Goal: Task Accomplishment & Management: Manage account settings

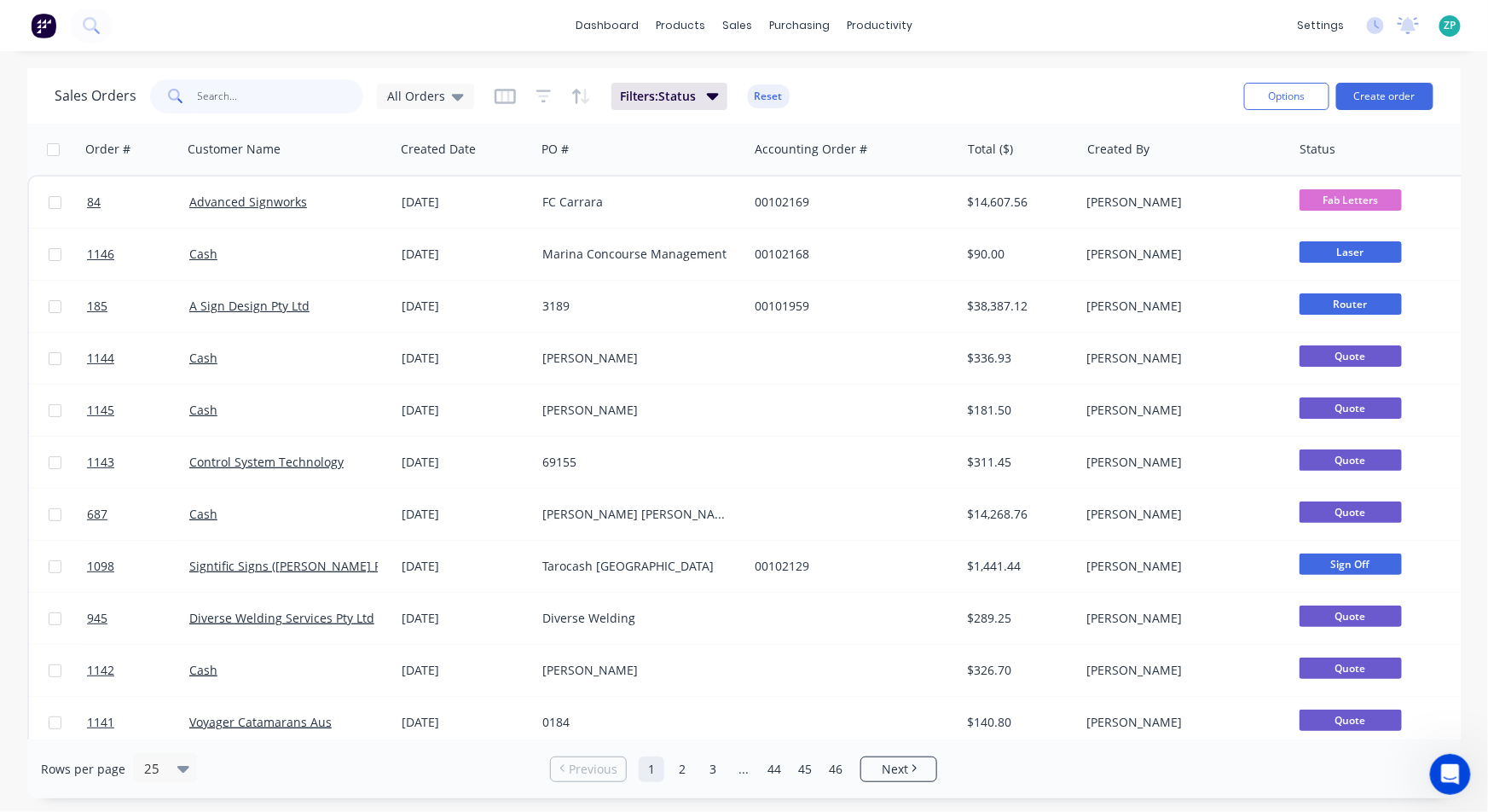
click at [240, 96] on input "text" at bounding box center [280, 96] width 166 height 34
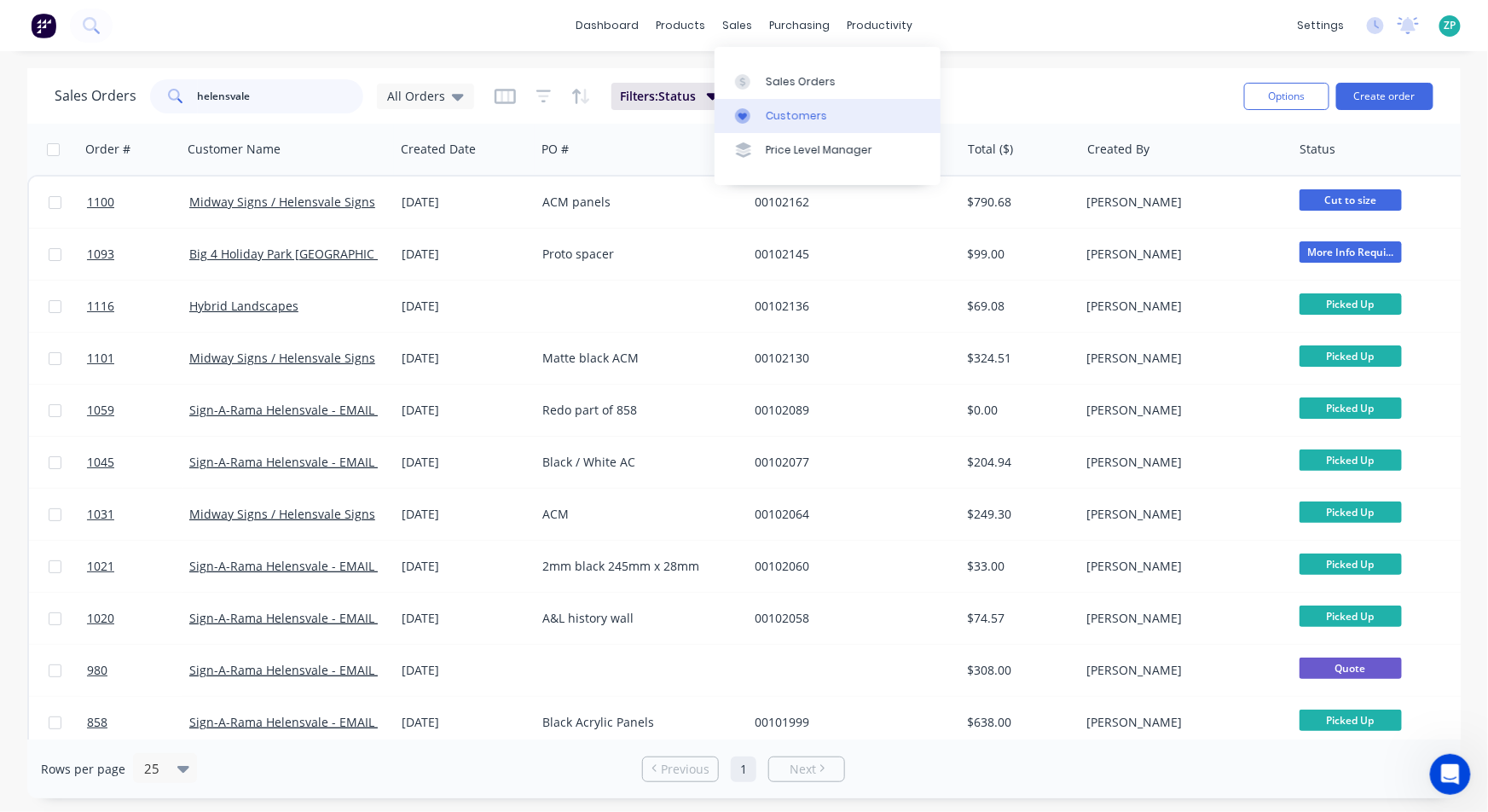
type input "helensvale"
click at [788, 110] on div "Customers" at bounding box center [797, 115] width 62 height 15
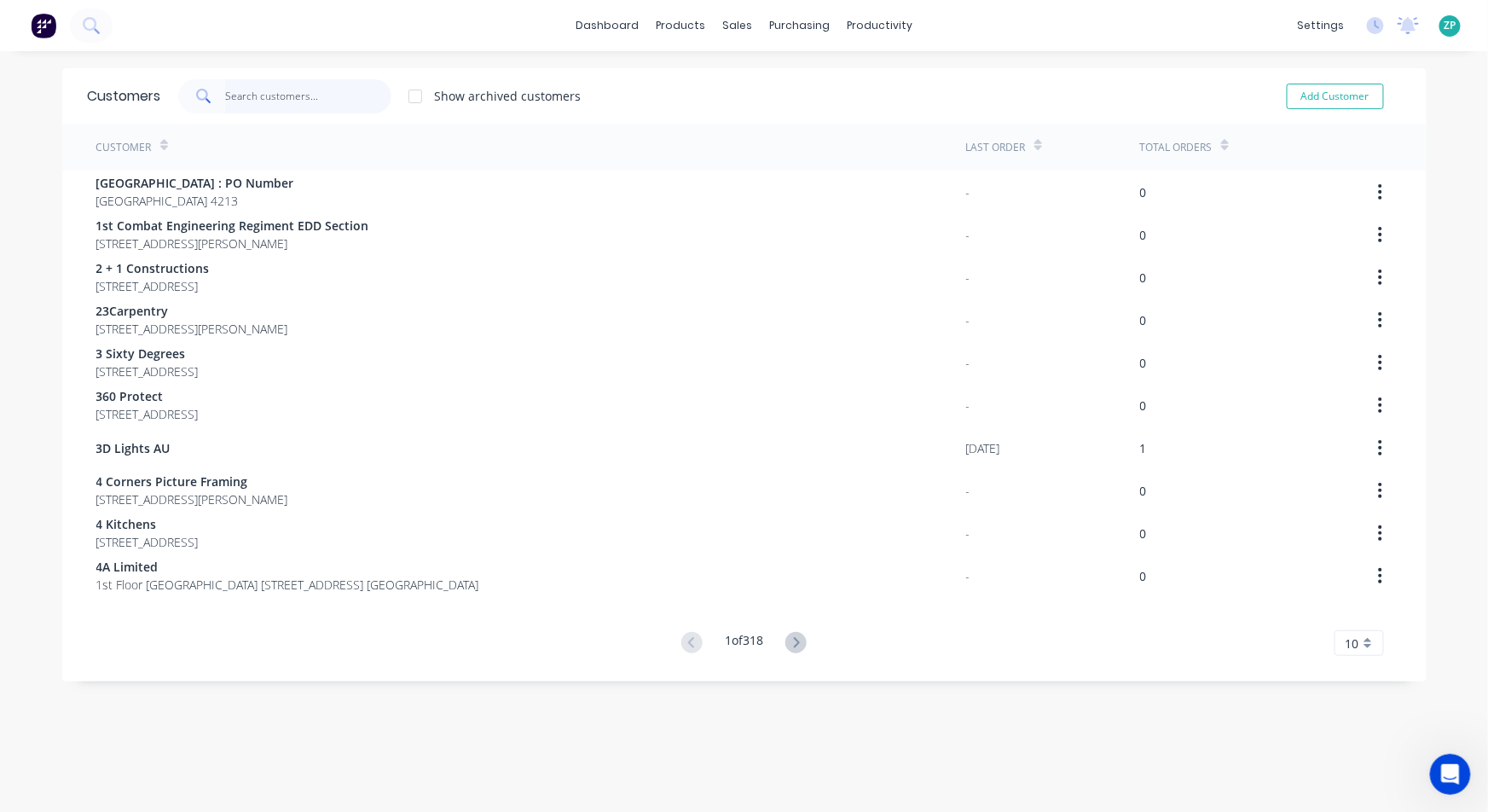
click at [225, 95] on input "text" at bounding box center [308, 96] width 166 height 34
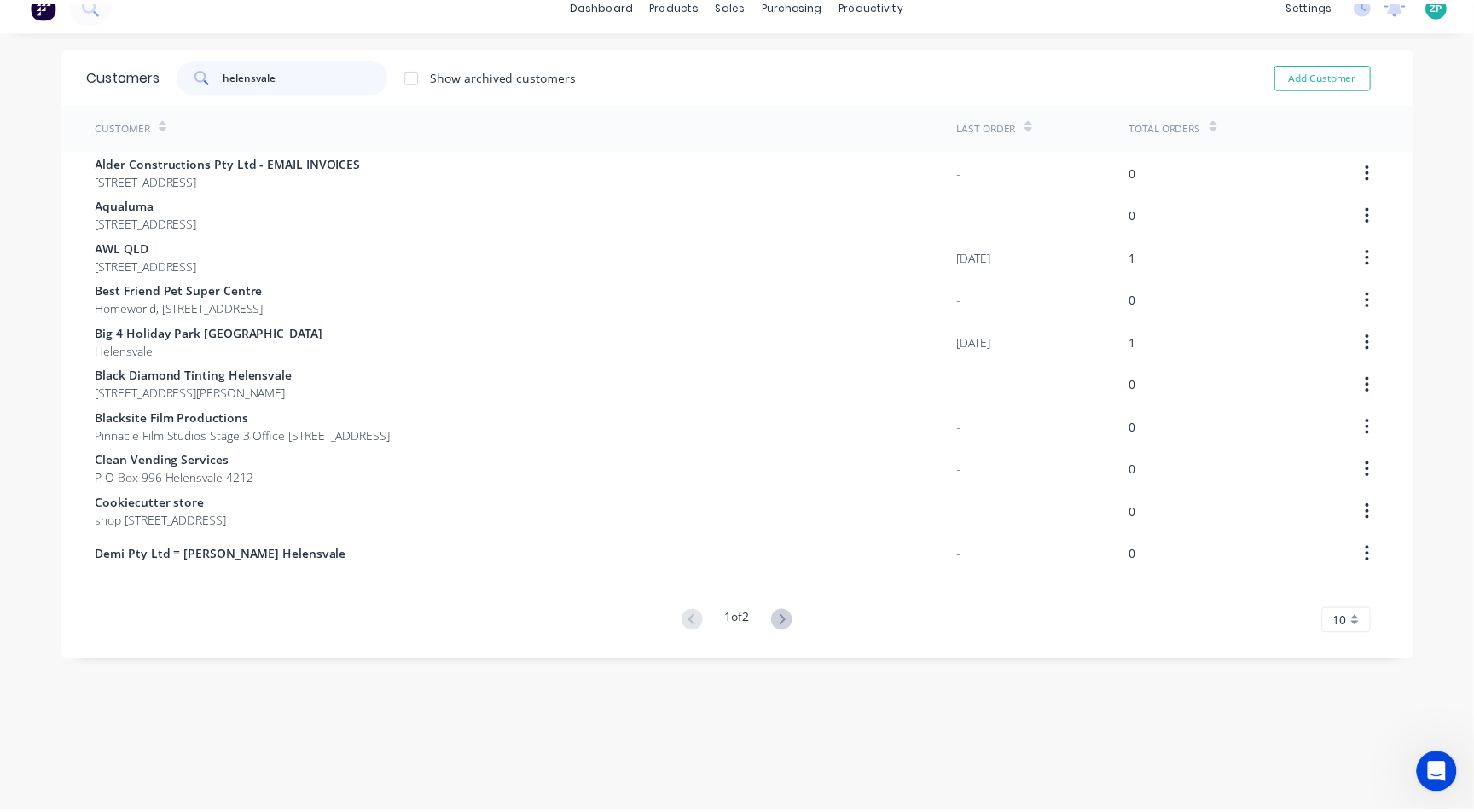
scroll to position [34, 0]
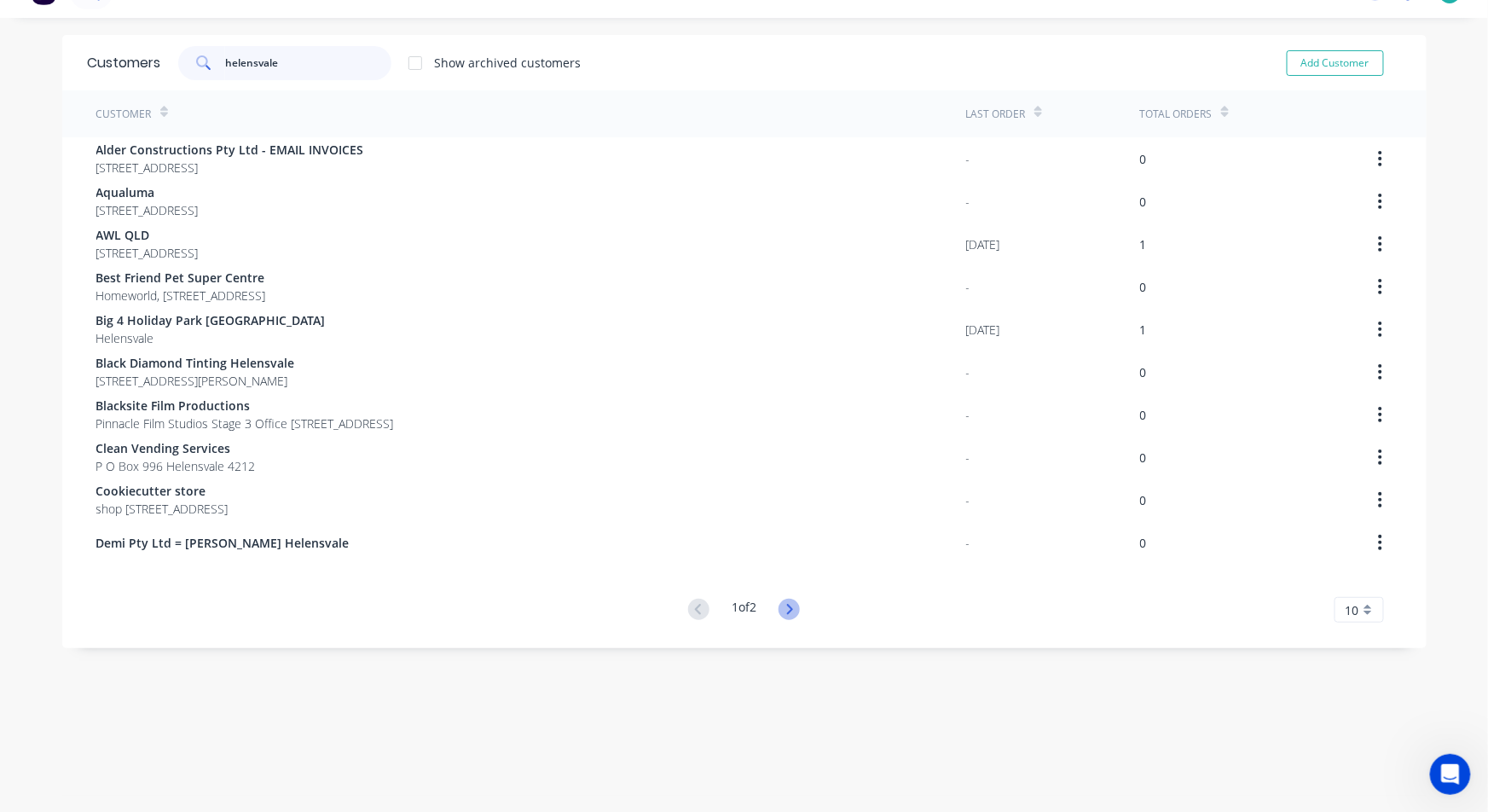
type input "helensvale"
click at [780, 605] on icon at bounding box center [788, 609] width 21 height 21
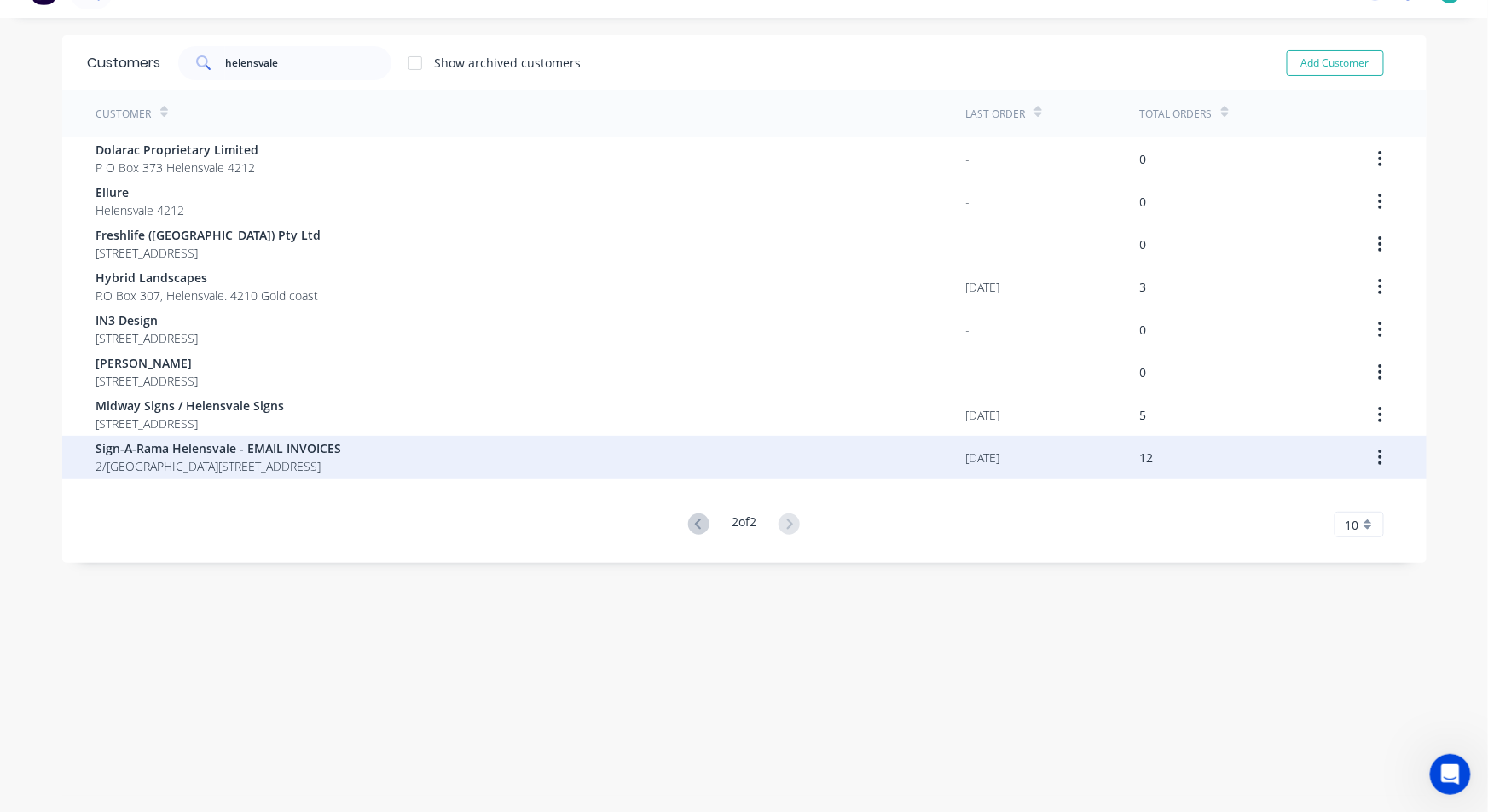
click at [237, 465] on span "2/[GEOGRAPHIC_DATA][STREET_ADDRESS]" at bounding box center [219, 466] width 246 height 18
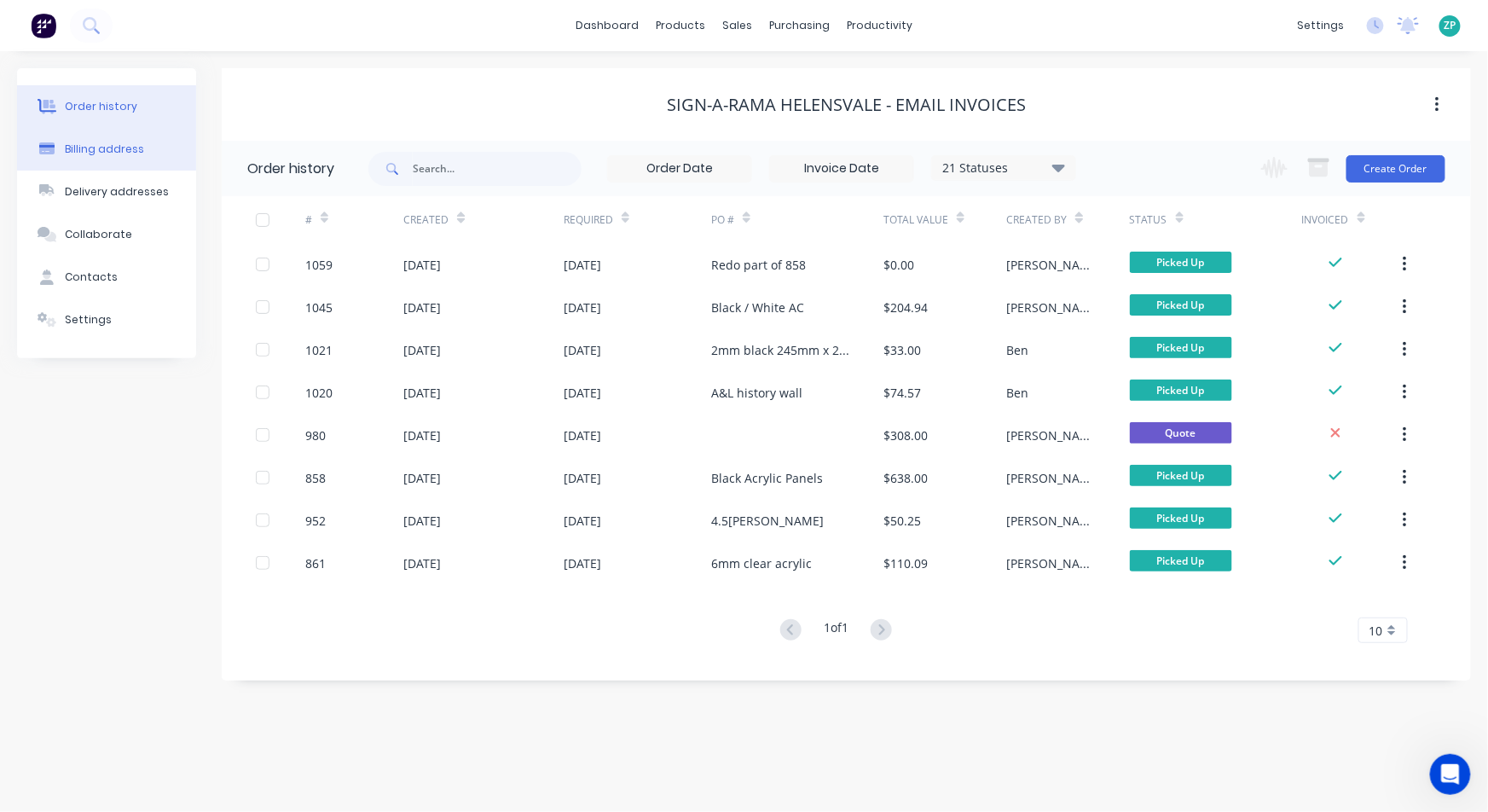
click at [96, 149] on div "Billing address" at bounding box center [103, 149] width 79 height 15
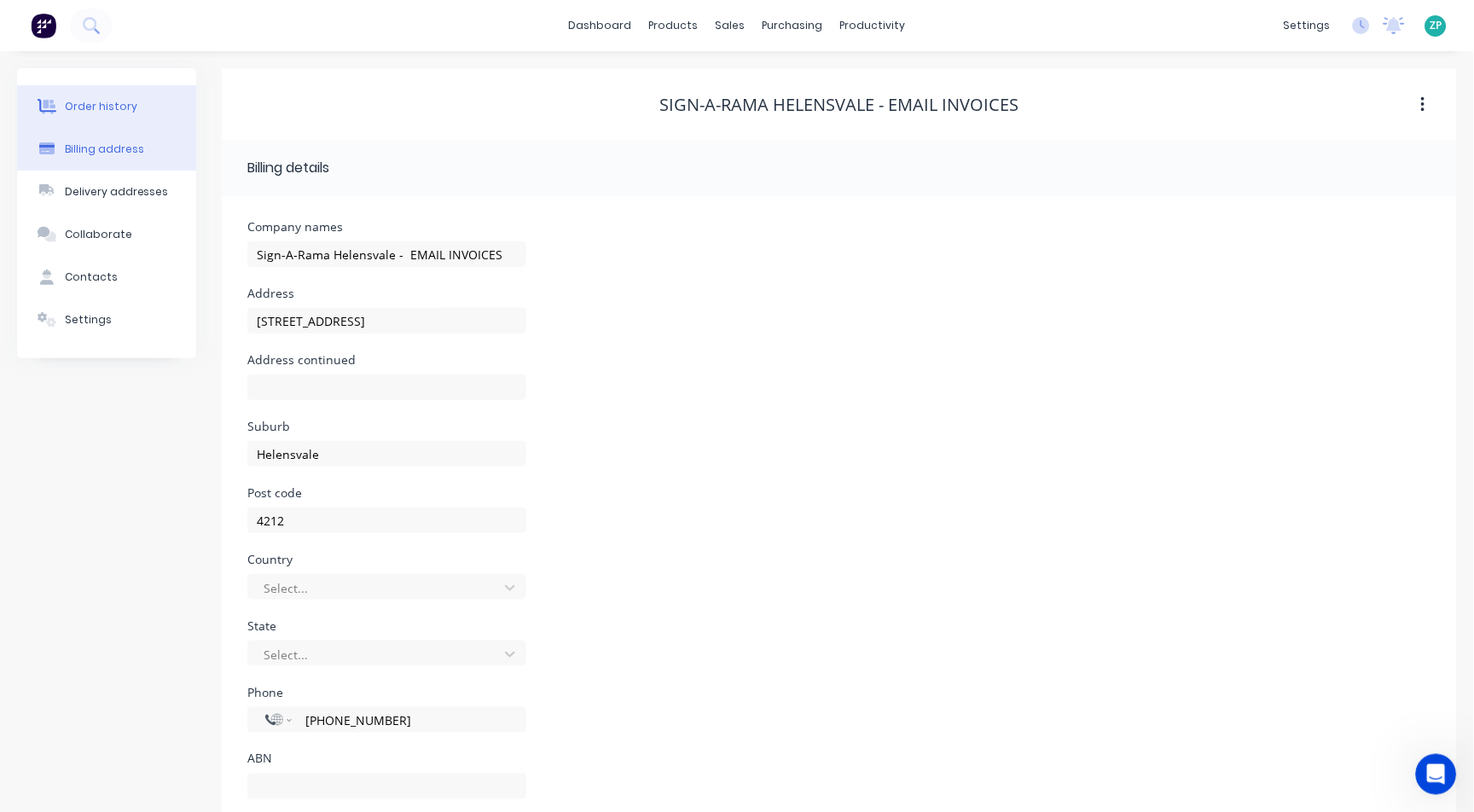
click at [74, 104] on div "Order history" at bounding box center [101, 106] width 73 height 15
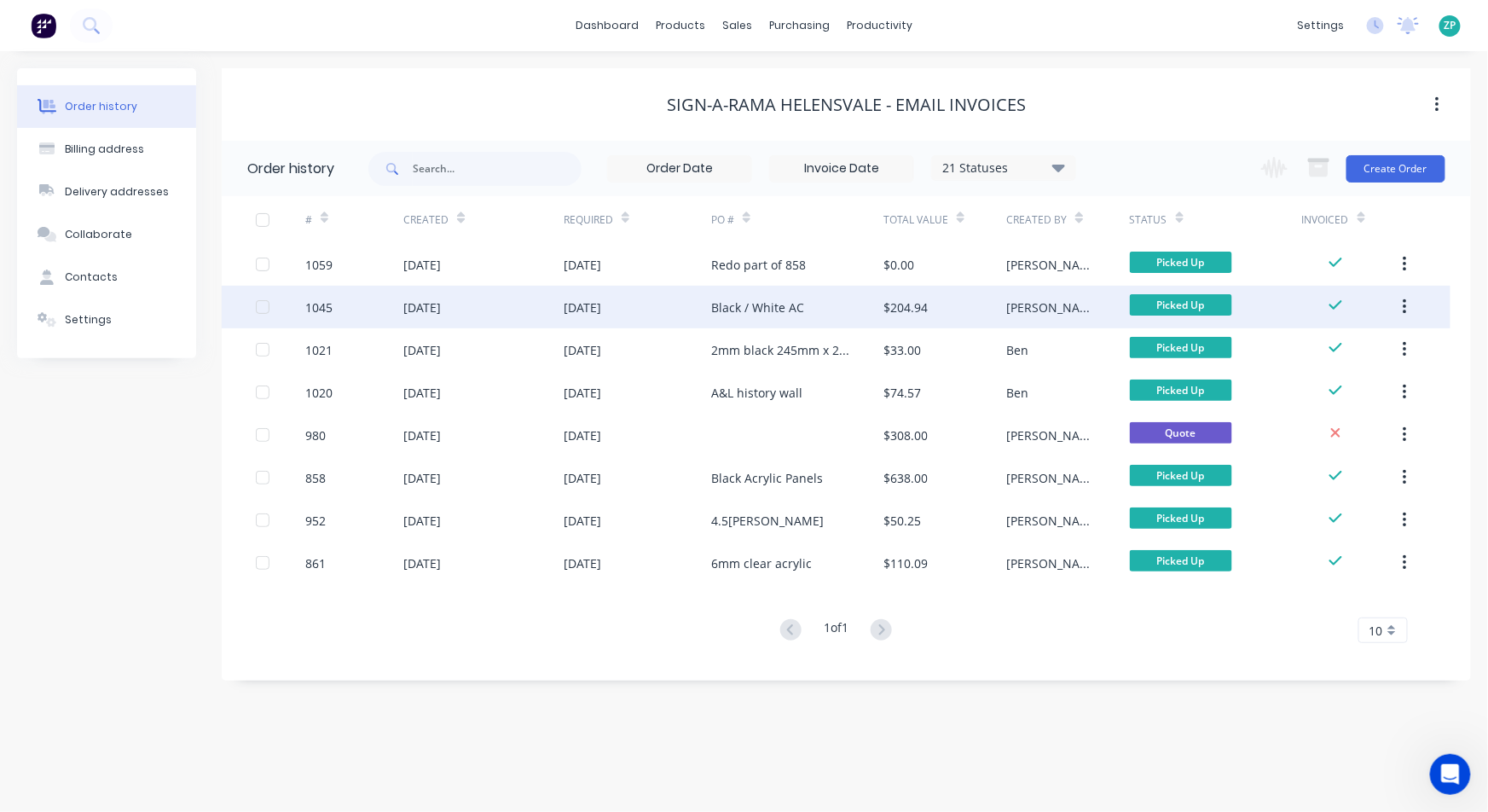
click at [759, 305] on div "Black / White AC" at bounding box center [758, 308] width 93 height 18
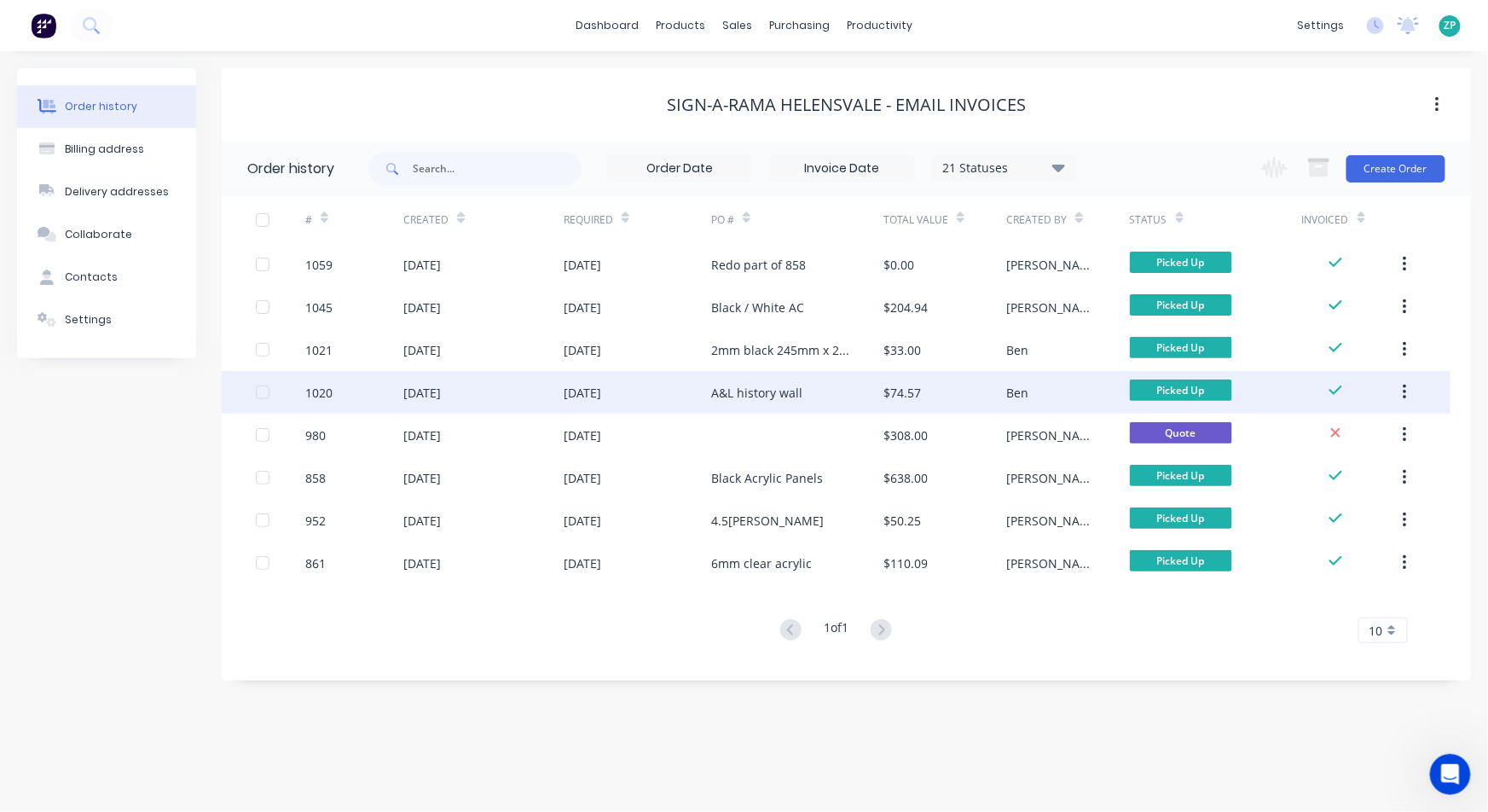
click at [764, 379] on div "A&L history wall" at bounding box center [798, 392] width 172 height 43
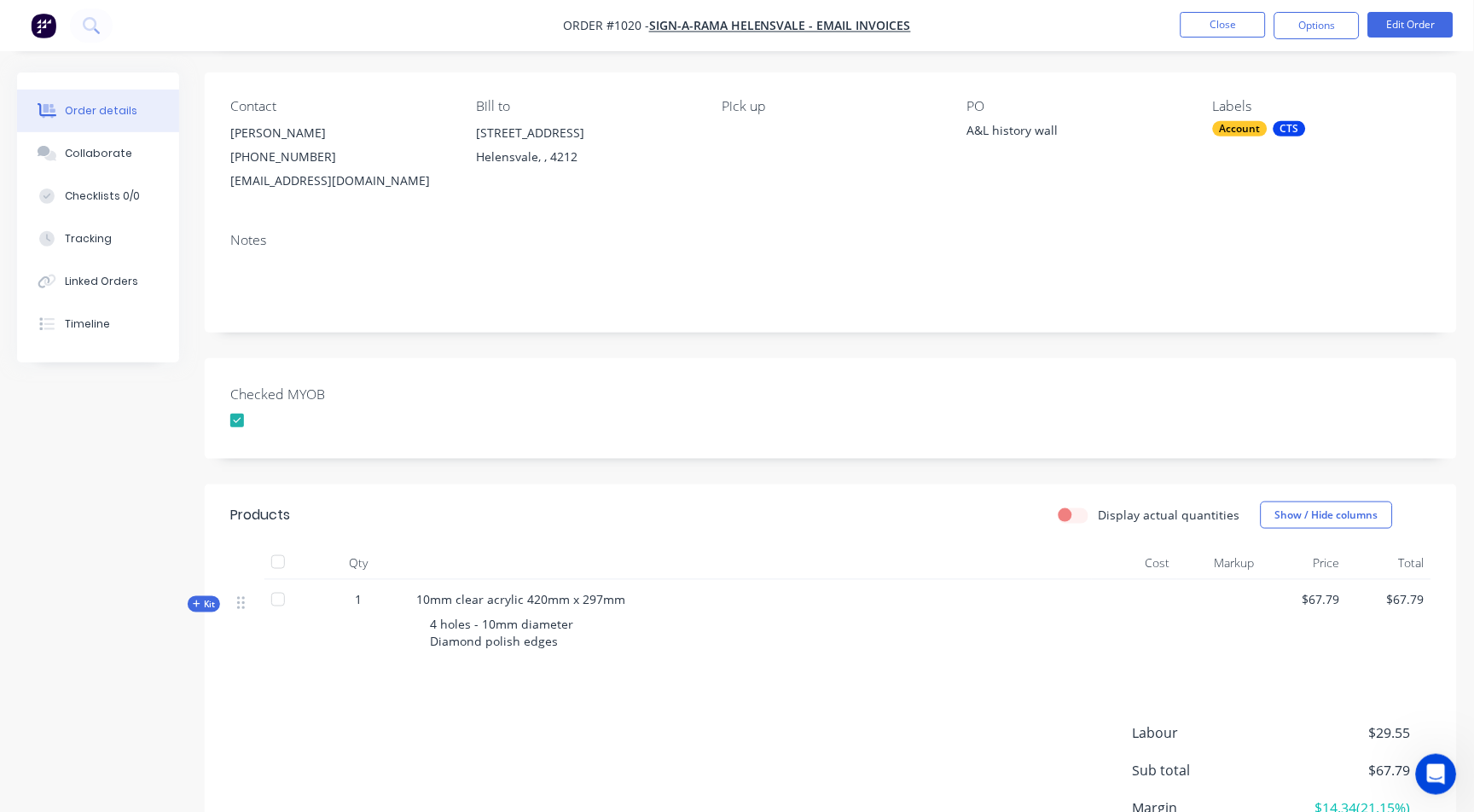
scroll to position [276, 0]
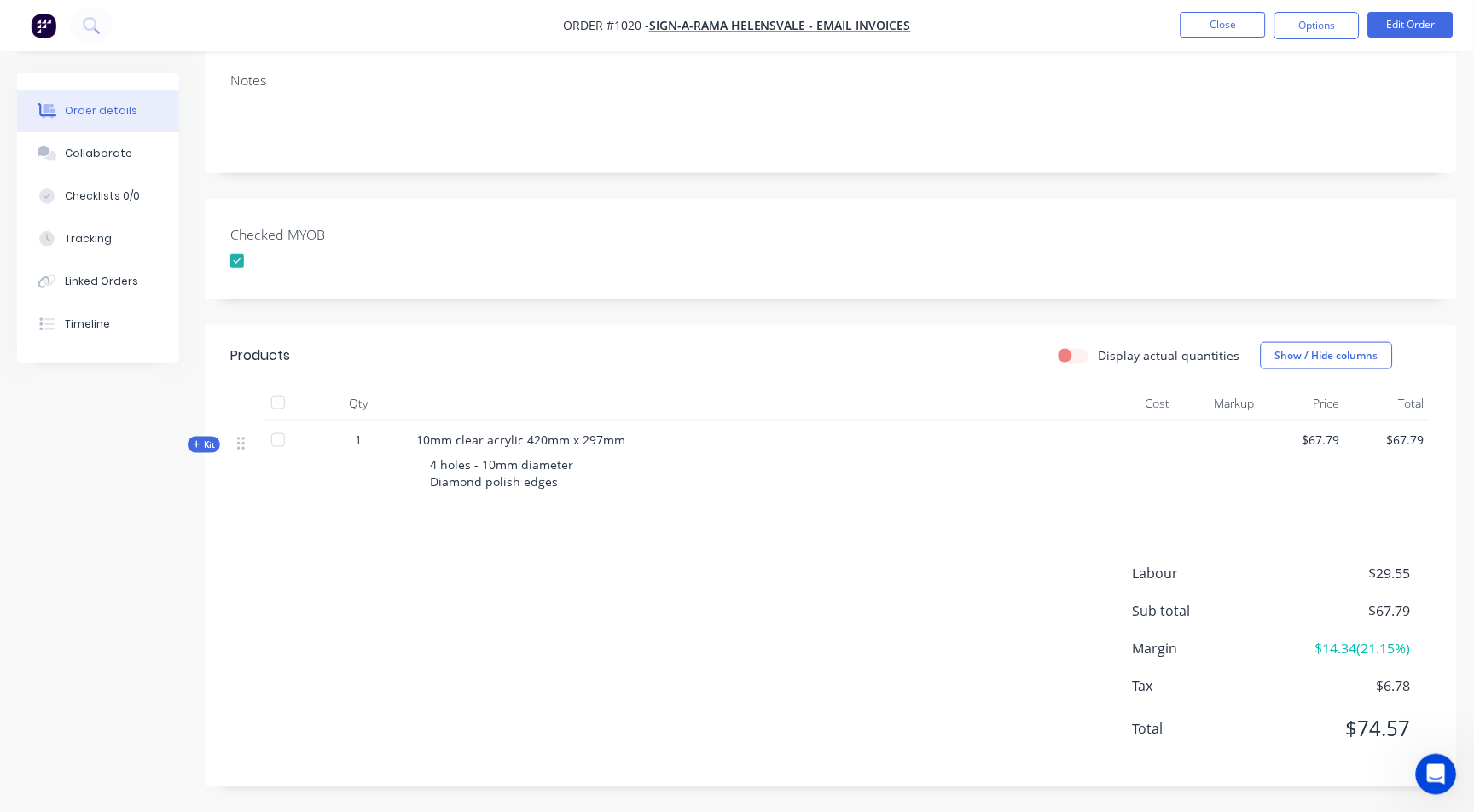
click at [570, 496] on div "10mm clear acrylic 420mm x 297mm 4 holes - 10mm diameter Diamond polish edges" at bounding box center [751, 465] width 683 height 89
drag, startPoint x: 417, startPoint y: 443, endPoint x: 485, endPoint y: 425, distance: 70.3
click at [483, 426] on div "10mm clear acrylic 420mm x 297mm 4 holes - 10mm diameter Diamond polish edges" at bounding box center [751, 465] width 683 height 89
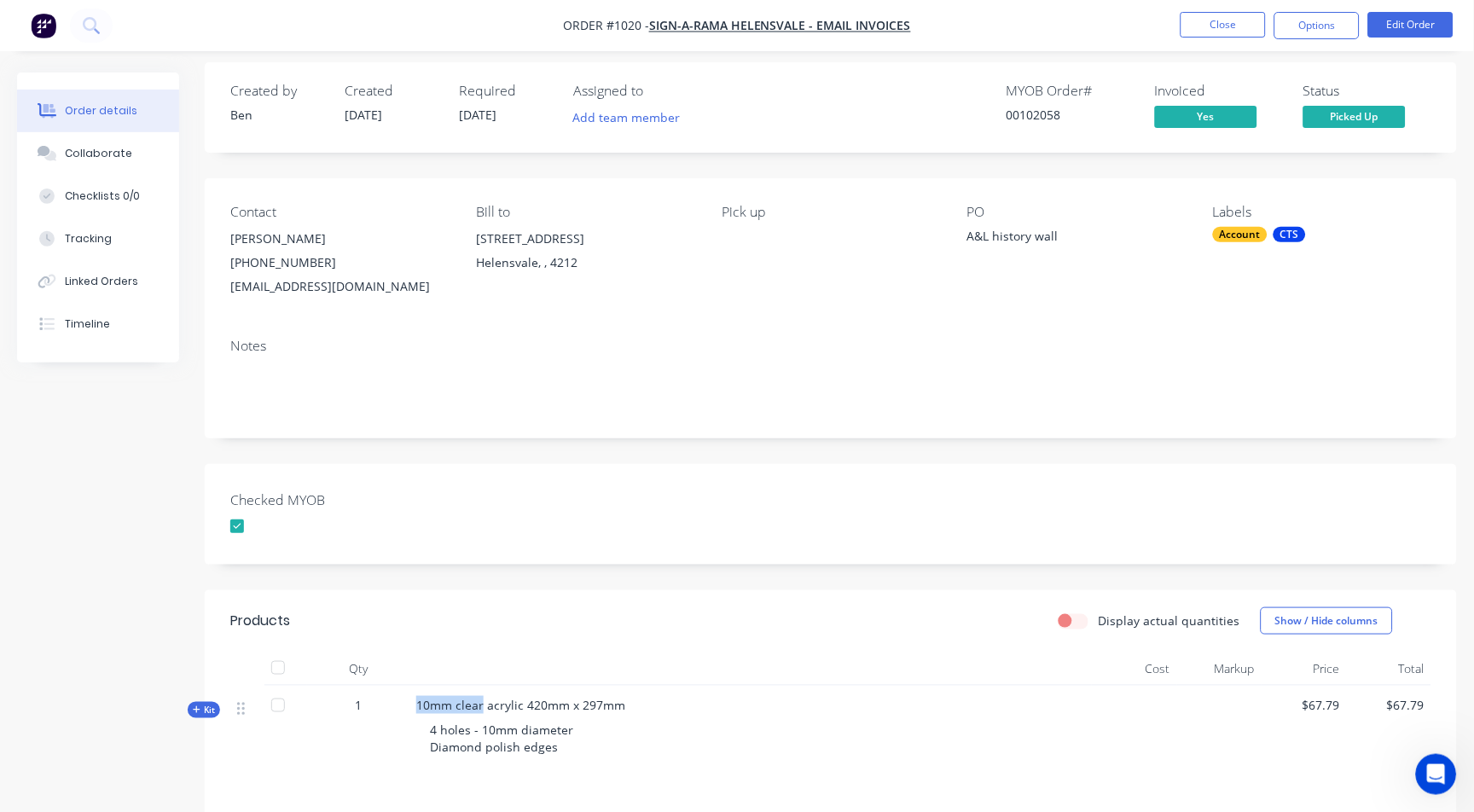
scroll to position [0, 0]
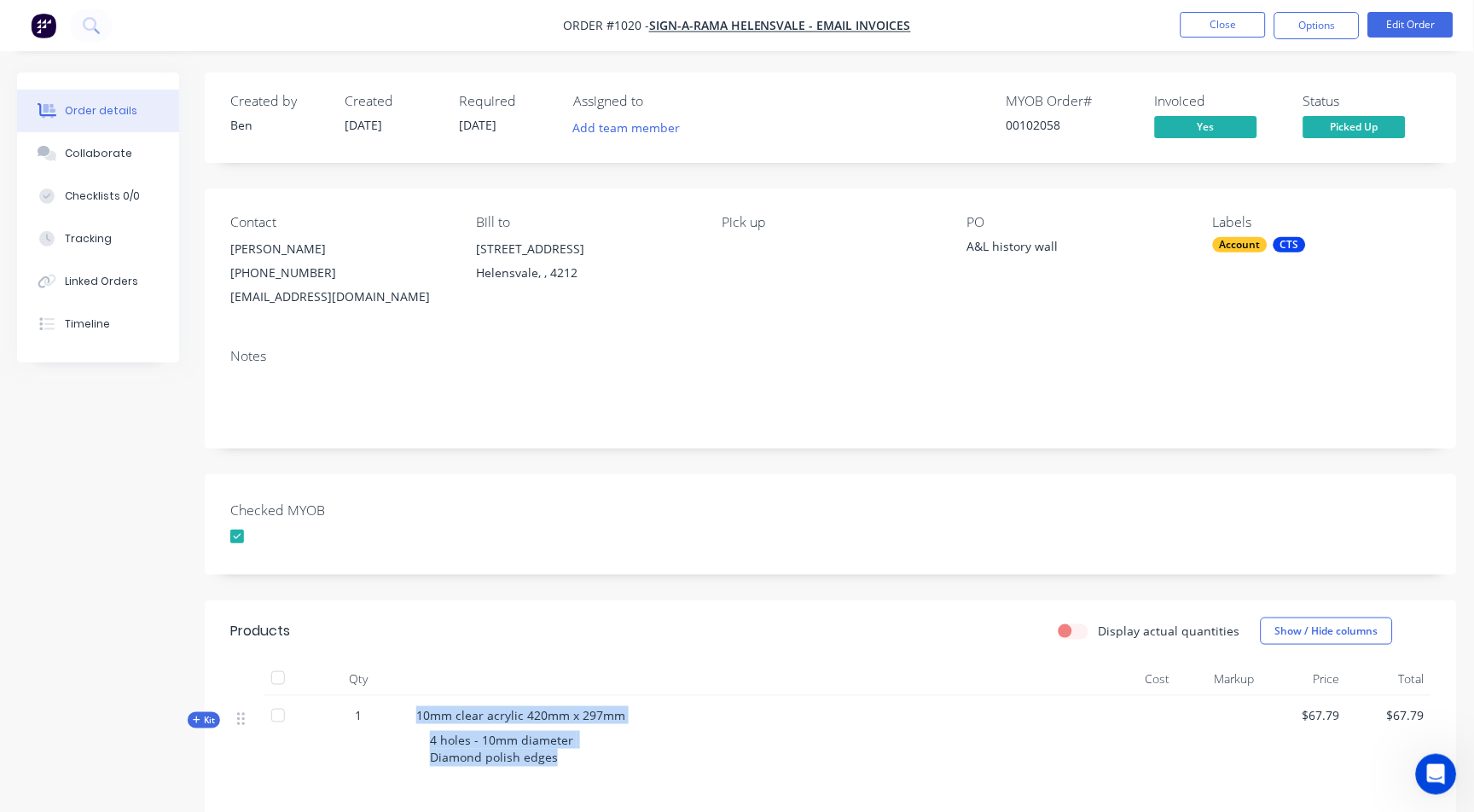
drag, startPoint x: 555, startPoint y: 755, endPoint x: 410, endPoint y: 717, distance: 149.9
click at [410, 717] on div "10mm clear acrylic 420mm x 297mm 4 holes - 10mm diameter Diamond polish edges" at bounding box center [751, 740] width 683 height 89
click at [432, 708] on span "10mm clear acrylic 420mm x 297mm" at bounding box center [521, 715] width 209 height 16
drag, startPoint x: 414, startPoint y: 713, endPoint x: 568, endPoint y: 758, distance: 160.4
click at [568, 758] on div "10mm clear acrylic 420mm x 297mm 4 holes - 10mm diameter Diamond polish edges" at bounding box center [751, 740] width 683 height 89
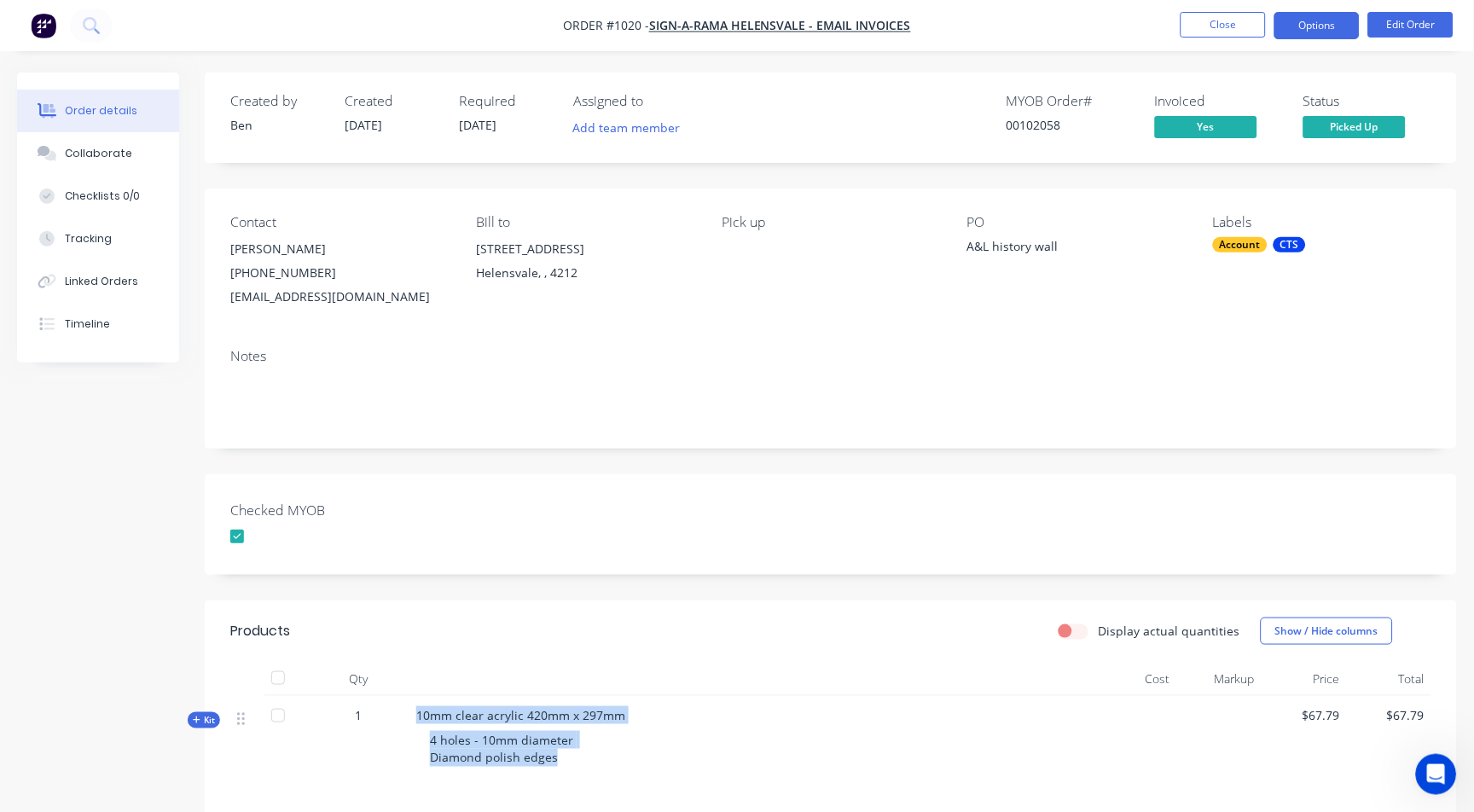
click at [1340, 28] on button "Options" at bounding box center [1317, 25] width 85 height 27
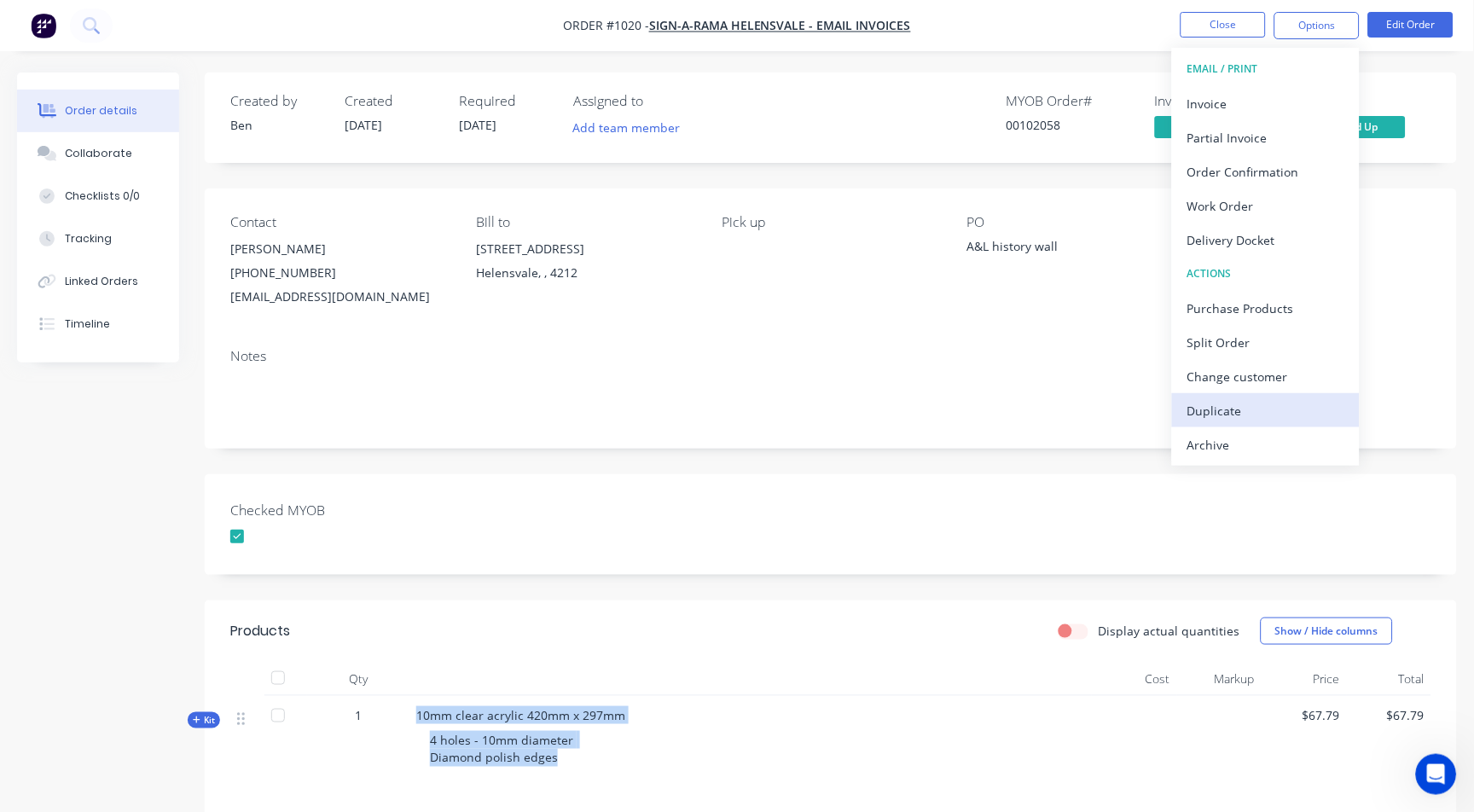
click at [1215, 404] on div "Duplicate" at bounding box center [1265, 410] width 157 height 24
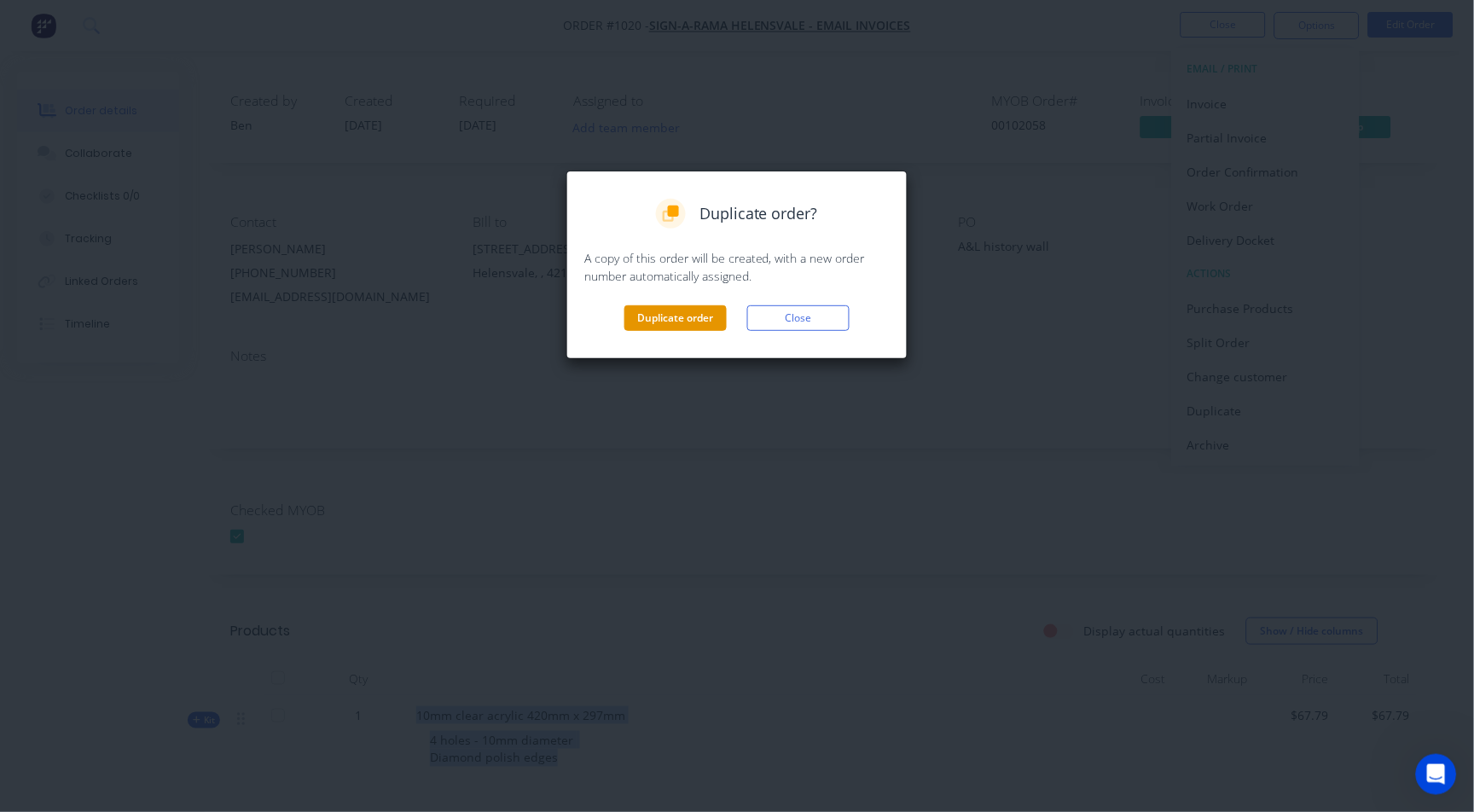
click at [673, 318] on button "Duplicate order" at bounding box center [675, 318] width 103 height 25
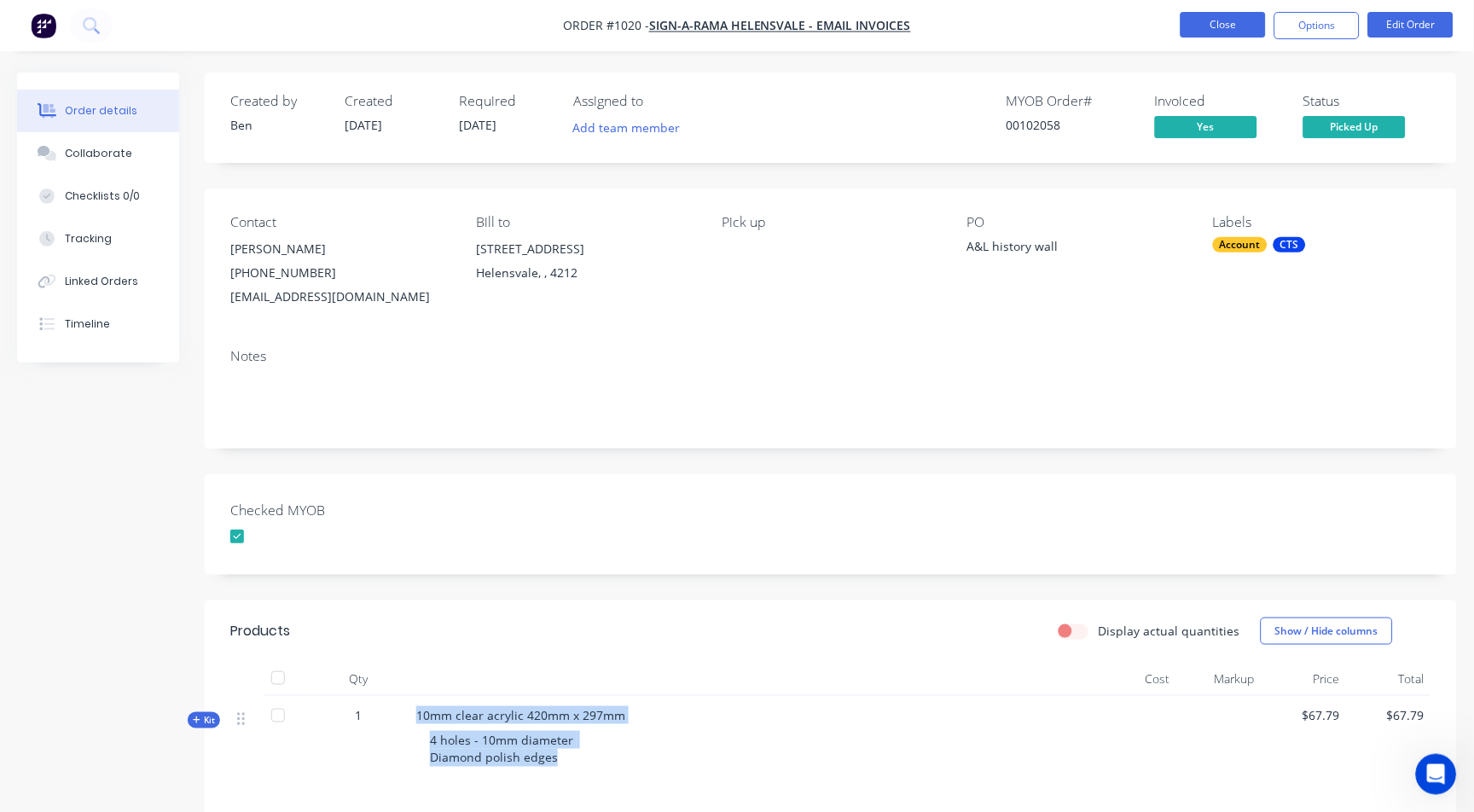
click at [1226, 19] on button "Close" at bounding box center [1223, 24] width 85 height 25
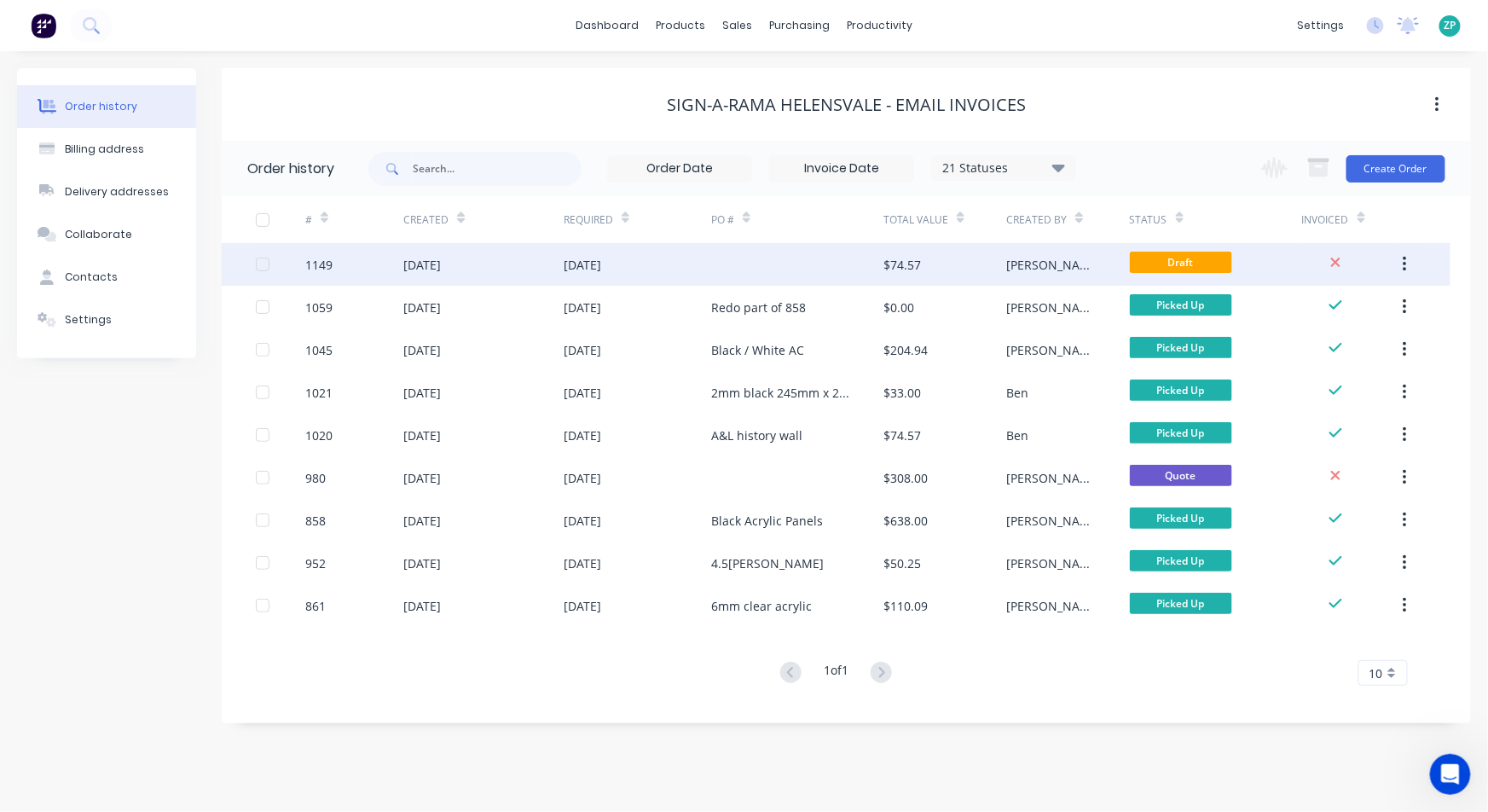
click at [905, 259] on div "$74.57" at bounding box center [902, 265] width 37 height 18
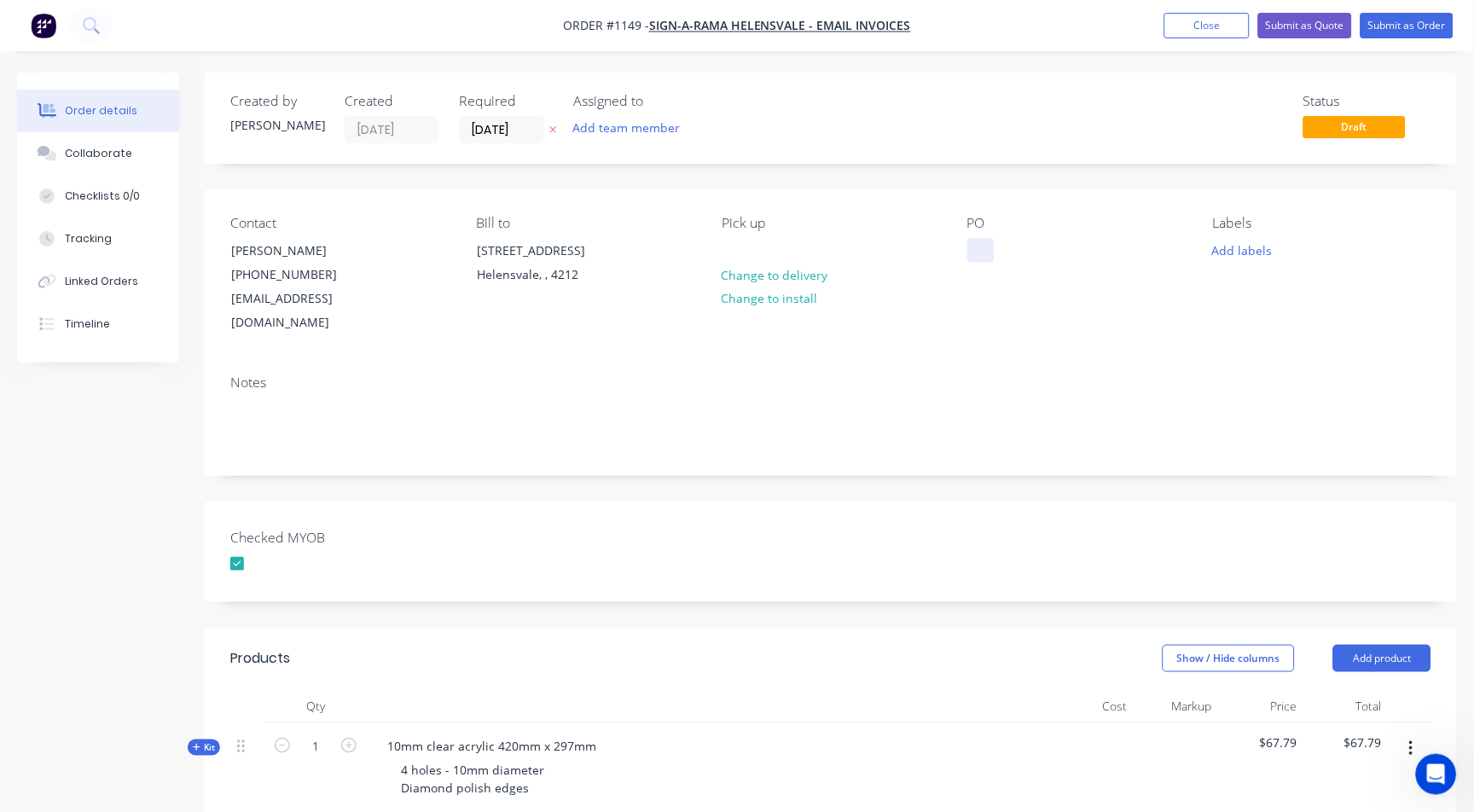
click at [978, 258] on div at bounding box center [981, 249] width 27 height 24
click at [1022, 249] on div "REDO" at bounding box center [997, 249] width 60 height 24
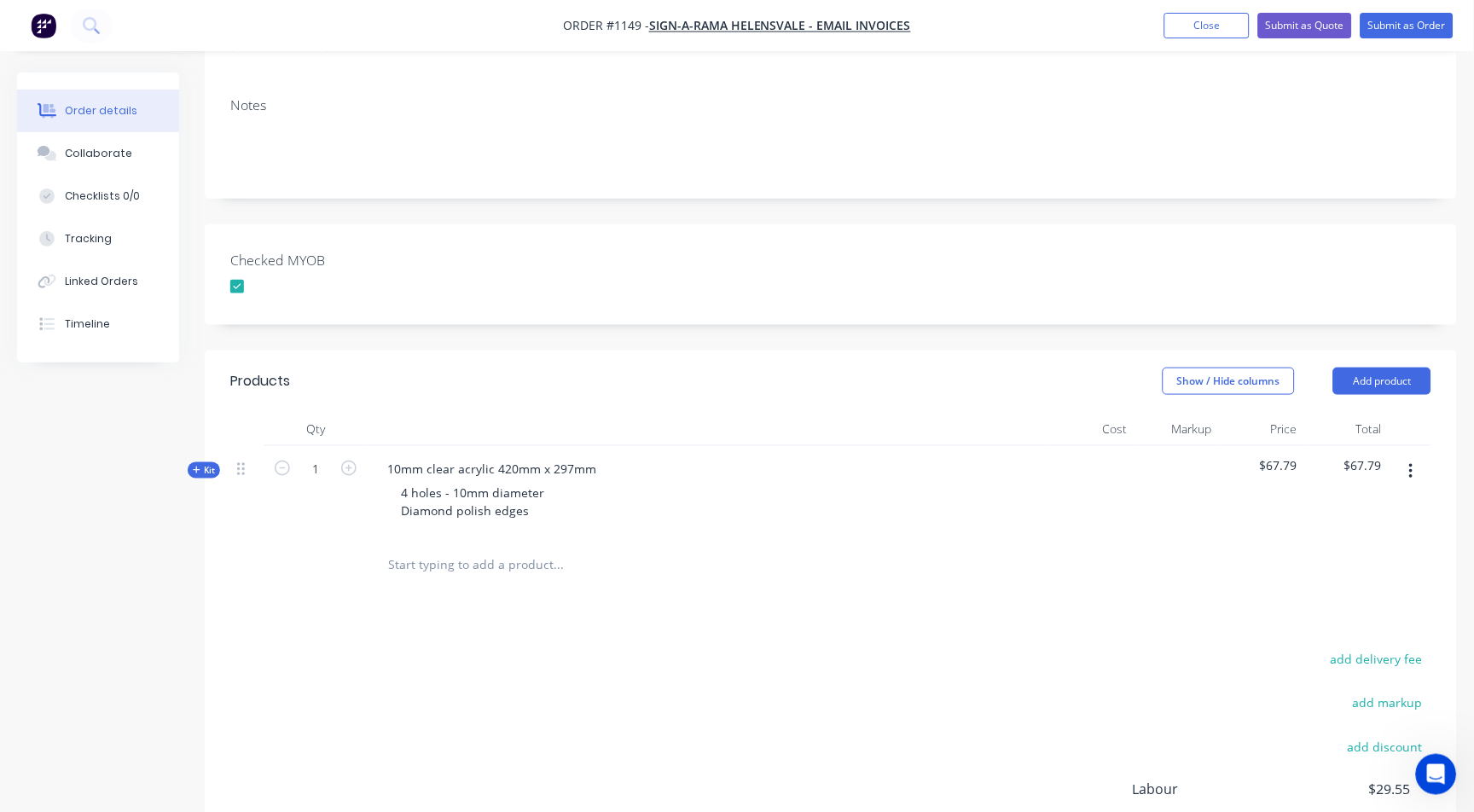
scroll to position [284, 0]
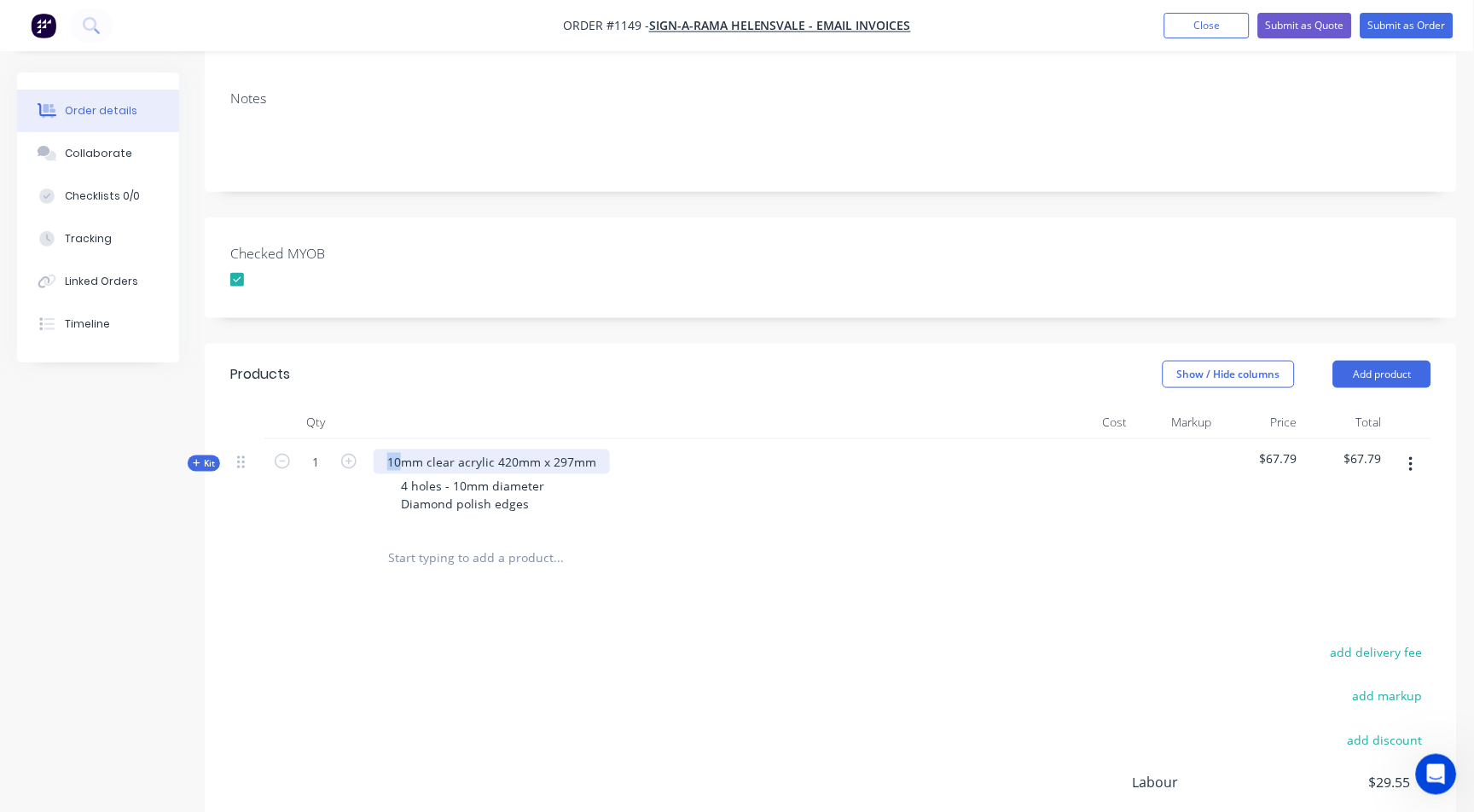
drag, startPoint x: 401, startPoint y: 435, endPoint x: 326, endPoint y: 477, distance: 86.0
click at [326, 476] on div "Kit 1 10mm clear acrylic 420mm x 297mm 4 holes - 10mm diameter Diamond polish e…" at bounding box center [830, 485] width 1201 height 93
click at [580, 478] on div "4 holes - 10mm diameter Diamond polish edges" at bounding box center [708, 495] width 669 height 43
click at [193, 455] on div "Kit" at bounding box center [204, 464] width 33 height 16
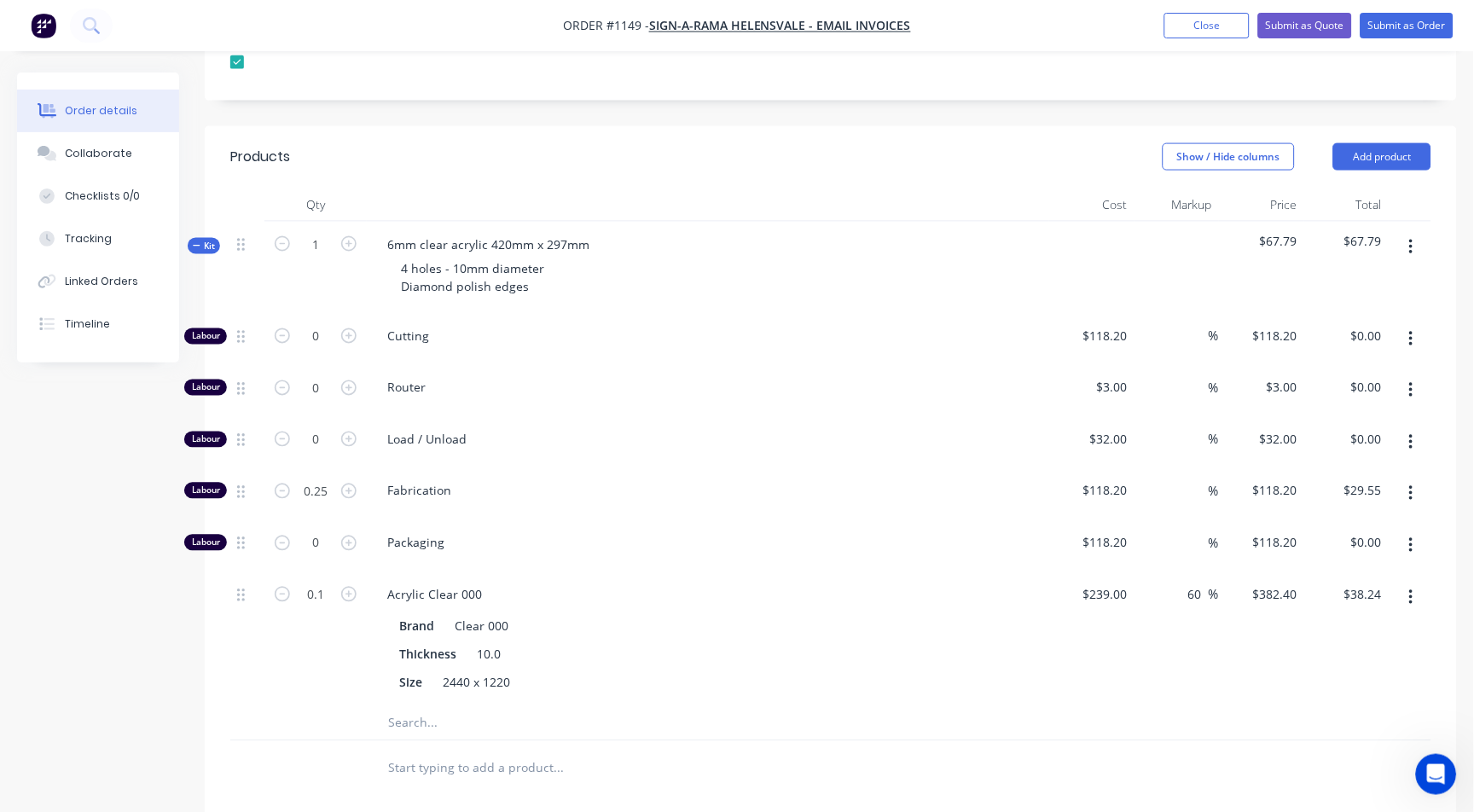
scroll to position [568, 0]
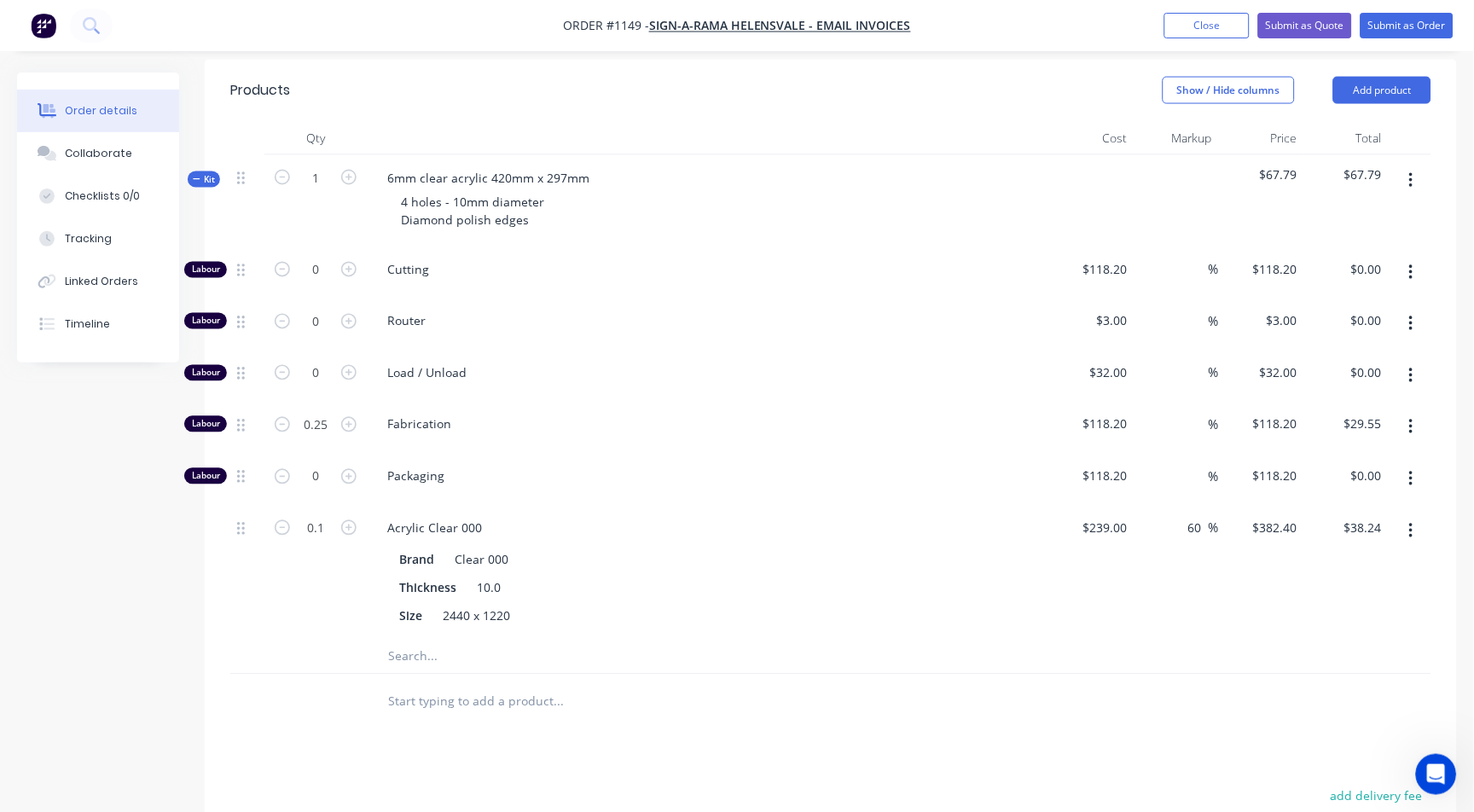
click at [412, 640] on input "text" at bounding box center [558, 657] width 341 height 34
type input "m"
type input "w"
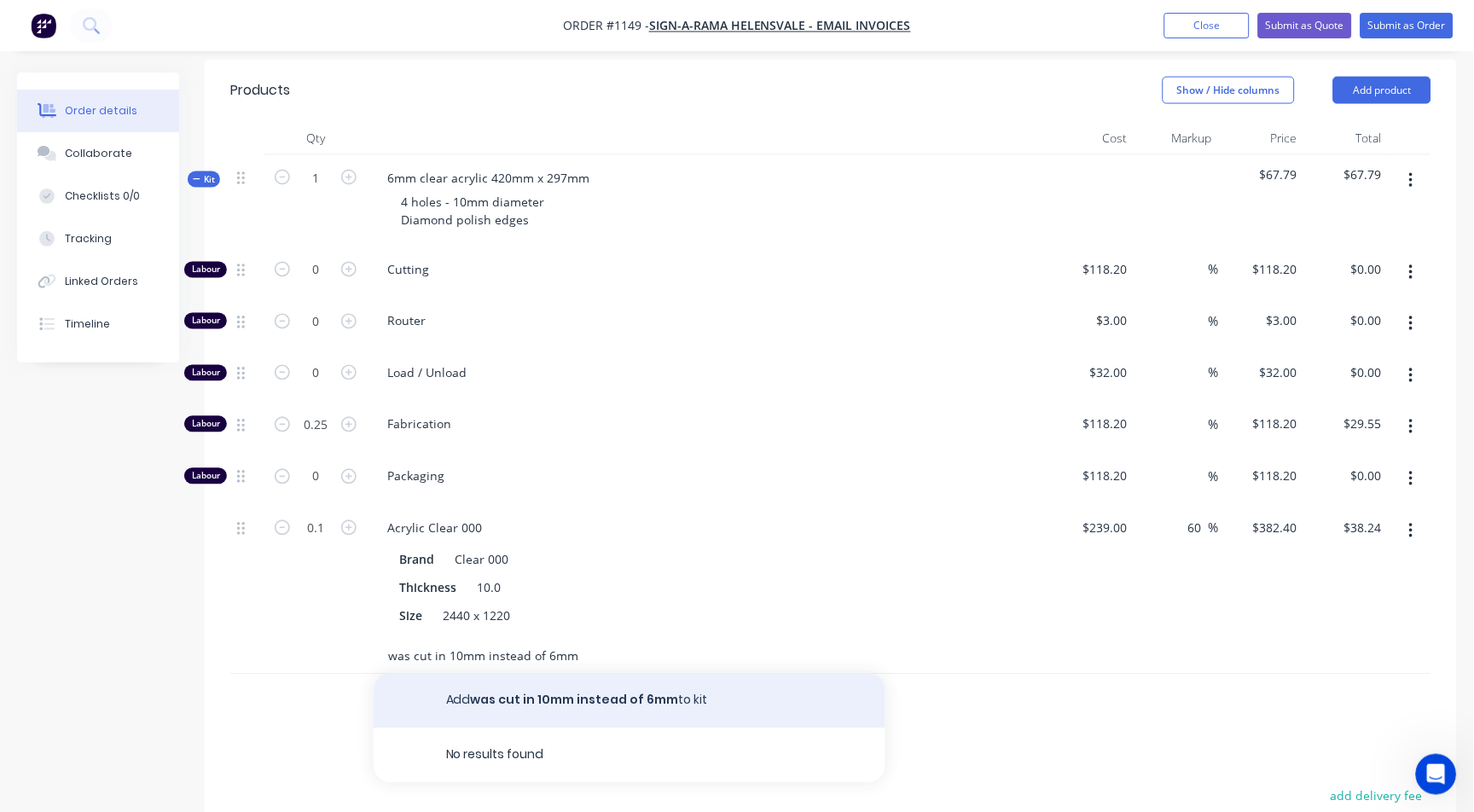
type input "was cut in 10mm instead of 6mm"
click at [647, 673] on button "Add was cut in 10mm instead of 6mm to kit" at bounding box center [630, 700] width 512 height 54
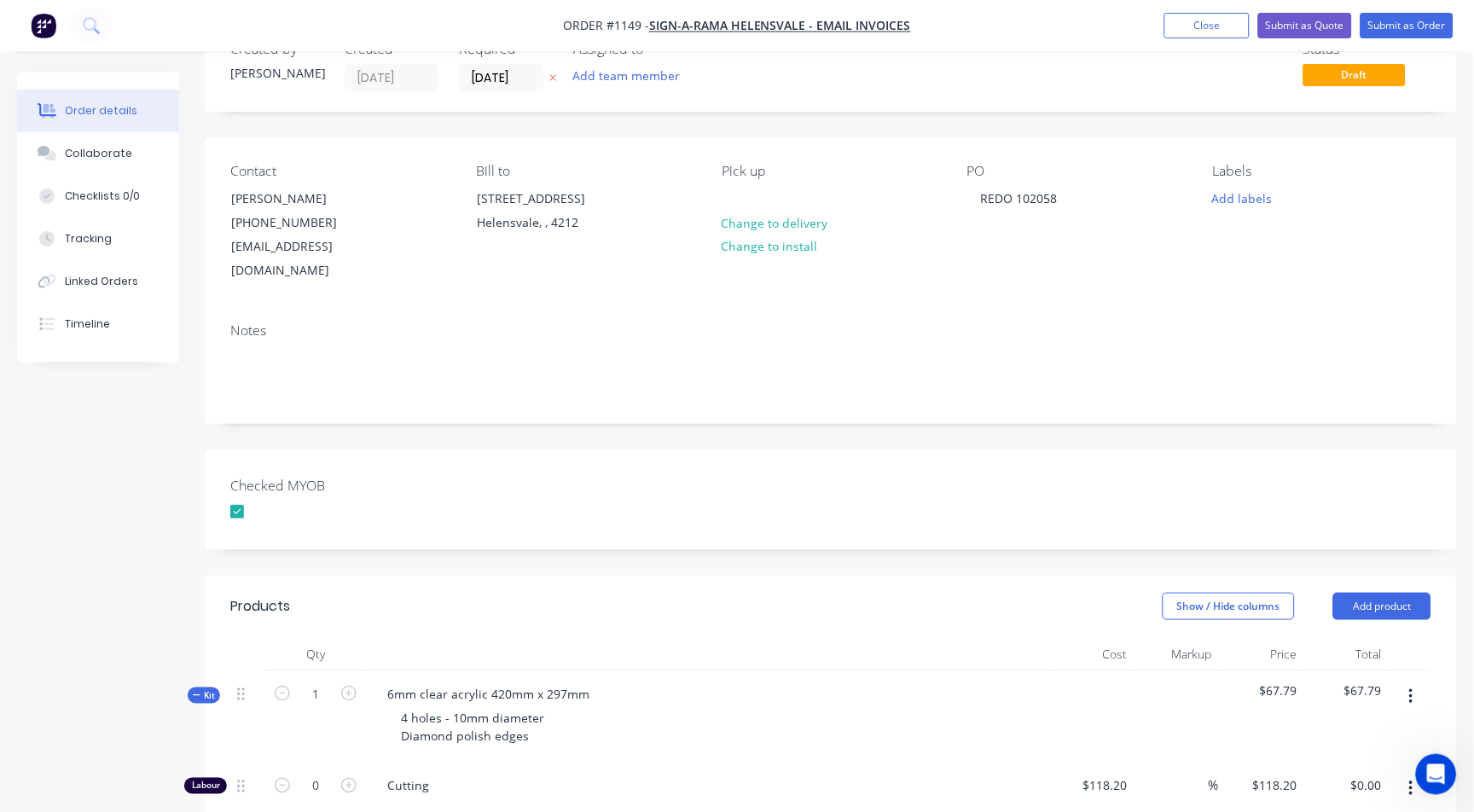
scroll to position [0, 0]
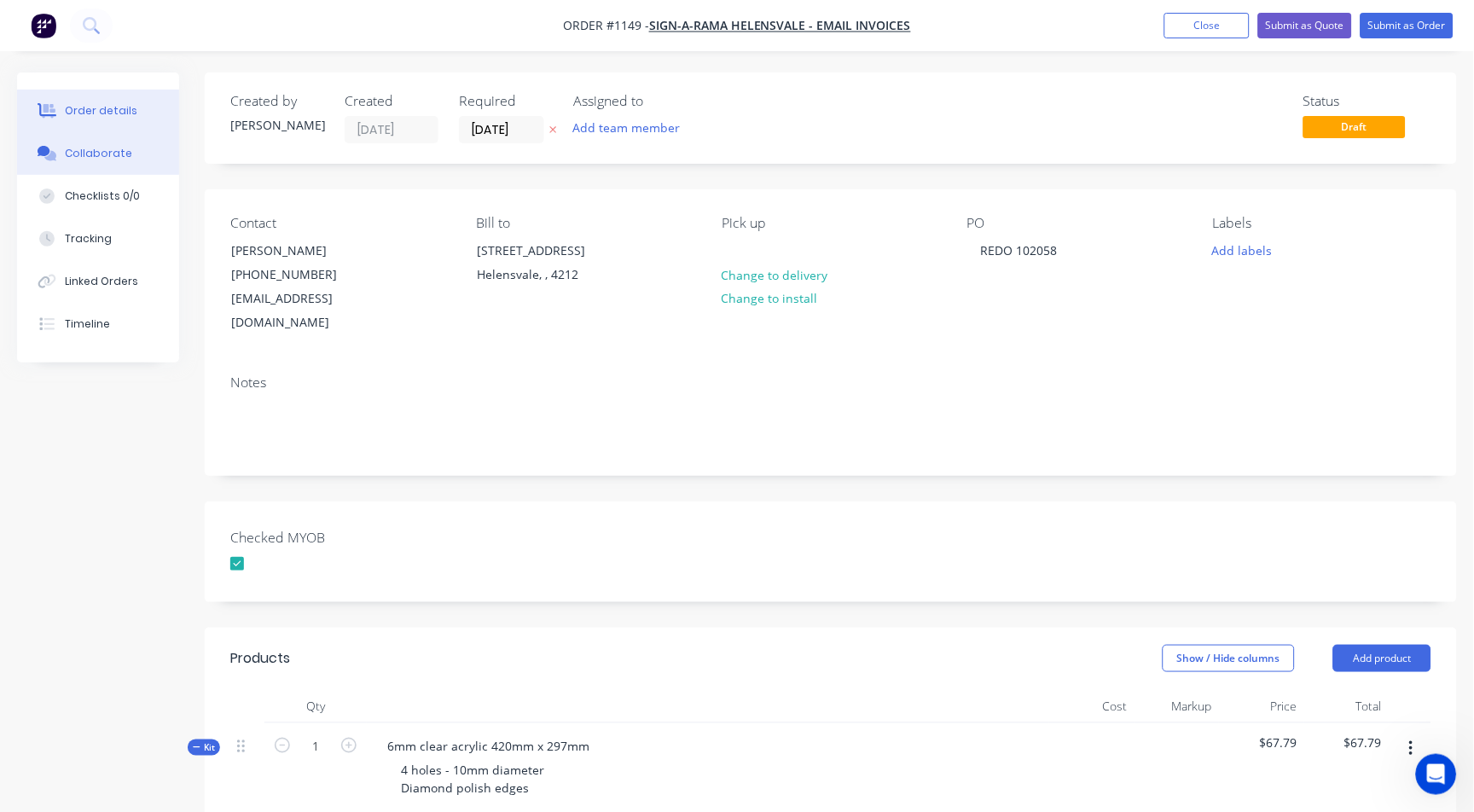
click at [120, 146] on div "Collaborate" at bounding box center [98, 153] width 67 height 15
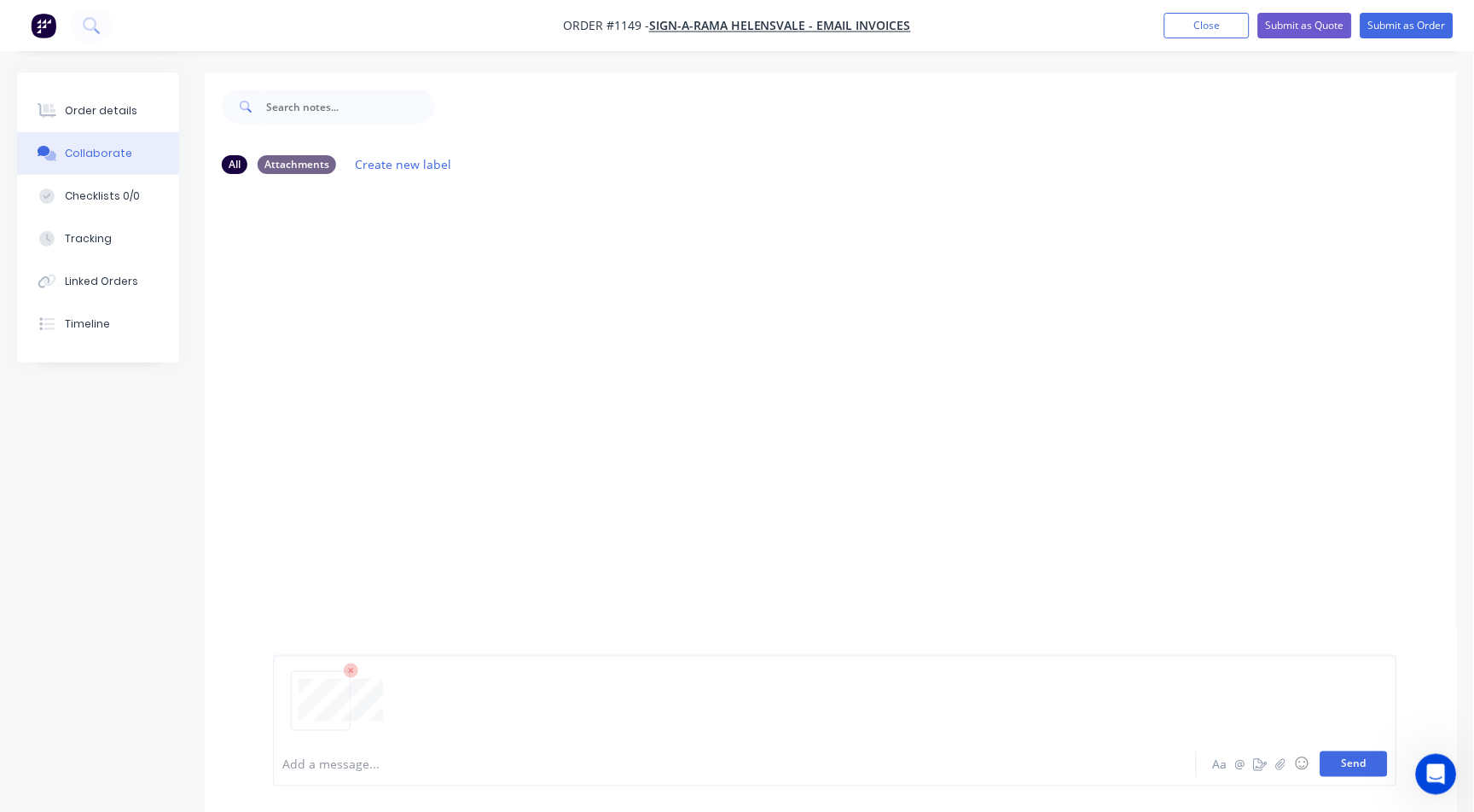
click at [1362, 765] on button "Send" at bounding box center [1354, 764] width 67 height 25
click at [358, 756] on div at bounding box center [697, 765] width 829 height 18
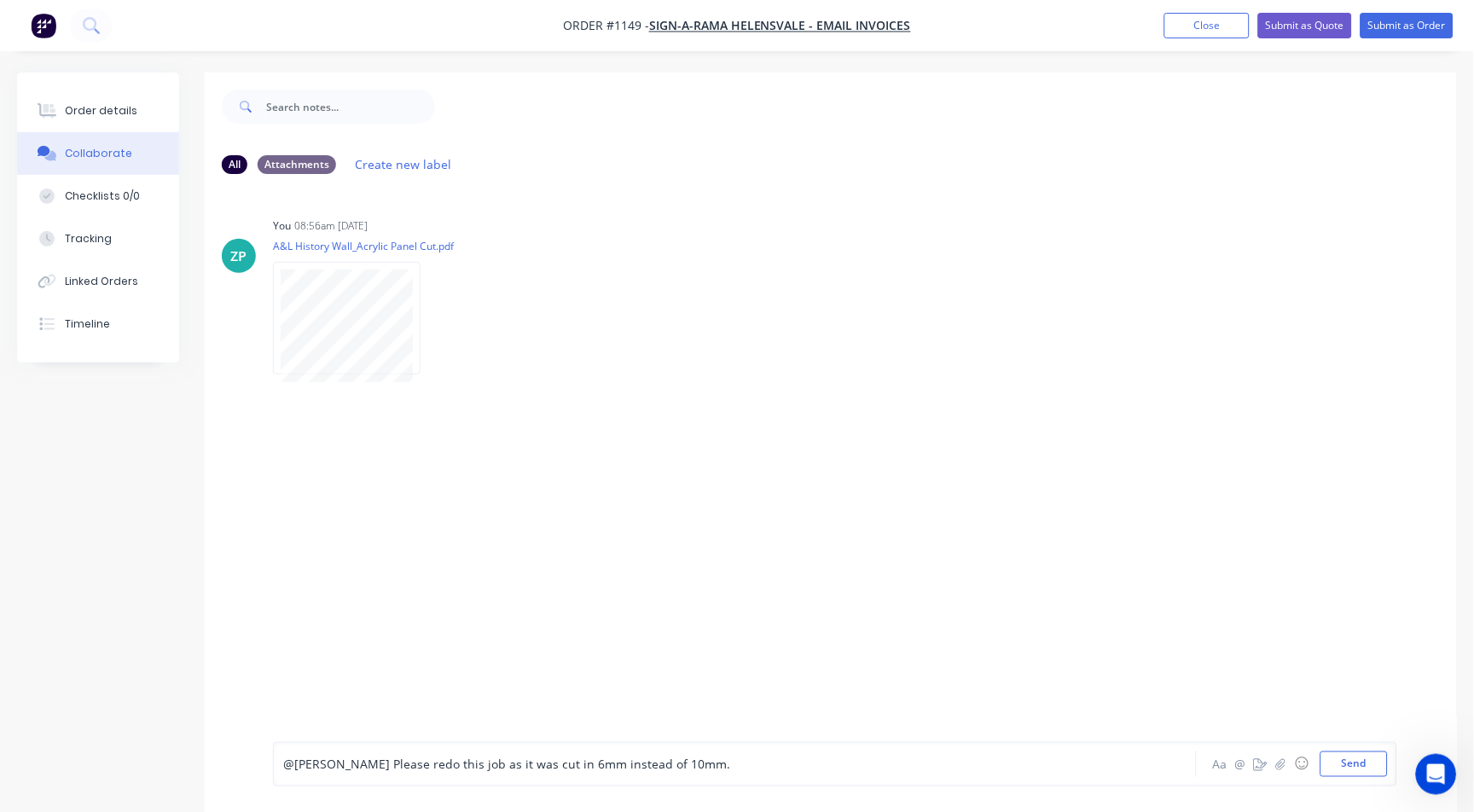
click at [712, 770] on div "@ [PERSON_NAME] Please redo this job as it was cut in 6mm instead of 10mm." at bounding box center [697, 765] width 829 height 18
click at [319, 766] on span "[PERSON_NAME] Please redo this job as it was cut in 6mm instead of 10mm." at bounding box center [512, 765] width 436 height 16
click at [700, 761] on div "@[PERSON_NAME] Please redo this job as it was cut in 6mm instead of 10mm." at bounding box center [697, 765] width 829 height 18
click at [694, 692] on div "ZP You 08:56am [DATE] A&L History Wall_Acrylic Panel Cut.pdf Labels Download De…" at bounding box center [831, 465] width 1253 height 554
click at [1358, 773] on button "Send" at bounding box center [1354, 764] width 67 height 25
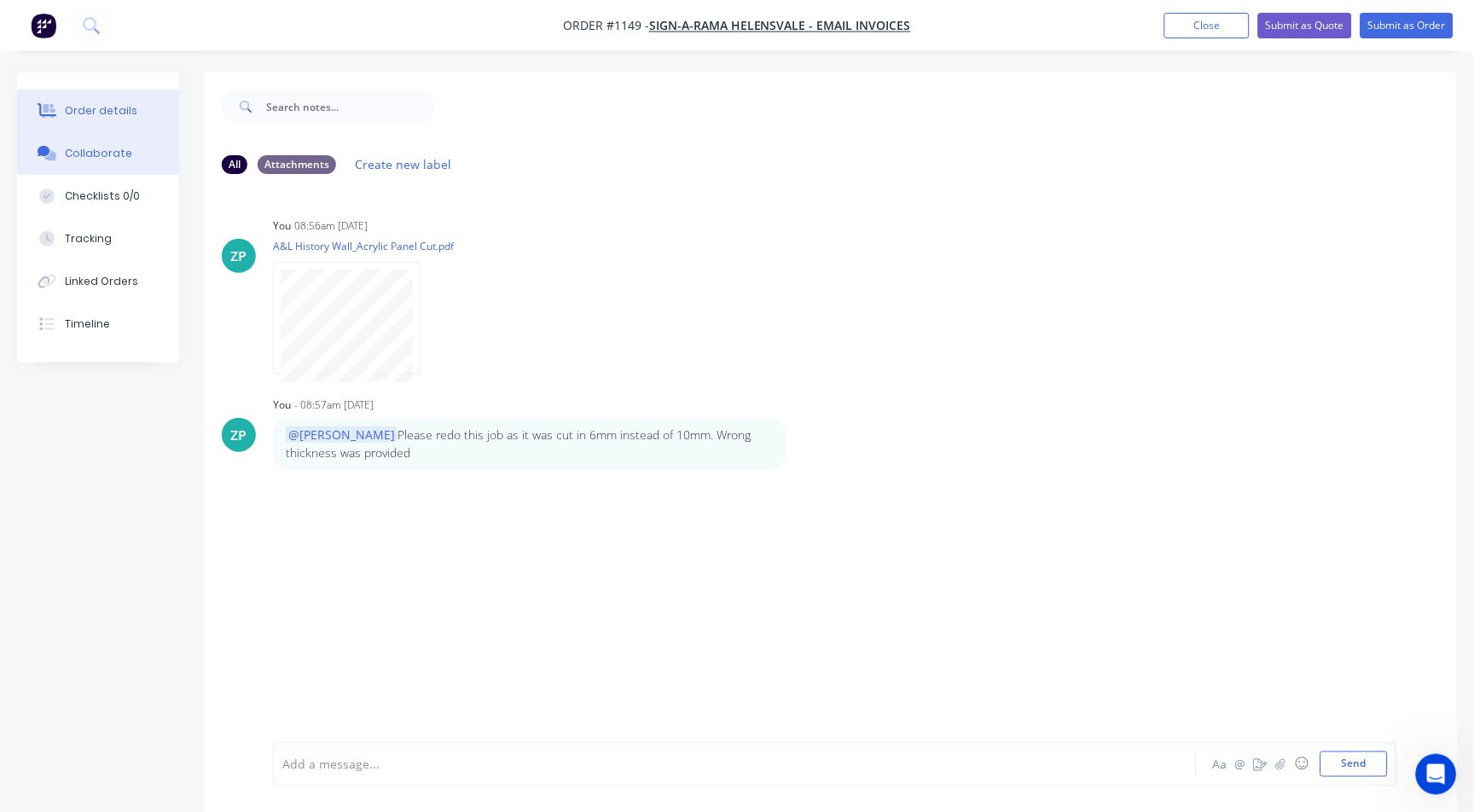
click at [113, 114] on div "Order details" at bounding box center [101, 111] width 73 height 15
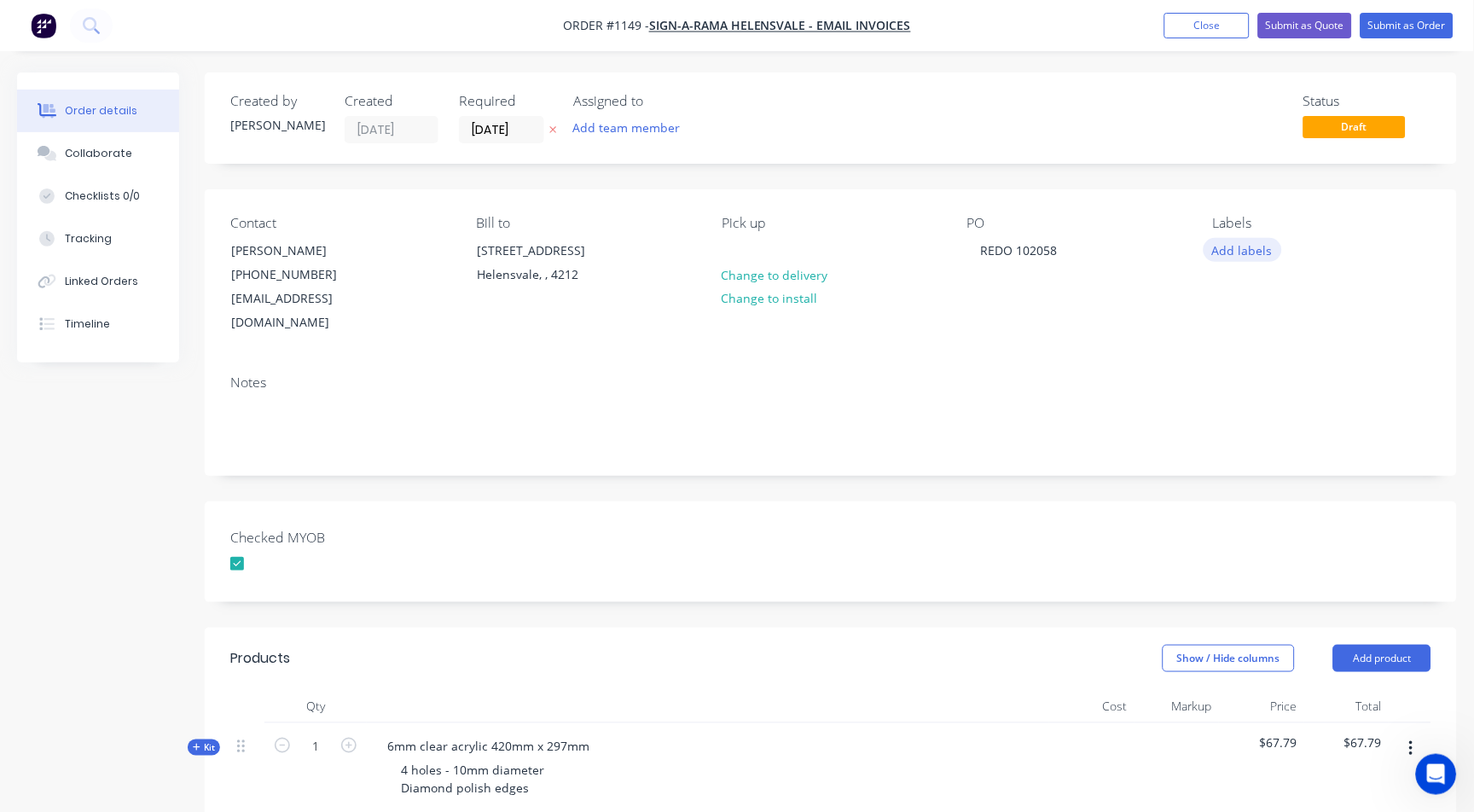
click at [1266, 245] on button "Add labels" at bounding box center [1243, 249] width 78 height 23
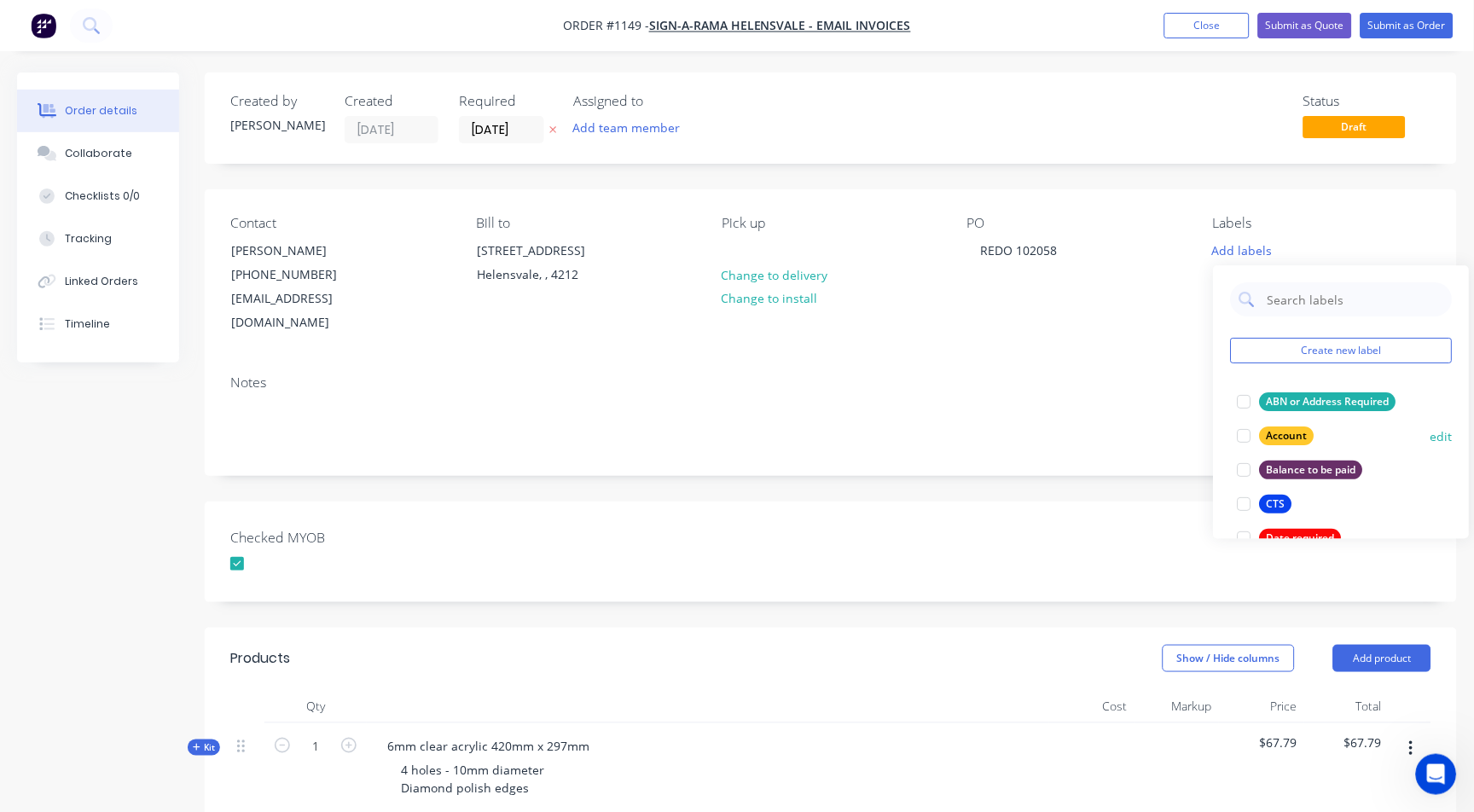
click at [1247, 431] on div at bounding box center [1244, 436] width 34 height 34
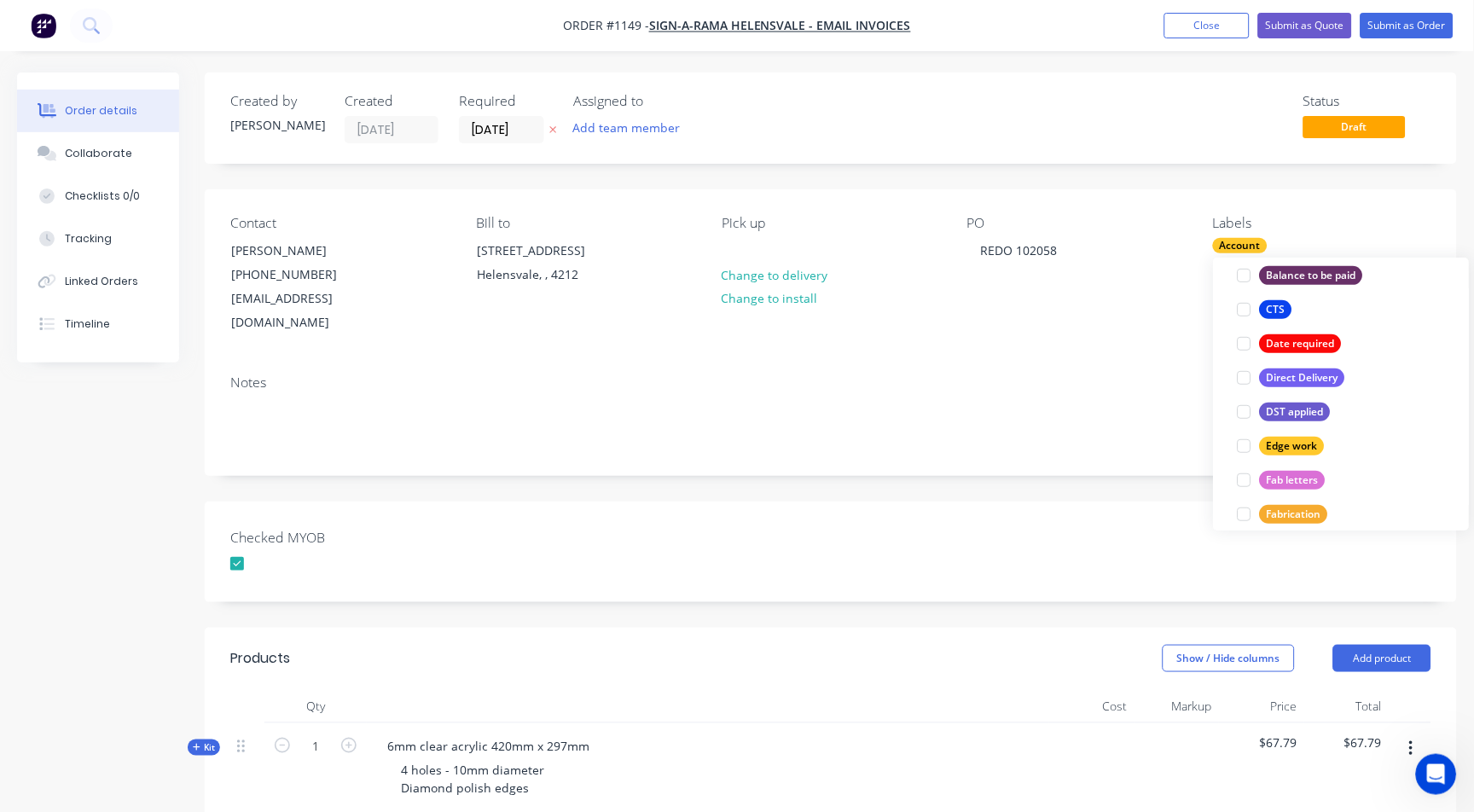
scroll to position [190, 0]
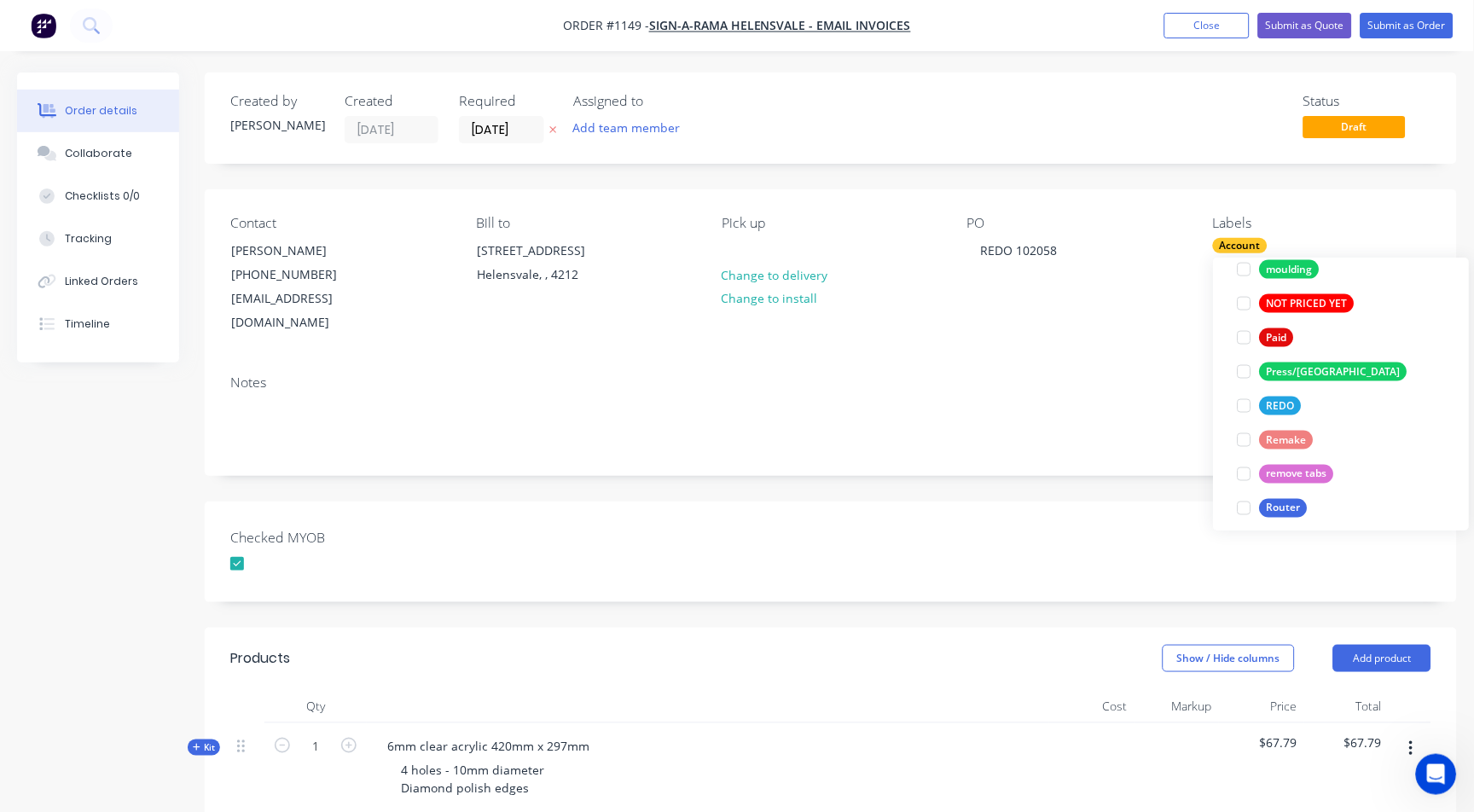
drag, startPoint x: 1241, startPoint y: 407, endPoint x: 1270, endPoint y: 352, distance: 62.2
click at [1243, 406] on div at bounding box center [1244, 406] width 34 height 34
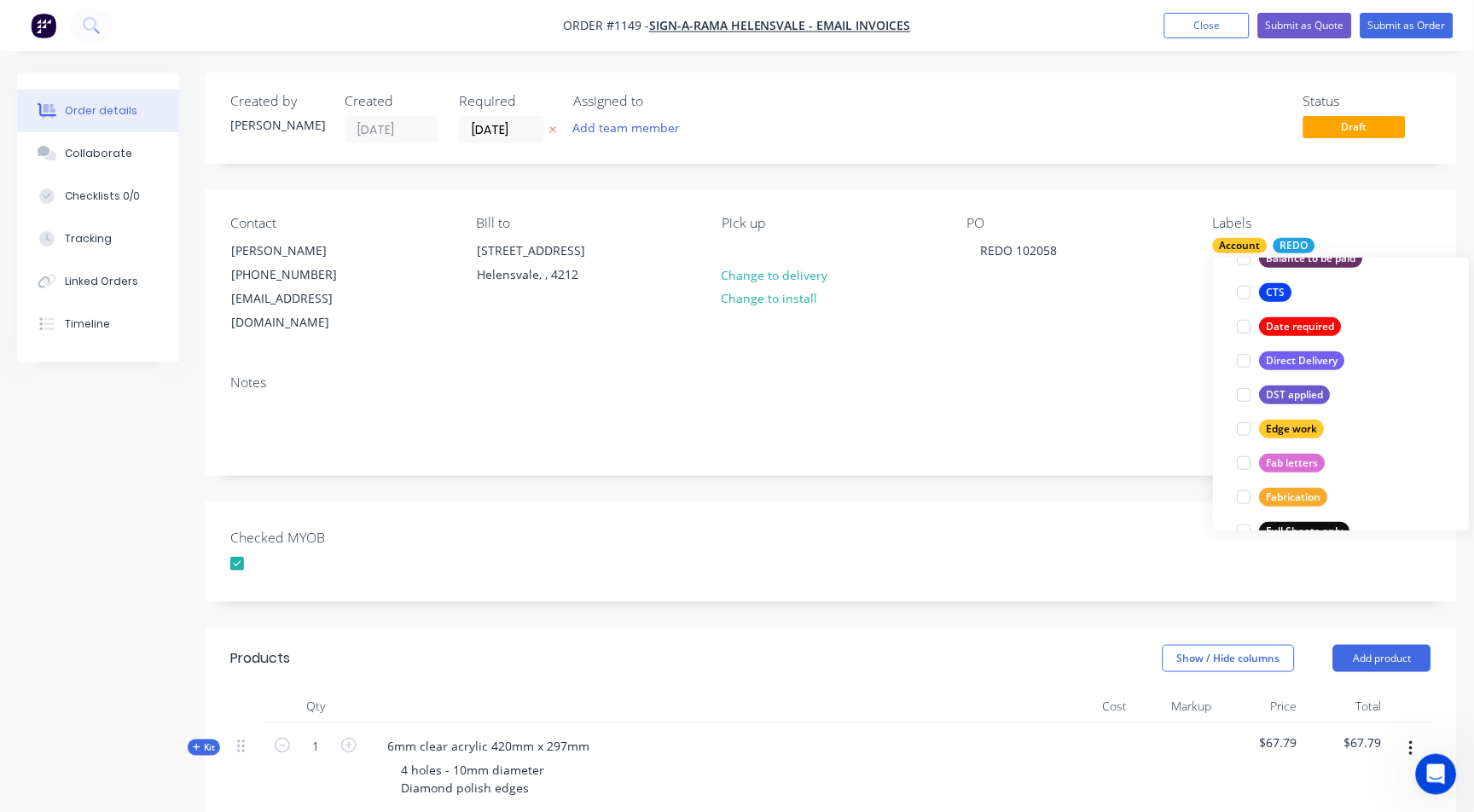
scroll to position [211, 0]
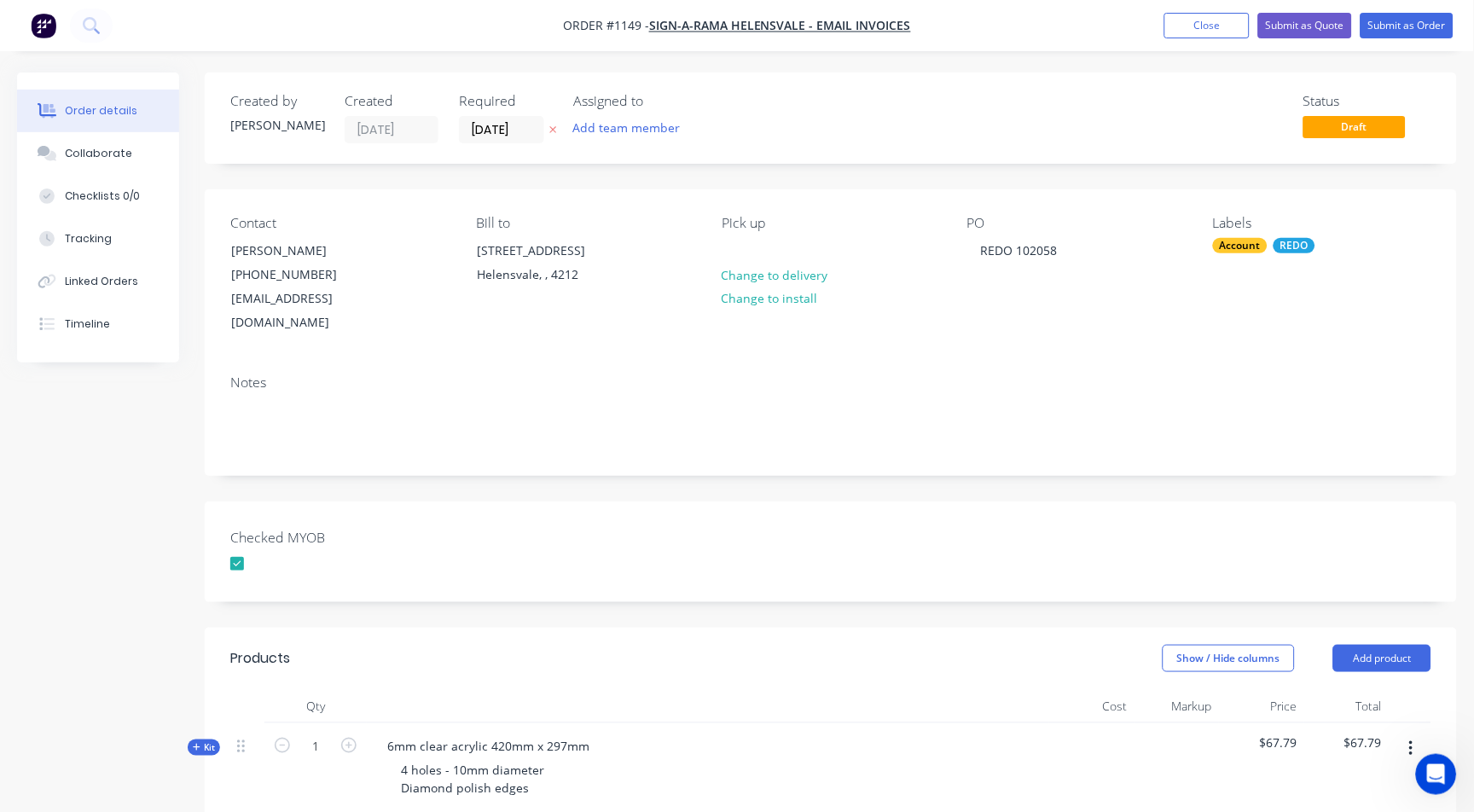
click at [1162, 305] on div "PO REDO 102058" at bounding box center [1076, 275] width 219 height 121
drag, startPoint x: 1294, startPoint y: 242, endPoint x: 1220, endPoint y: 257, distance: 75.5
click at [1220, 257] on div "Labels Account REDO" at bounding box center [1322, 275] width 219 height 121
click at [1239, 241] on div "Account" at bounding box center [1240, 245] width 54 height 15
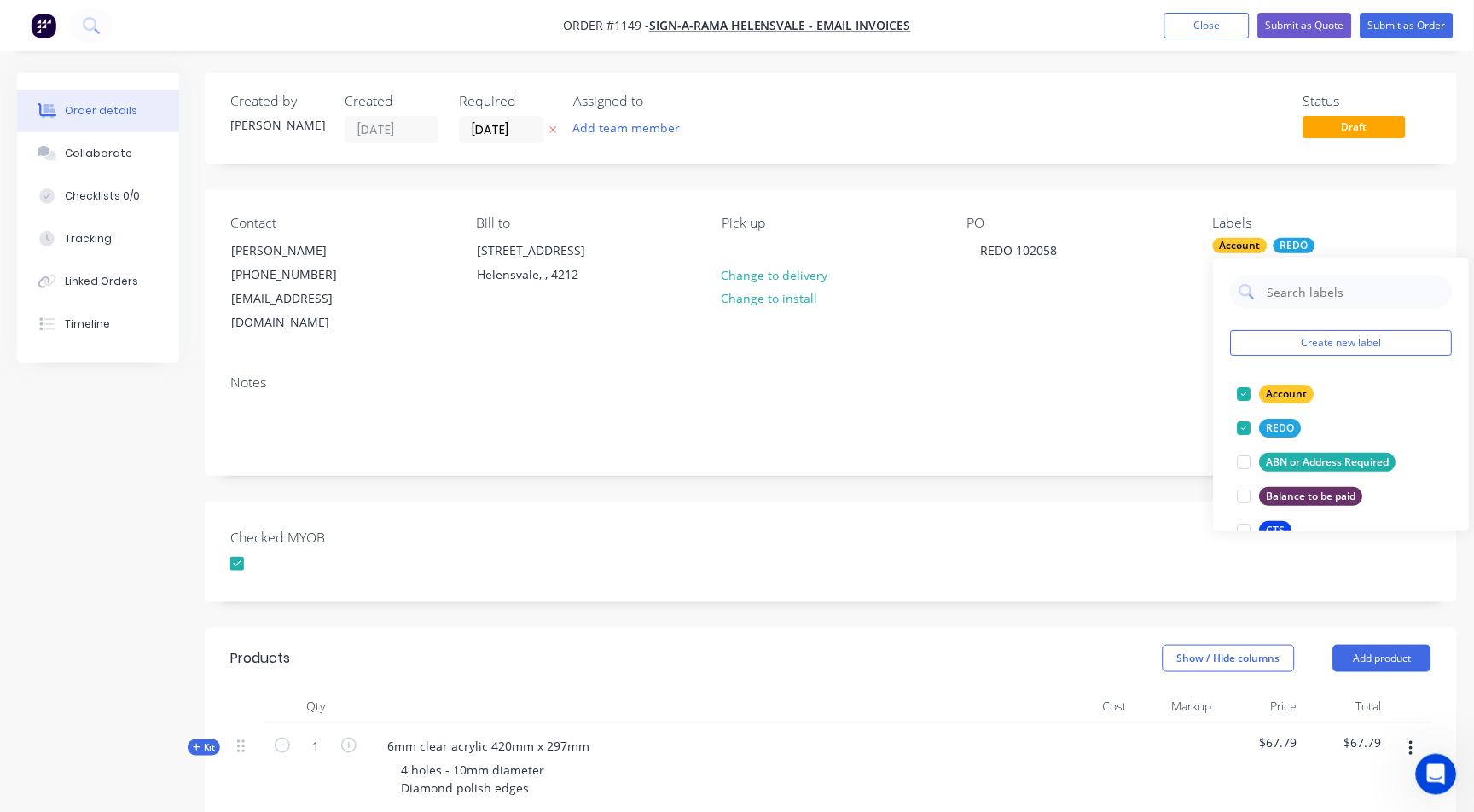
click at [1207, 307] on div "Contact [PERSON_NAME] [PHONE_NUMBER] [EMAIL_ADDRESS][DOMAIN_NAME] Bill to [STRE…" at bounding box center [831, 275] width 1253 height 171
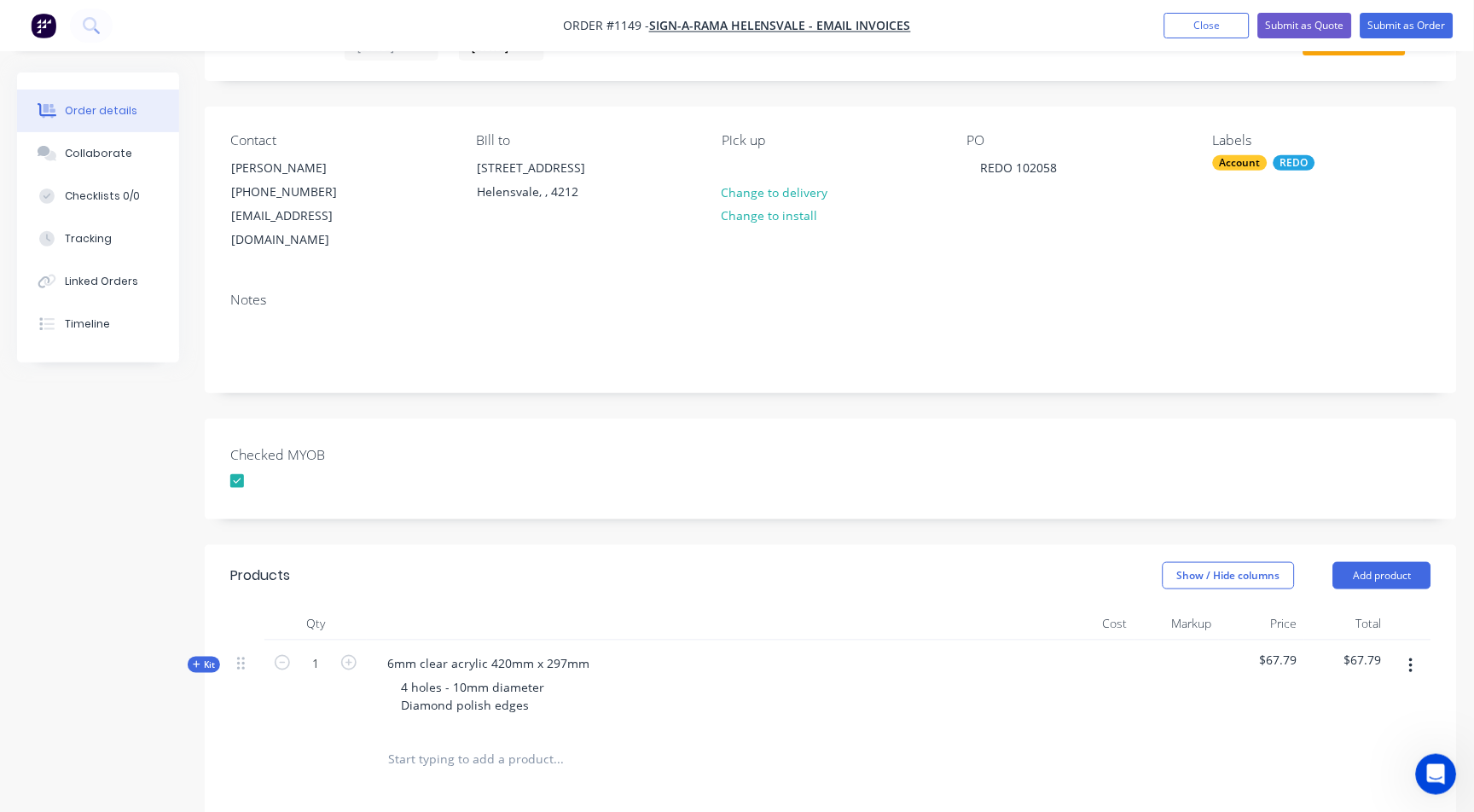
scroll to position [284, 0]
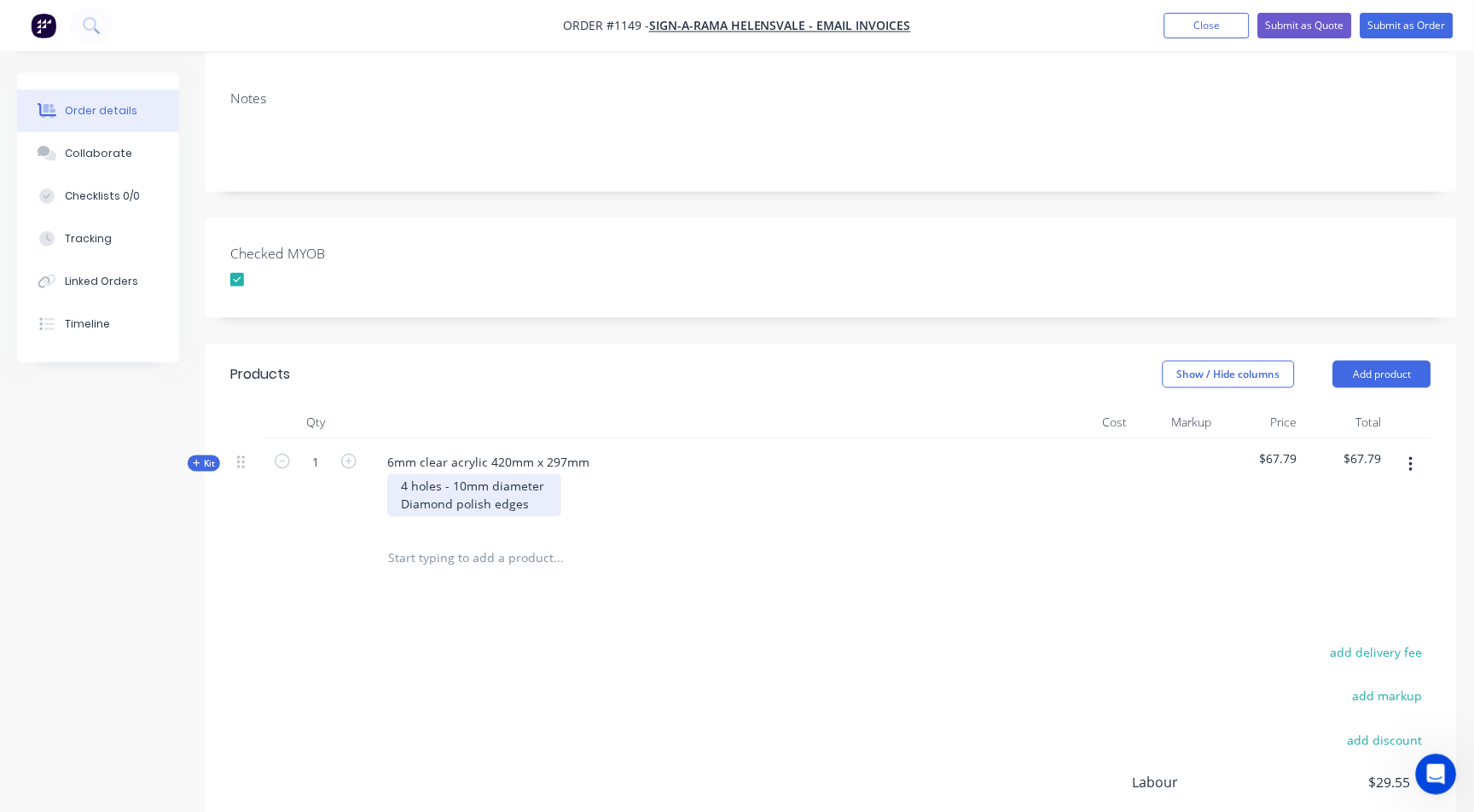
click at [528, 484] on div "4 holes - 10mm diameter Diamond polish edges" at bounding box center [475, 495] width 174 height 43
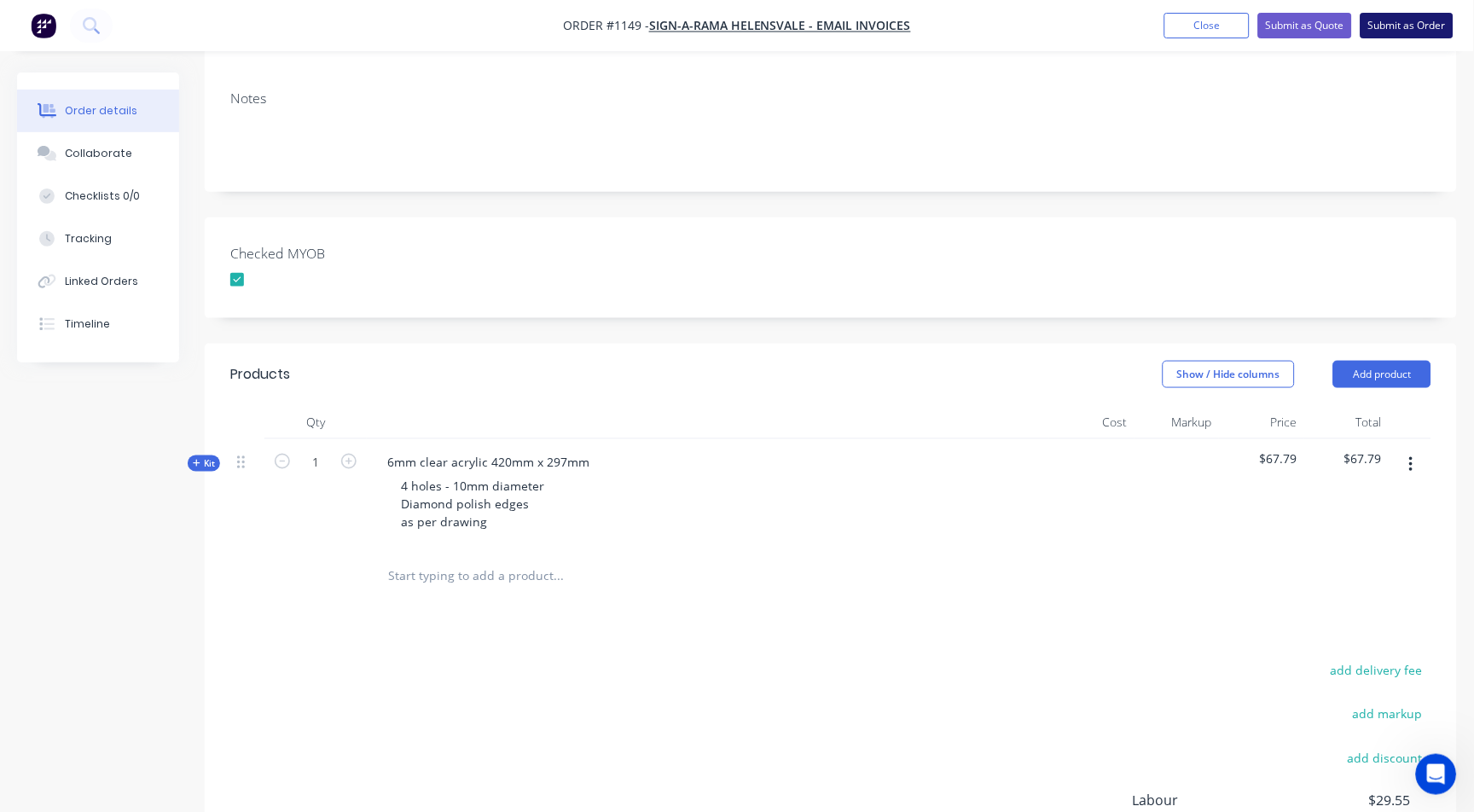
click at [1430, 36] on button "Submit as Order" at bounding box center [1407, 25] width 93 height 25
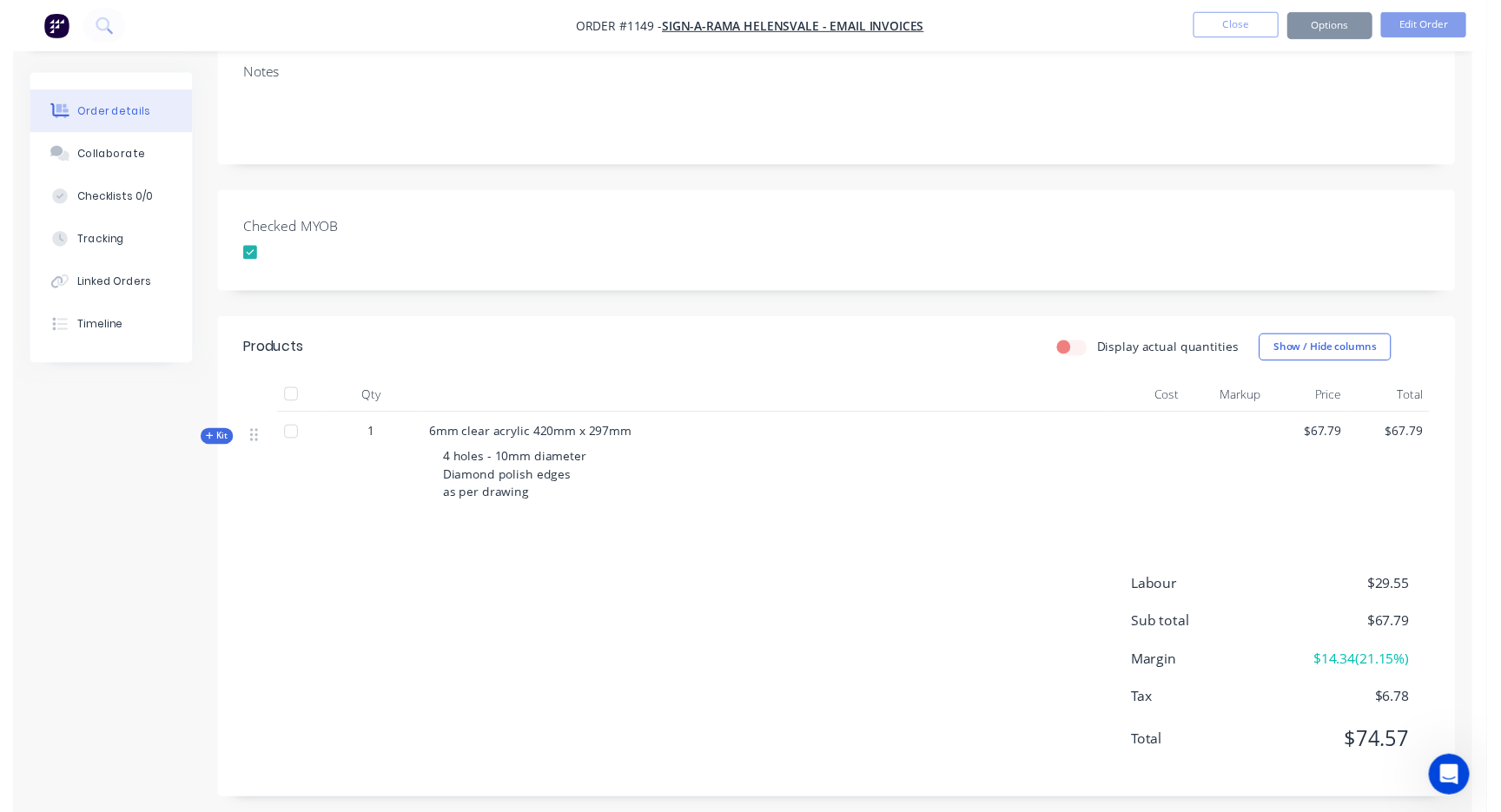
scroll to position [0, 0]
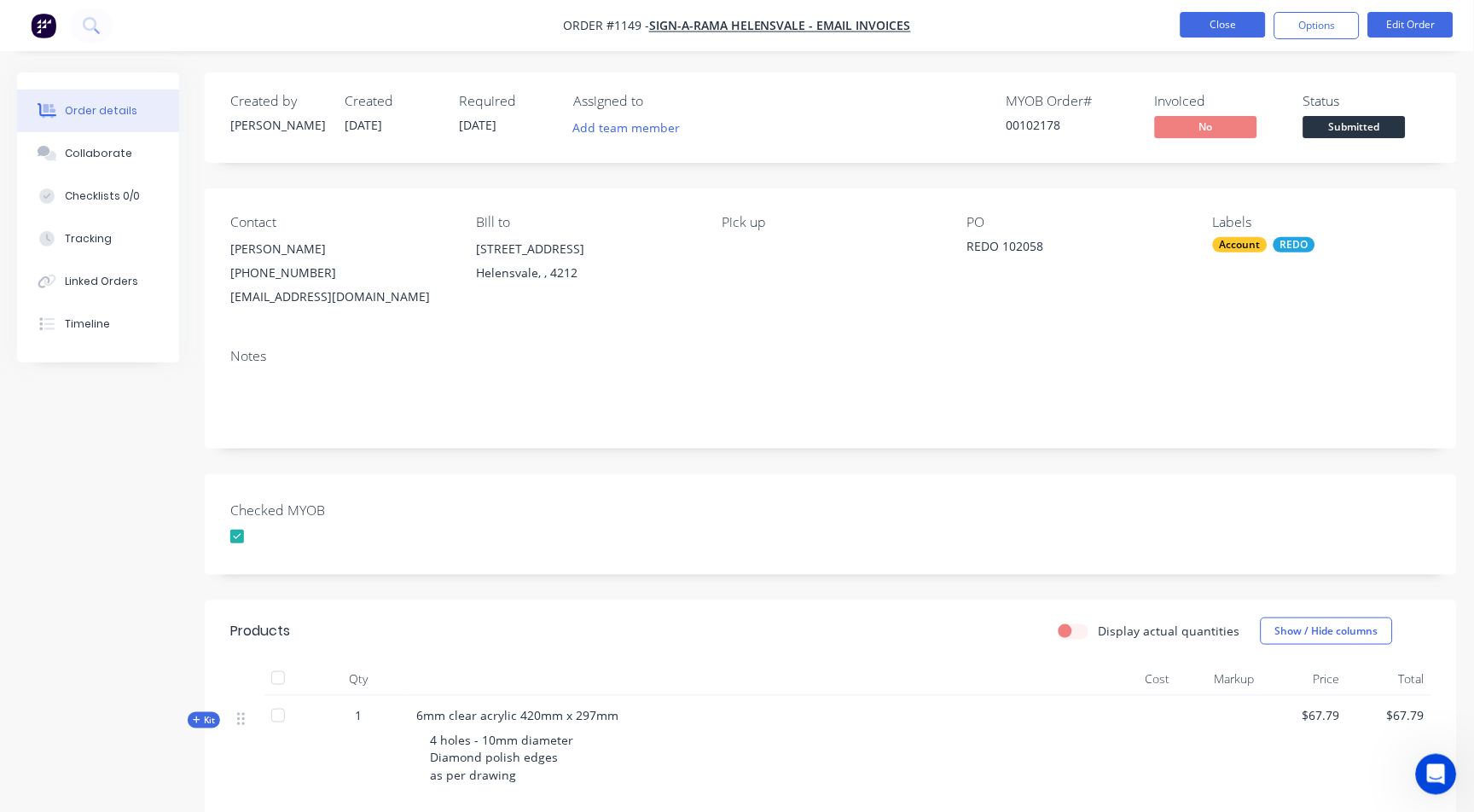
click at [1208, 21] on button "Close" at bounding box center [1223, 24] width 85 height 25
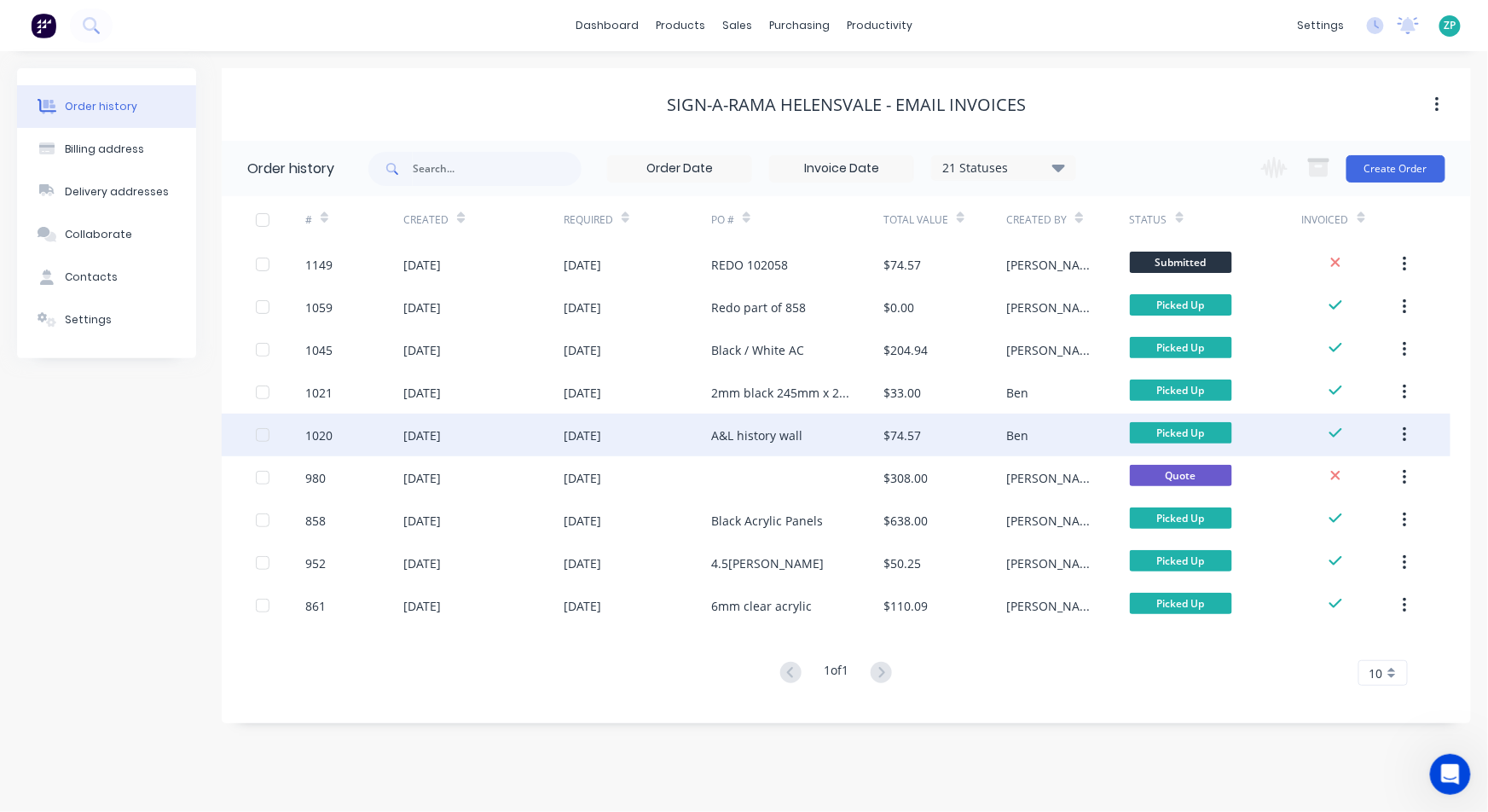
click at [744, 428] on div "A&L history wall" at bounding box center [757, 435] width 92 height 18
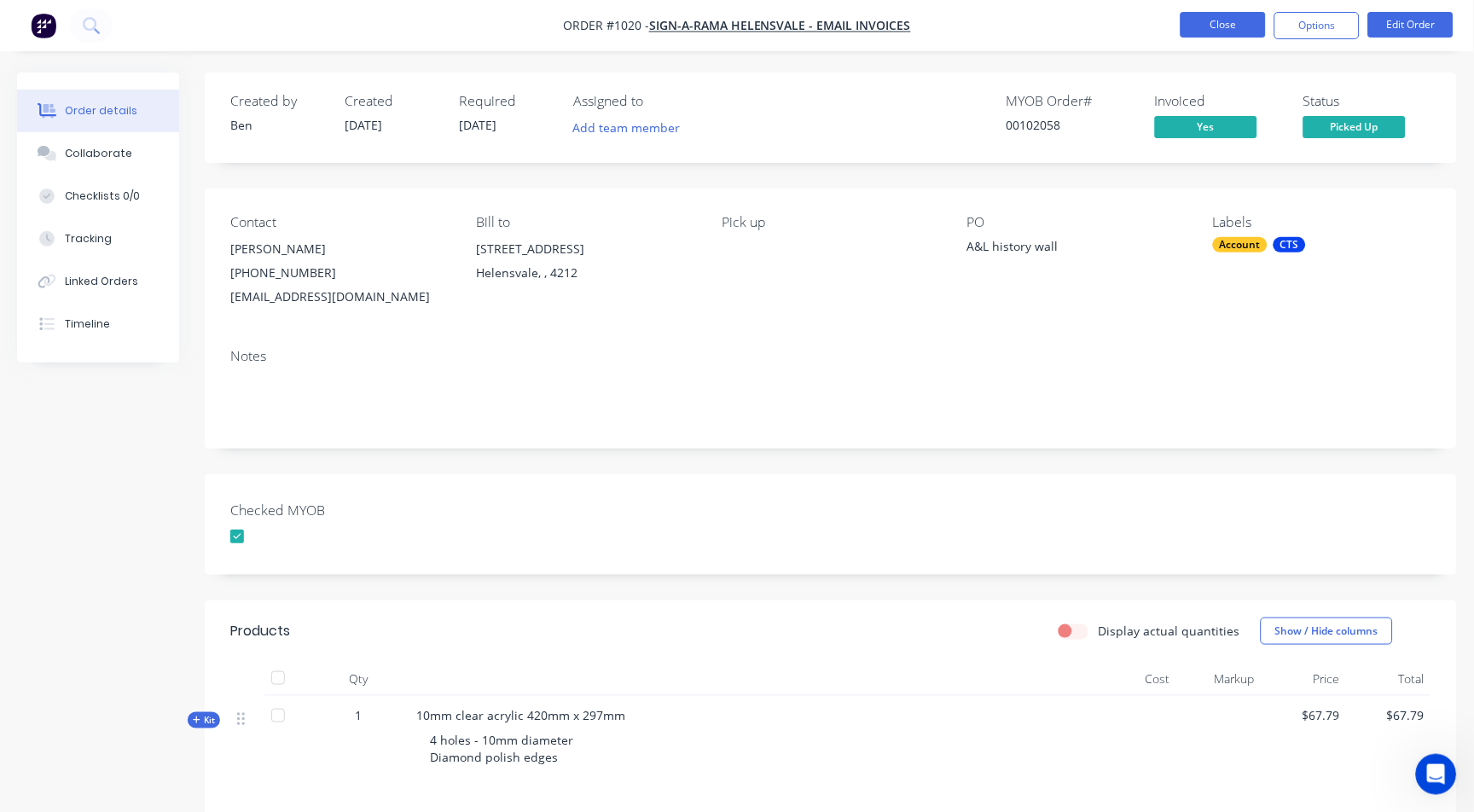
click at [1240, 18] on button "Close" at bounding box center [1223, 24] width 85 height 25
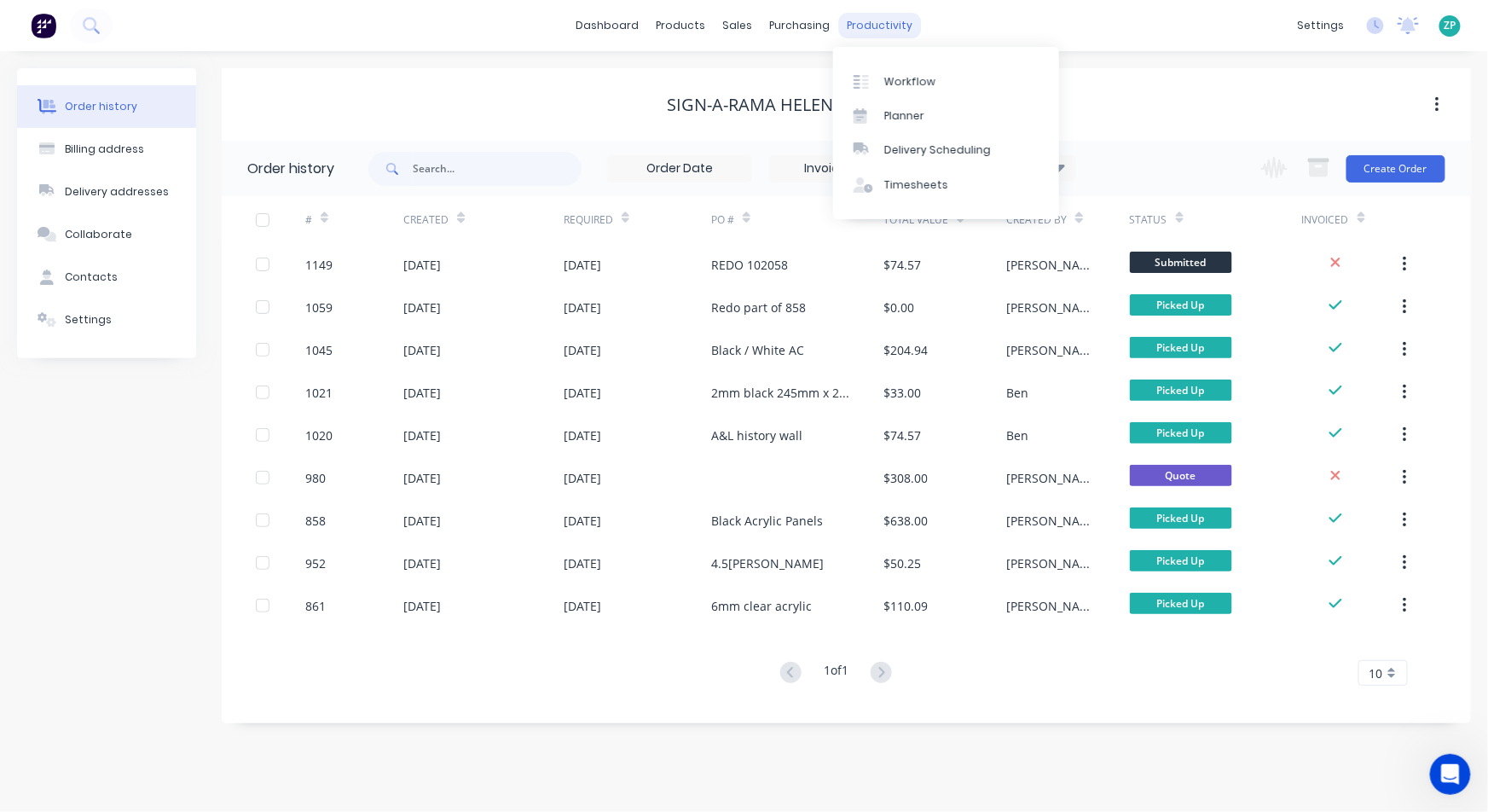
click at [861, 15] on div "productivity" at bounding box center [879, 25] width 83 height 25
click at [906, 79] on div "Workflow" at bounding box center [910, 82] width 51 height 15
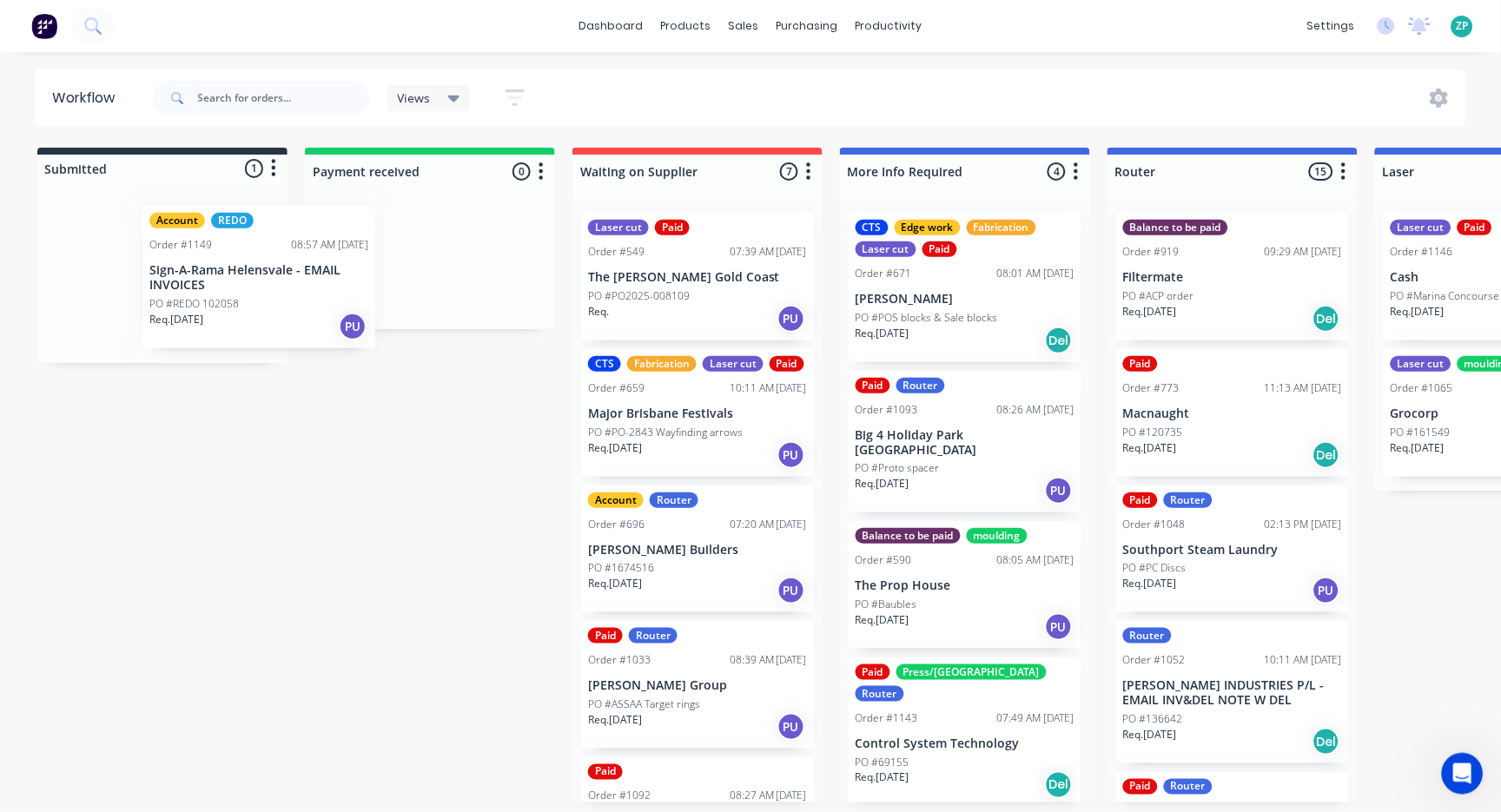
drag, startPoint x: 119, startPoint y: 301, endPoint x: 161, endPoint y: 294, distance: 42.6
click at [161, 294] on div "Account REDO Order #1149 08:57 AM [DATE] Sign-A-Rama Helensvale - EMAIL INVOICE…" at bounding box center [162, 278] width 250 height 170
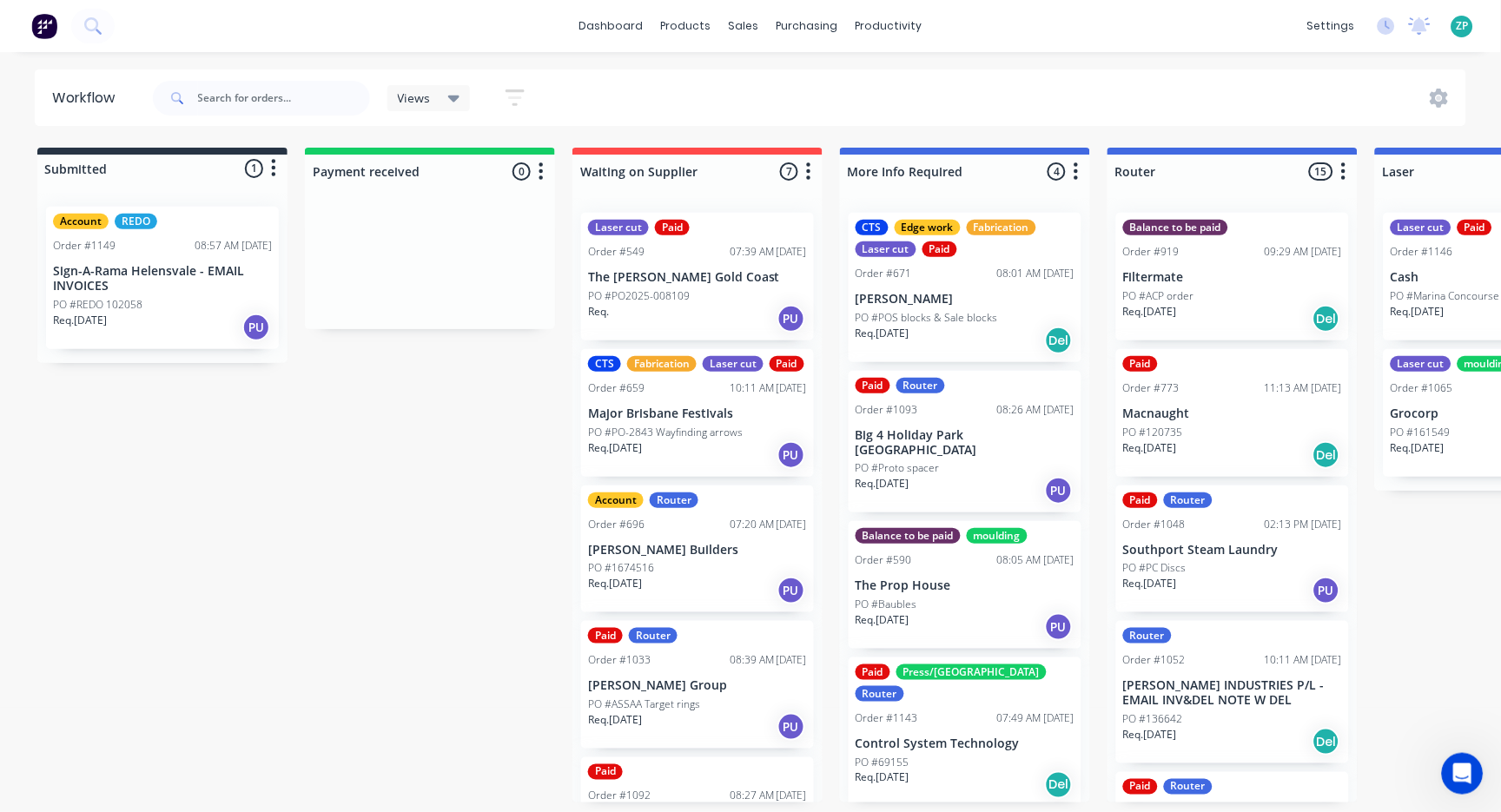
click at [131, 218] on div "REDO" at bounding box center [136, 221] width 43 height 16
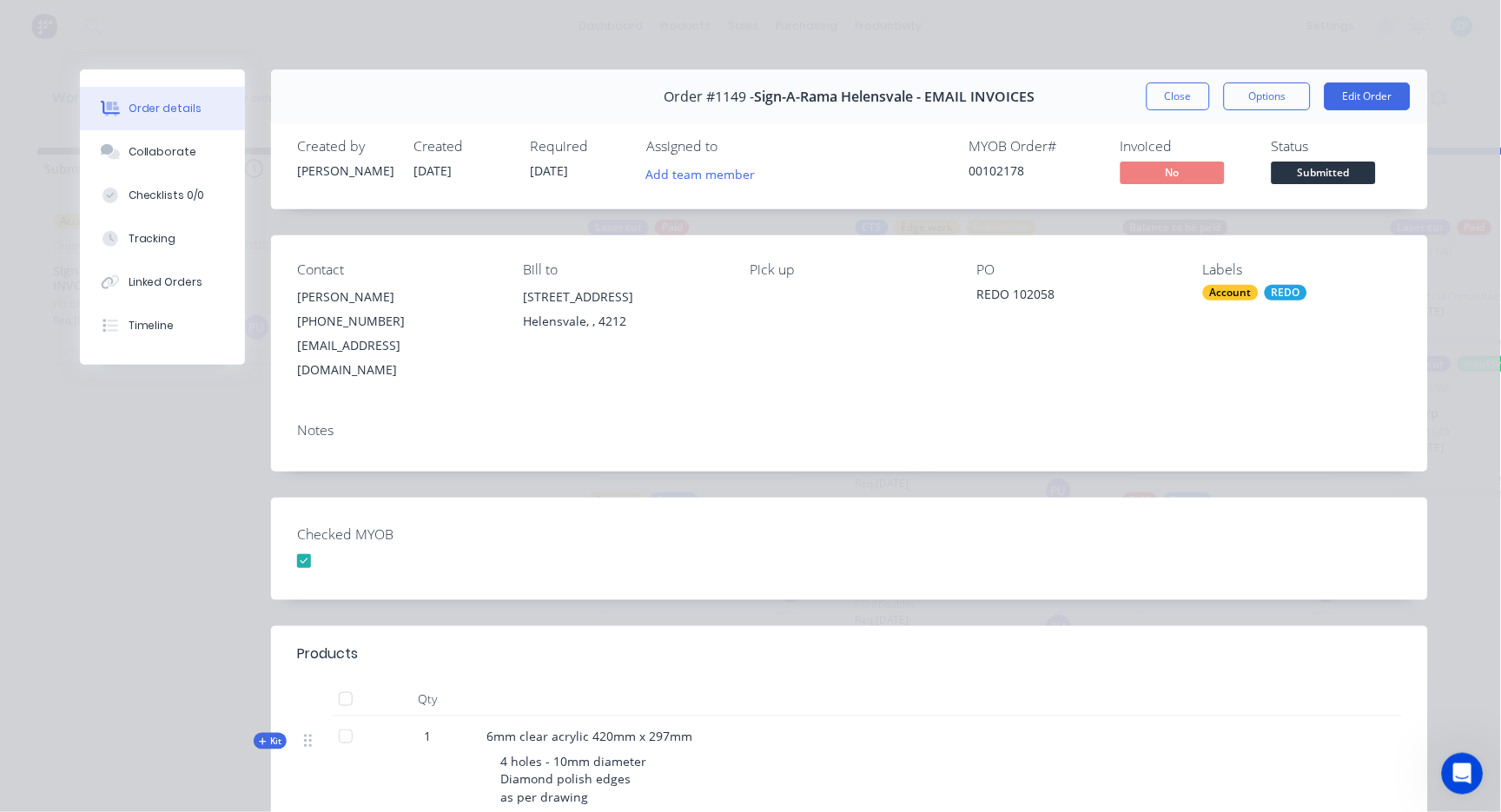
click at [1279, 291] on div "REDO" at bounding box center [1286, 292] width 43 height 16
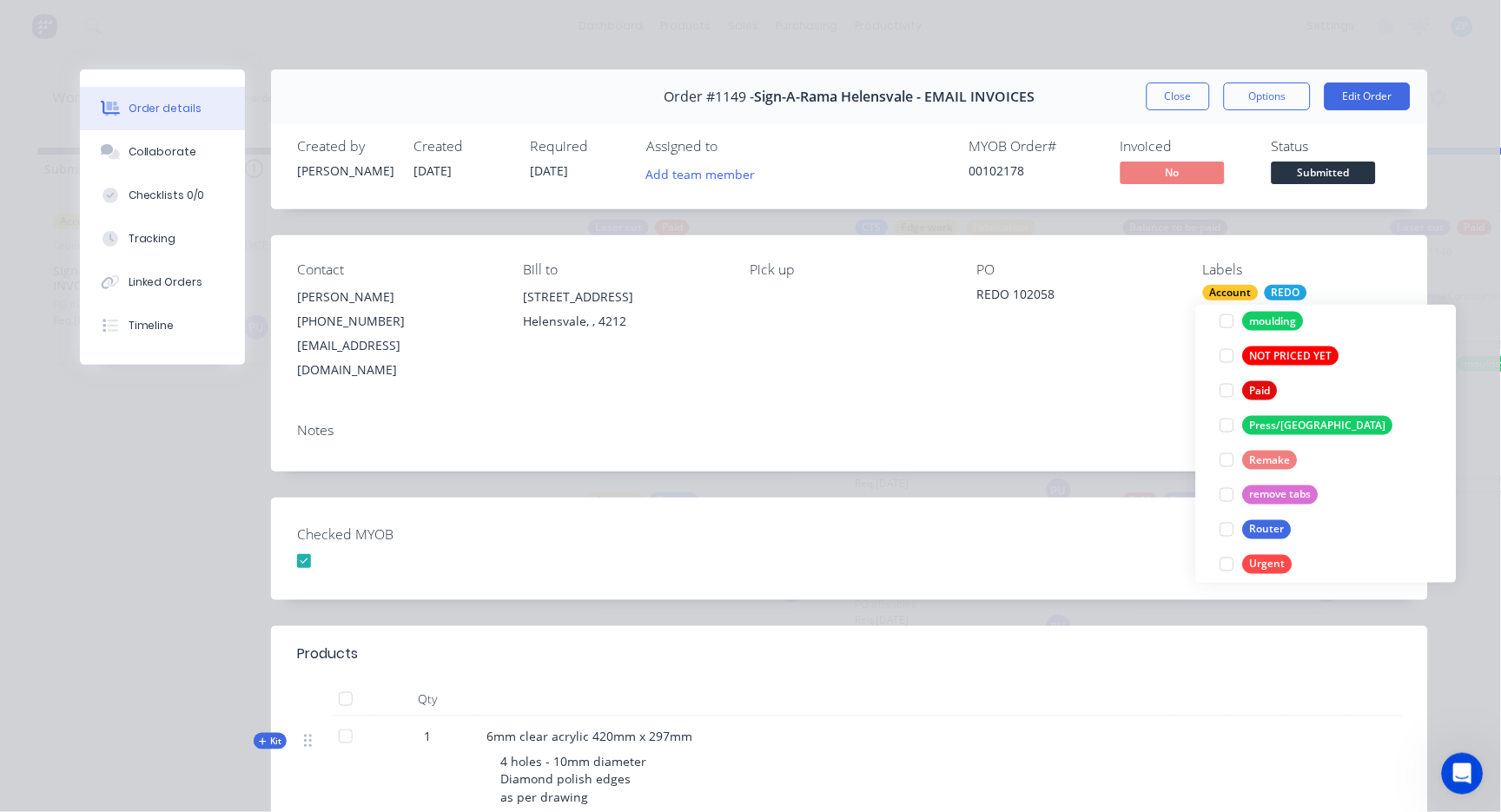
scroll to position [660, 0]
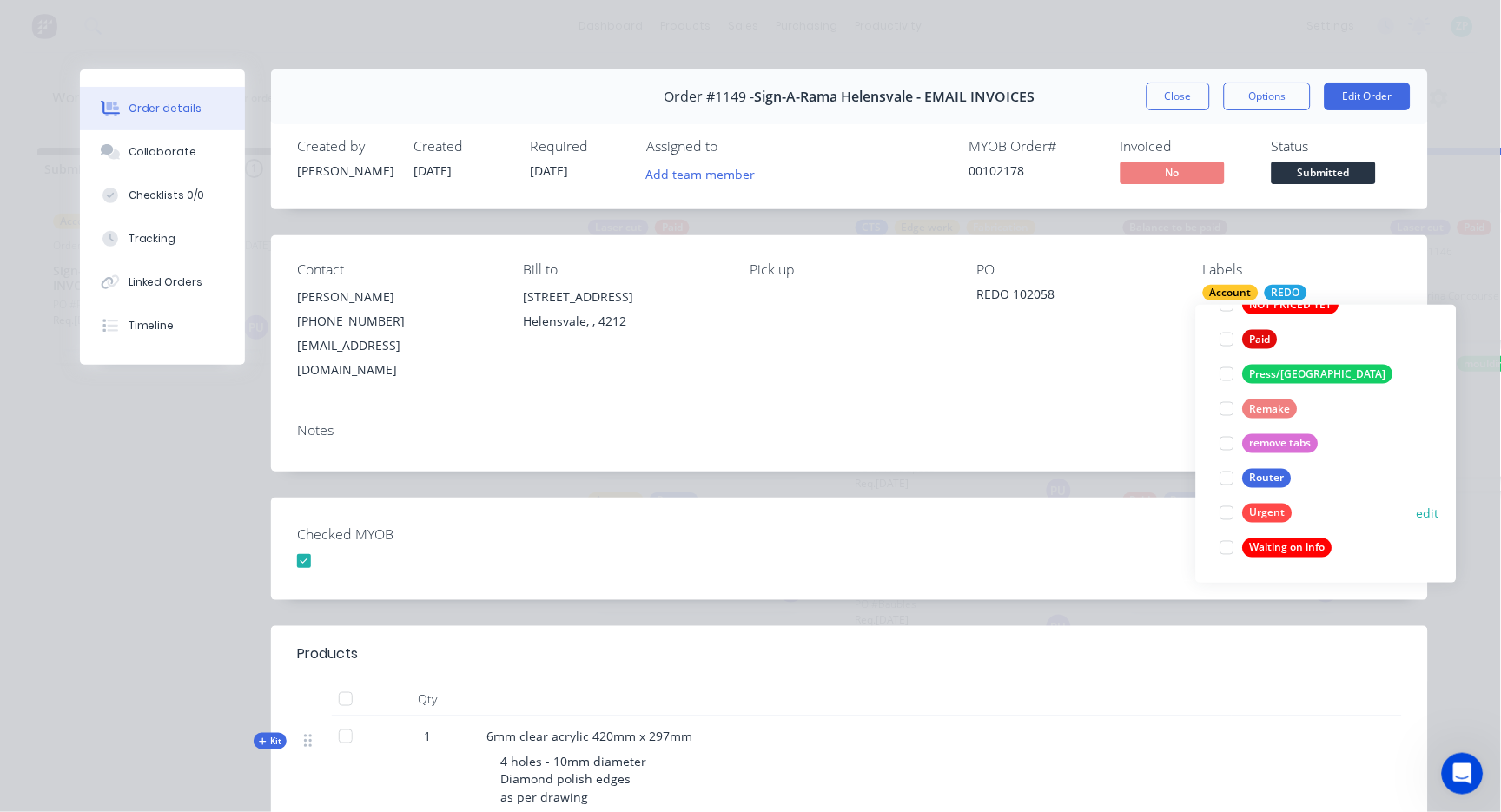
click at [1224, 513] on div at bounding box center [1227, 514] width 35 height 35
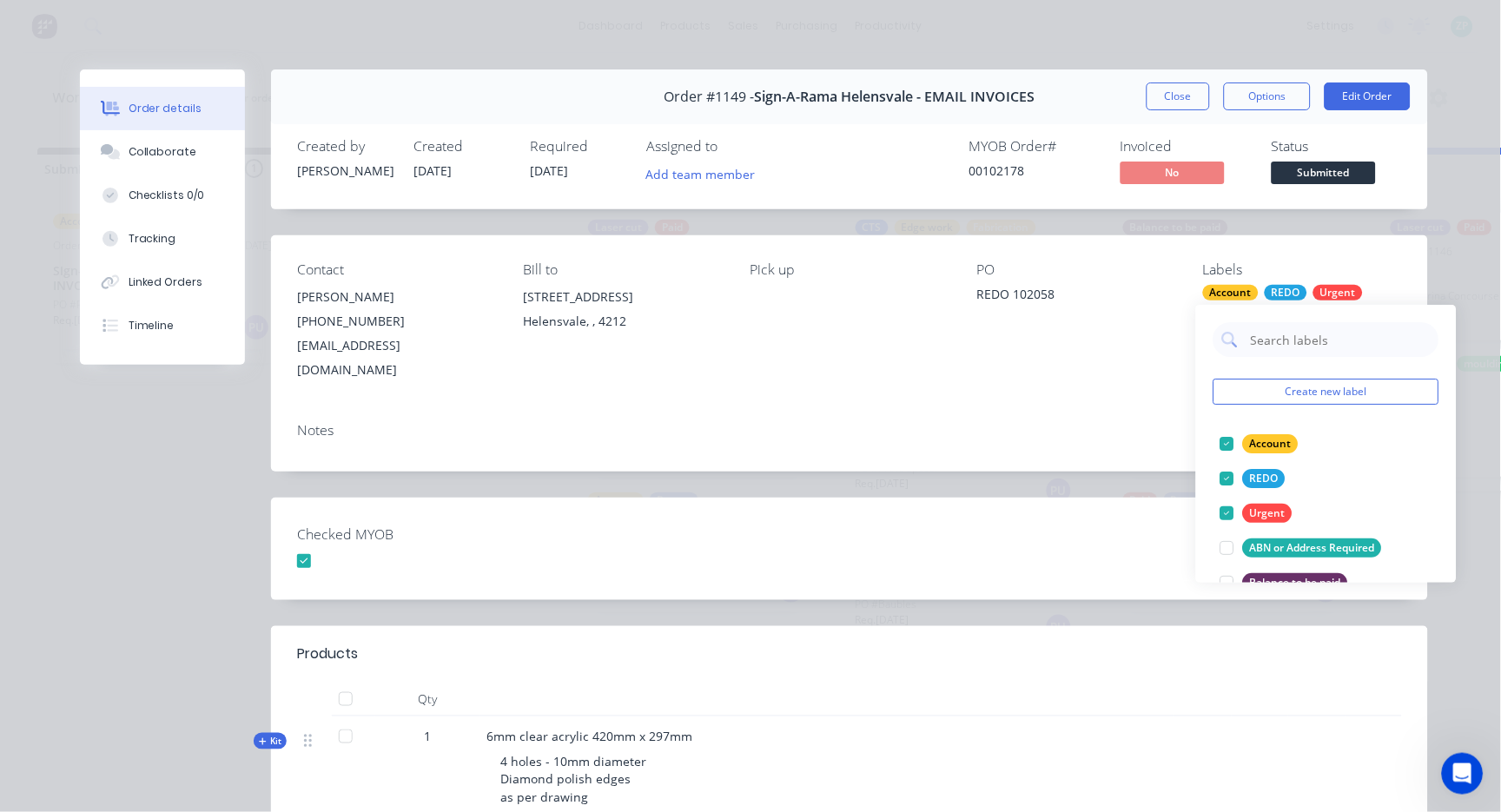
click at [1325, 242] on div "Contact [PERSON_NAME] [PHONE_NUMBER] [EMAIL_ADDRESS][DOMAIN_NAME] Bill to [STRE…" at bounding box center [849, 321] width 1157 height 173
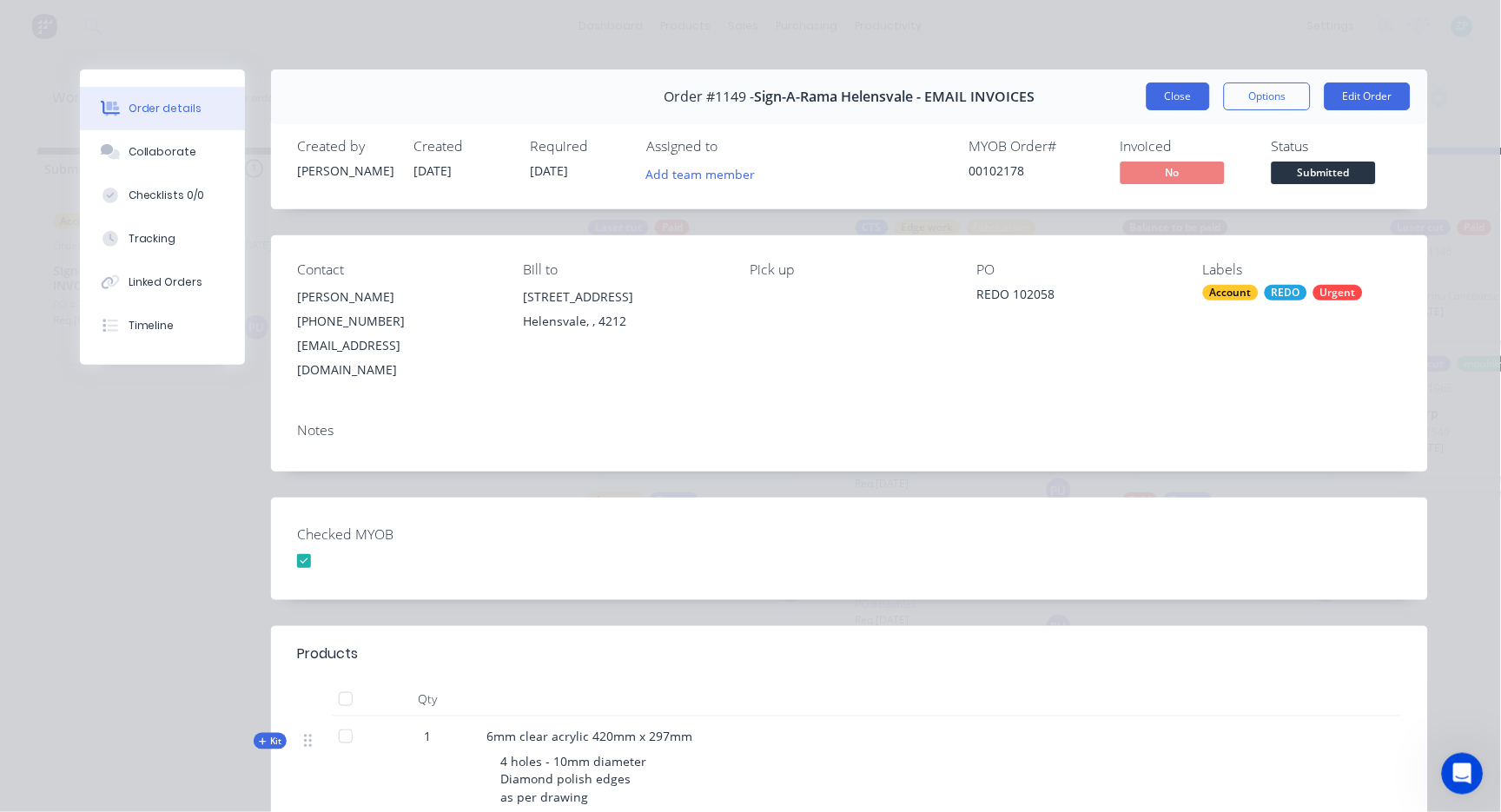
click at [1161, 97] on button "Close" at bounding box center [1178, 96] width 64 height 28
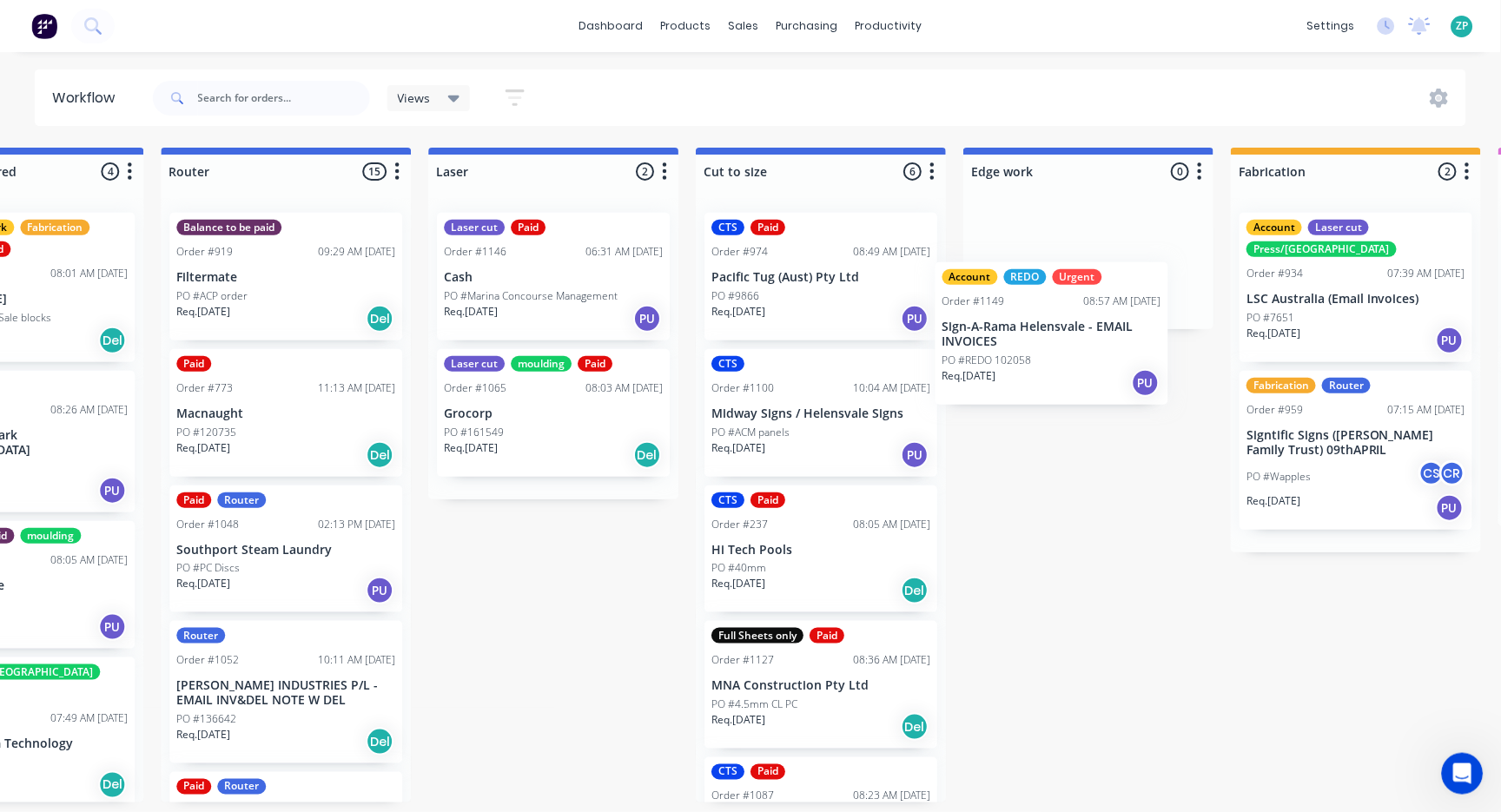
scroll to position [0, 956]
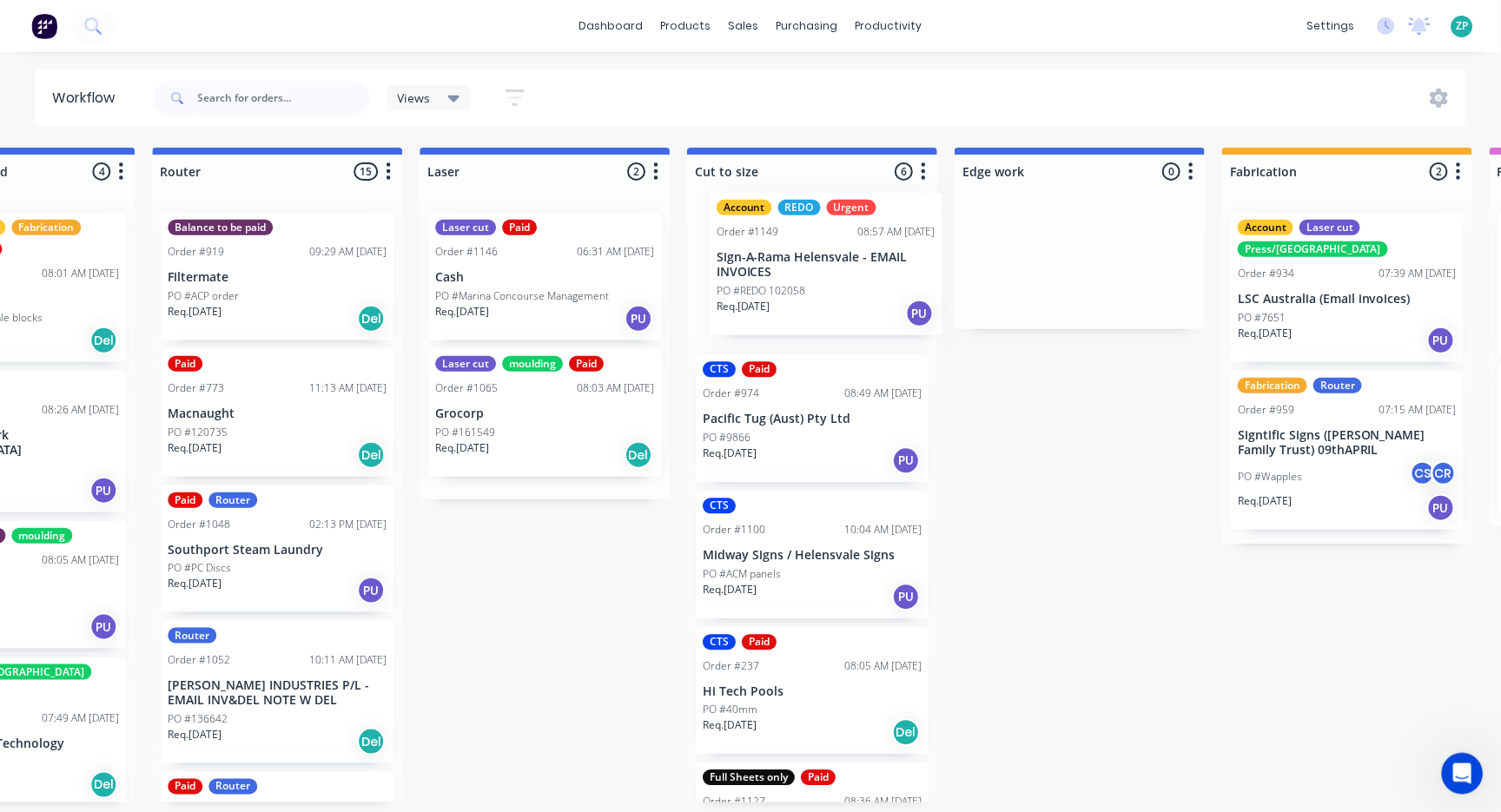
drag, startPoint x: 98, startPoint y: 266, endPoint x: 771, endPoint y: 251, distance: 673.2
click at [771, 251] on div "Submitted 1 Status colour #273444 hex #273444 Save Cancel Summaries Total order…" at bounding box center [1109, 475] width 4156 height 655
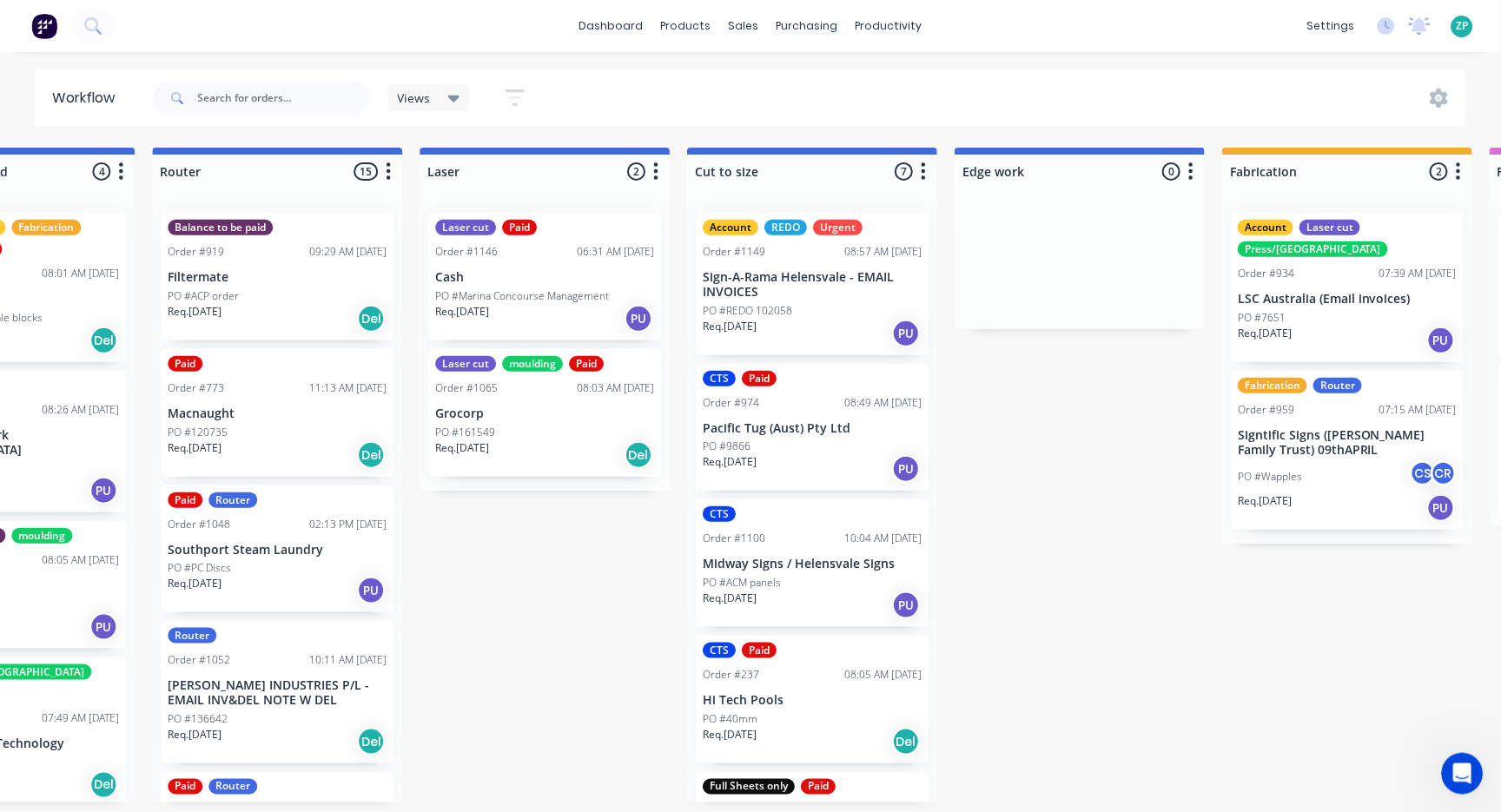
click at [802, 291] on p "Sign-A-Rama Helensvale - EMAIL INVOICES" at bounding box center [812, 285] width 219 height 30
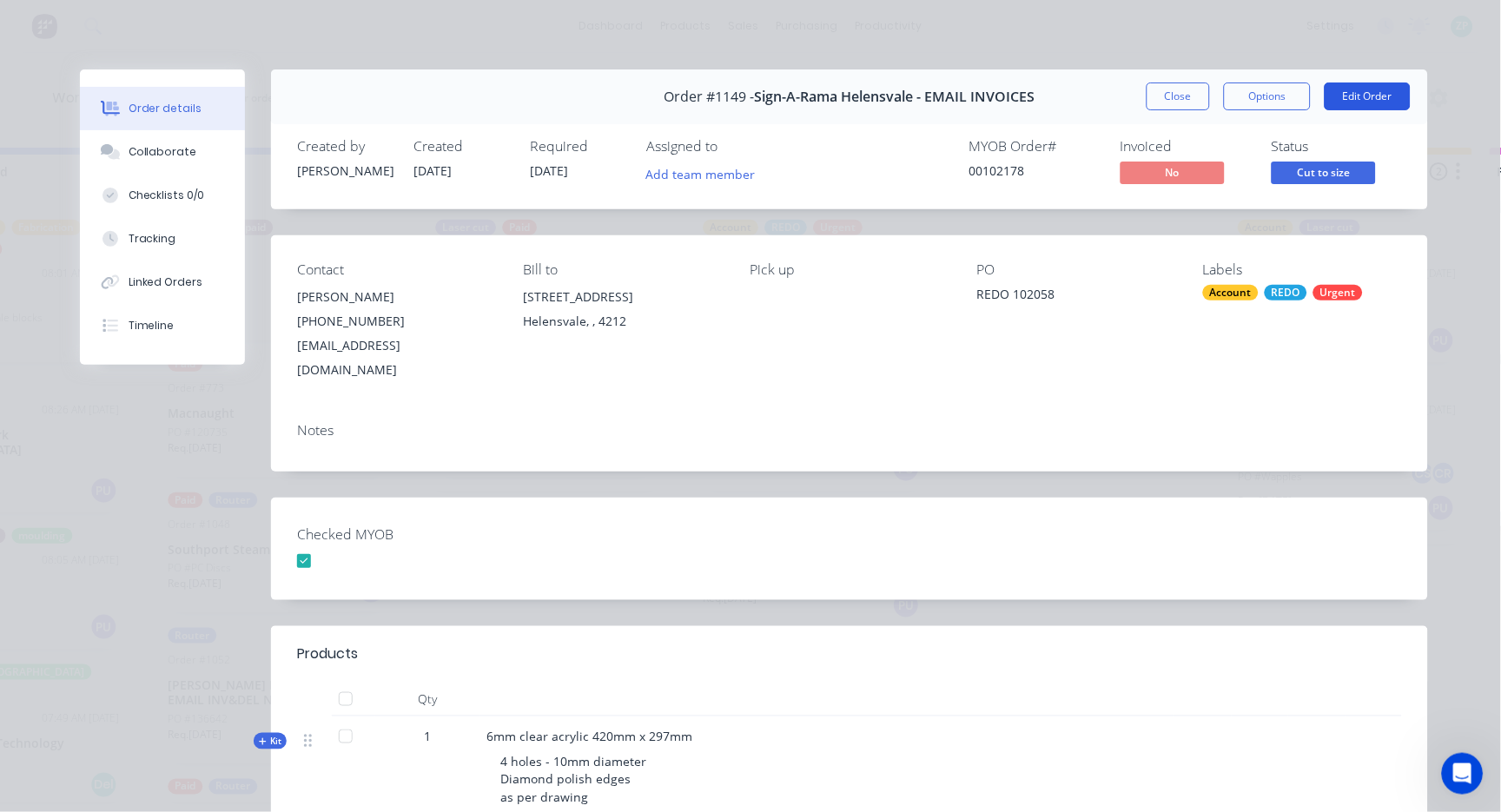
click at [1367, 89] on button "Edit Order" at bounding box center [1367, 96] width 86 height 28
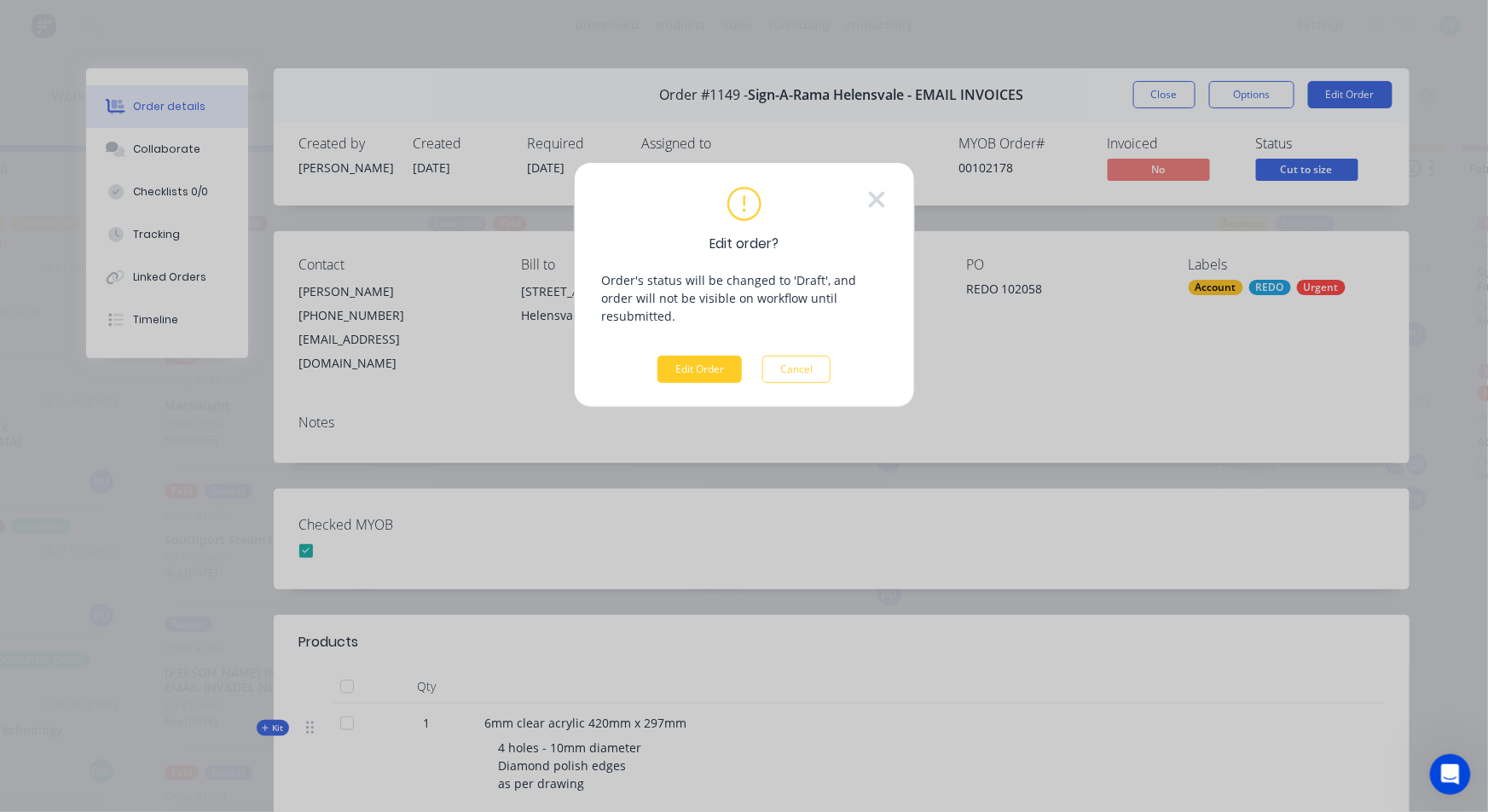
click at [670, 356] on button "Edit Order" at bounding box center [700, 369] width 84 height 27
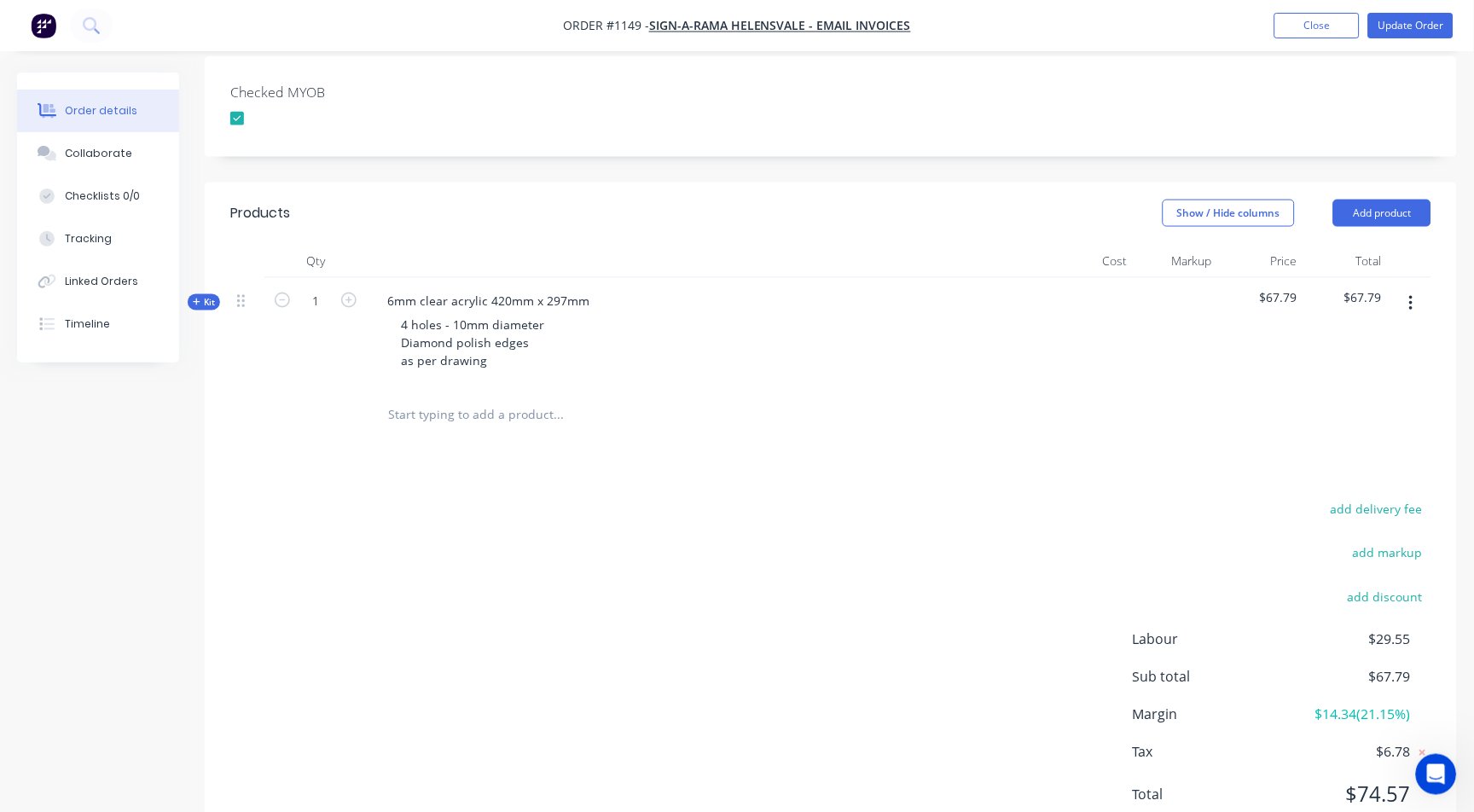
scroll to position [487, 0]
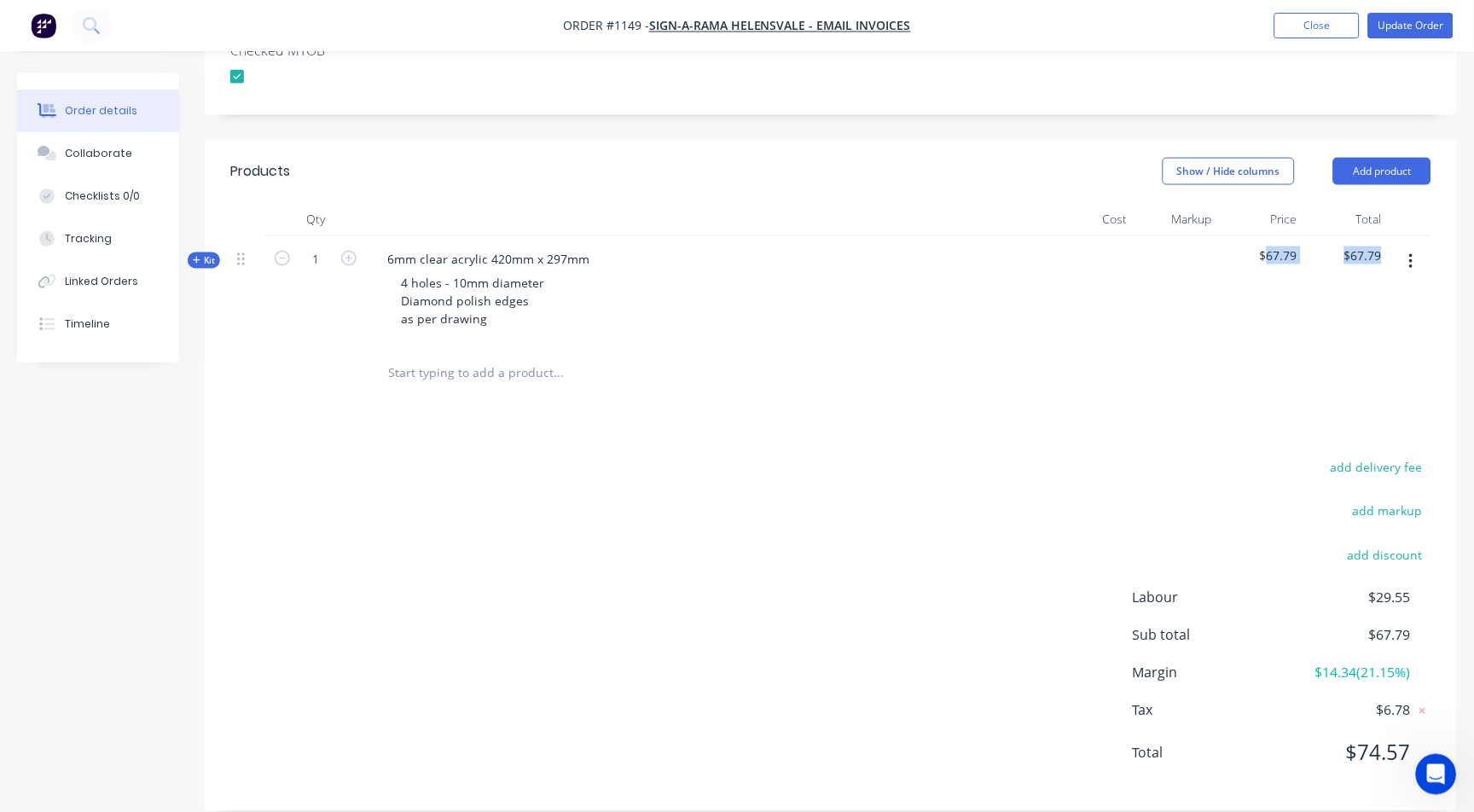
drag, startPoint x: 1270, startPoint y: 225, endPoint x: 1546, endPoint y: 231, distance: 276.1
click at [1474, 231] on html "Order #1149 - Sign-A-Rama Helensvale - EMAIL INVOICES Add product Close Update …" at bounding box center [737, 174] width 1474 height 1324
click at [190, 252] on div "Kit" at bounding box center [204, 260] width 33 height 16
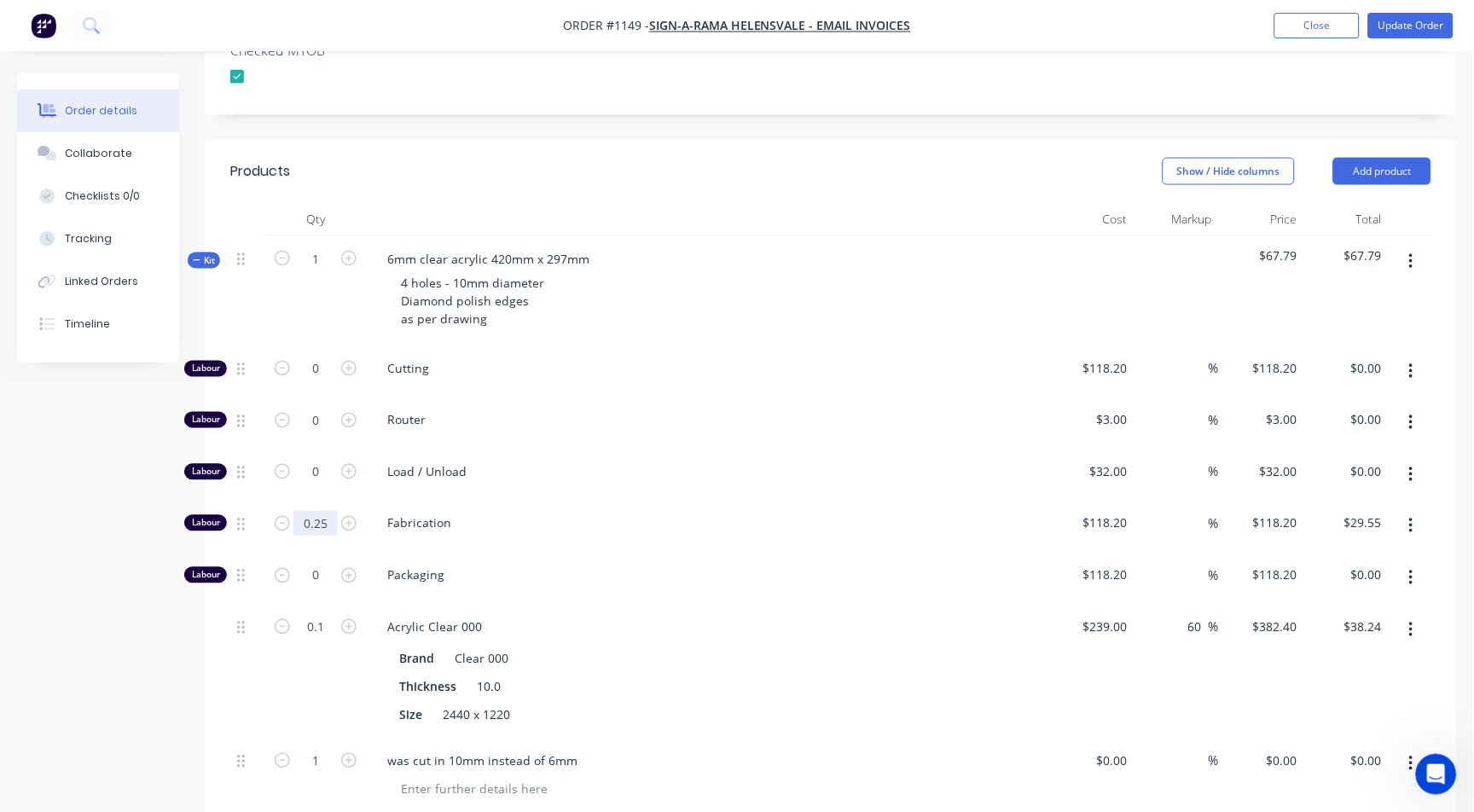
click at [324, 382] on input "0.25" at bounding box center [315, 369] width 44 height 25
type input "0"
type input "$0.00"
click at [311, 382] on input "0.1" at bounding box center [315, 369] width 44 height 25
type input "0"
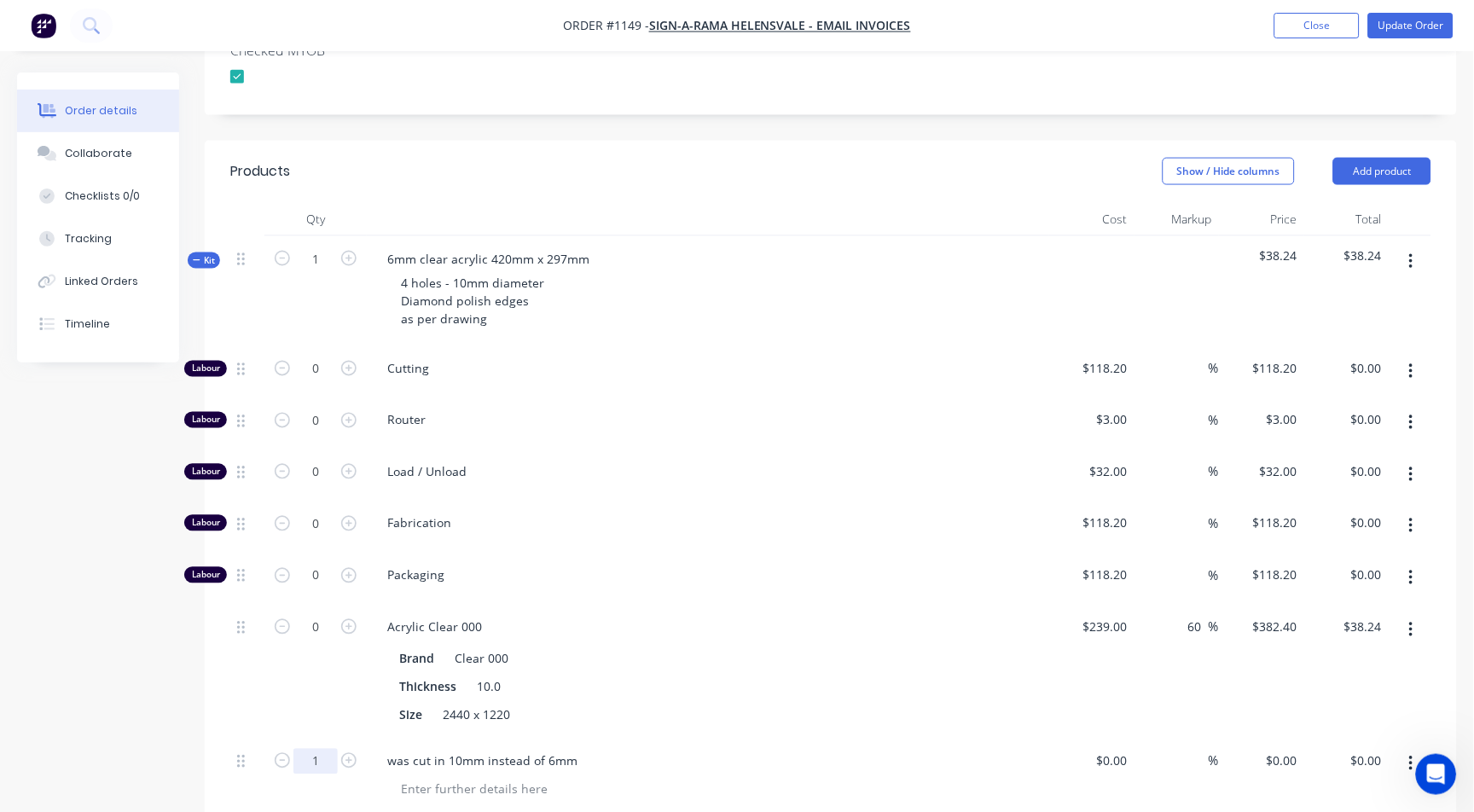
type input "$0.00"
click at [309, 382] on input "1" at bounding box center [315, 369] width 44 height 25
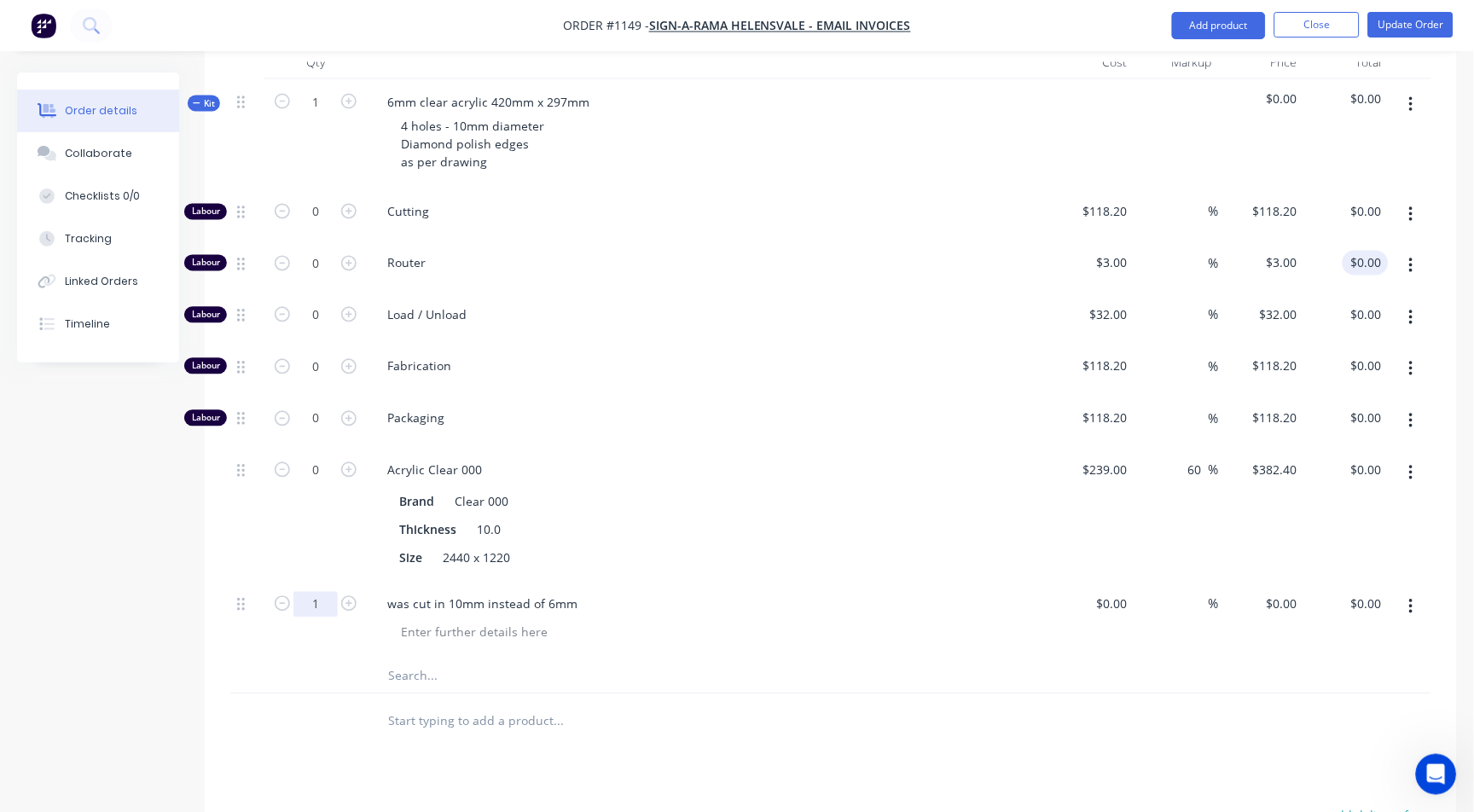
scroll to position [960, 0]
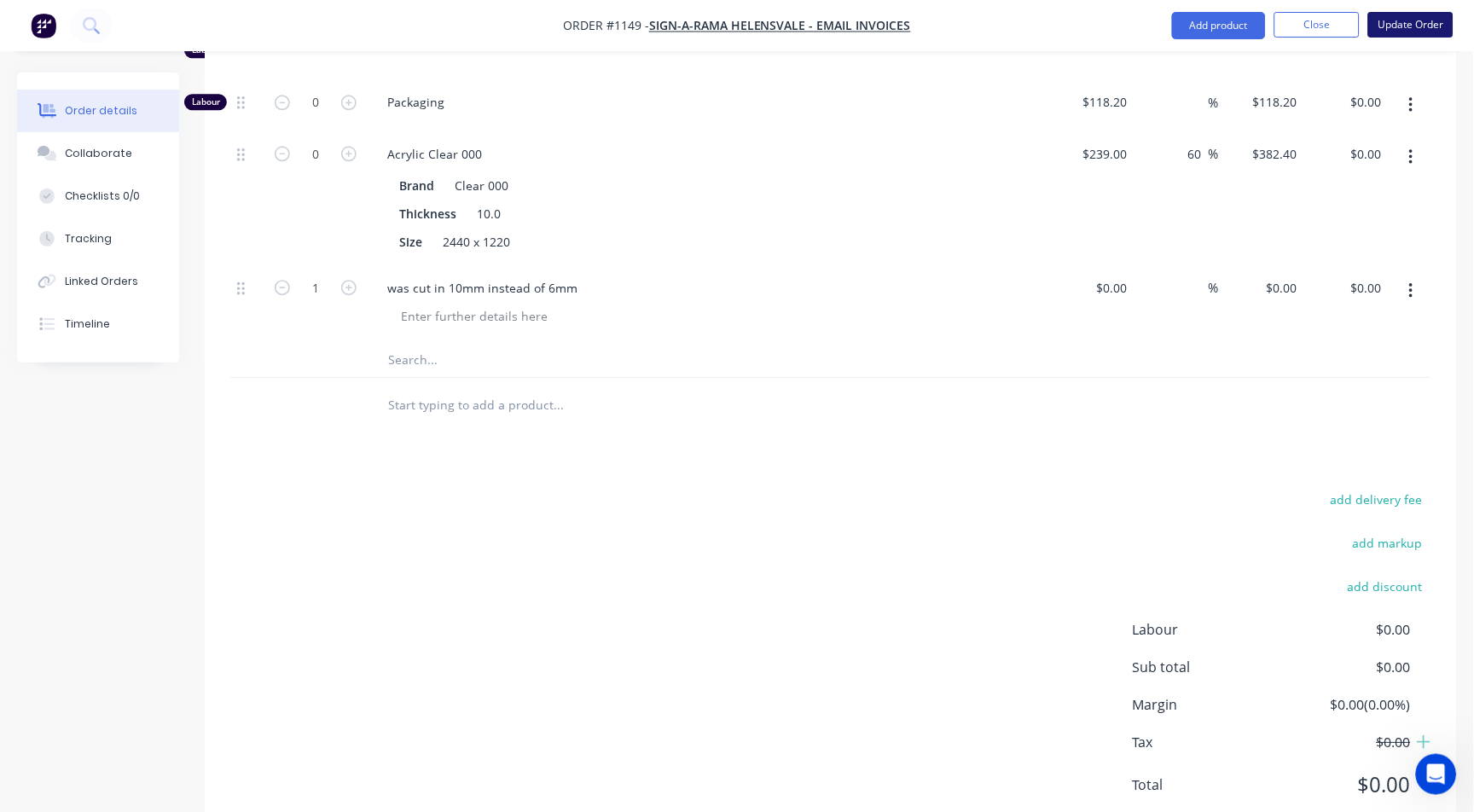
click at [1414, 15] on button "Update Order" at bounding box center [1411, 24] width 85 height 25
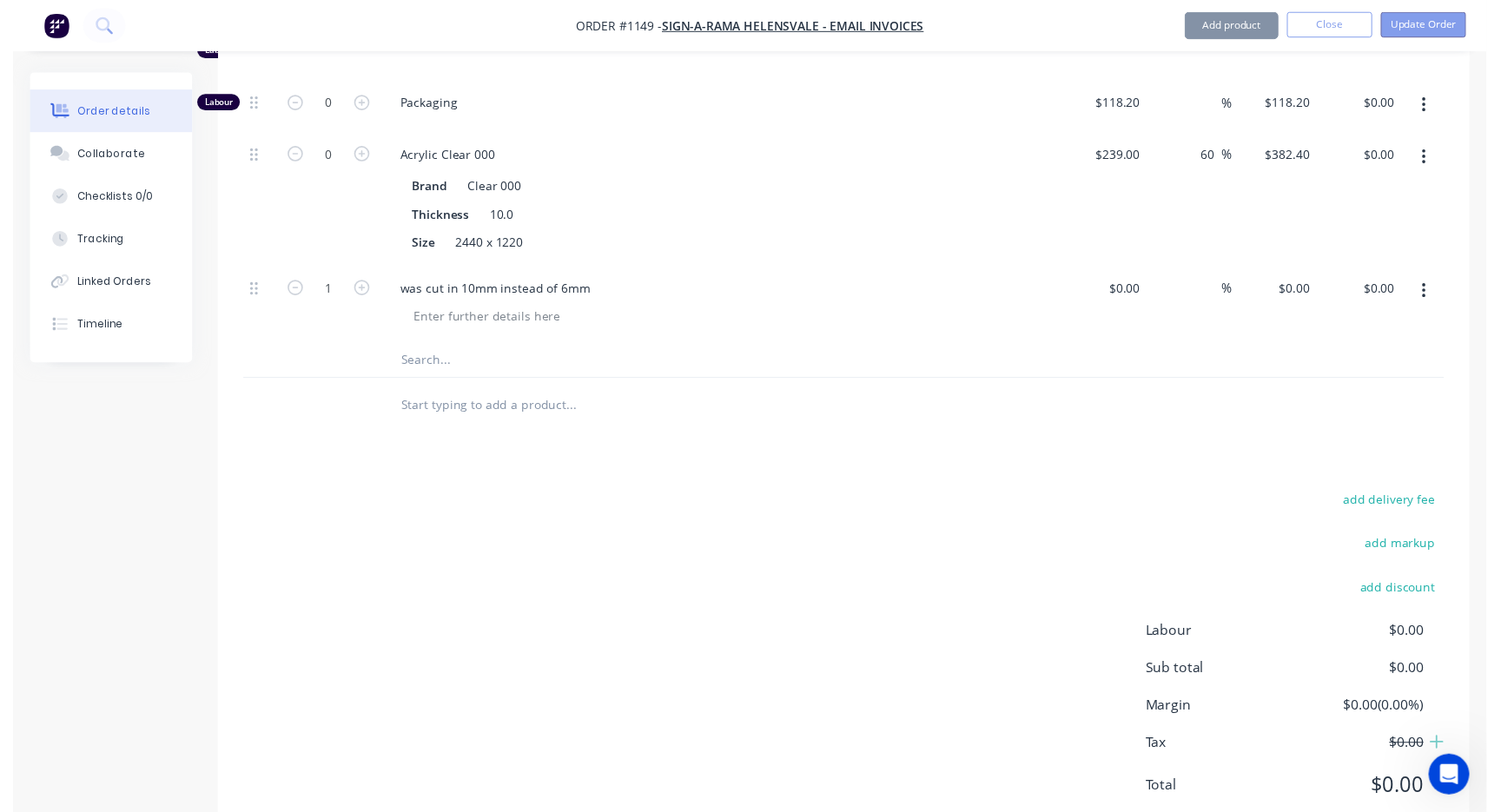
scroll to position [0, 0]
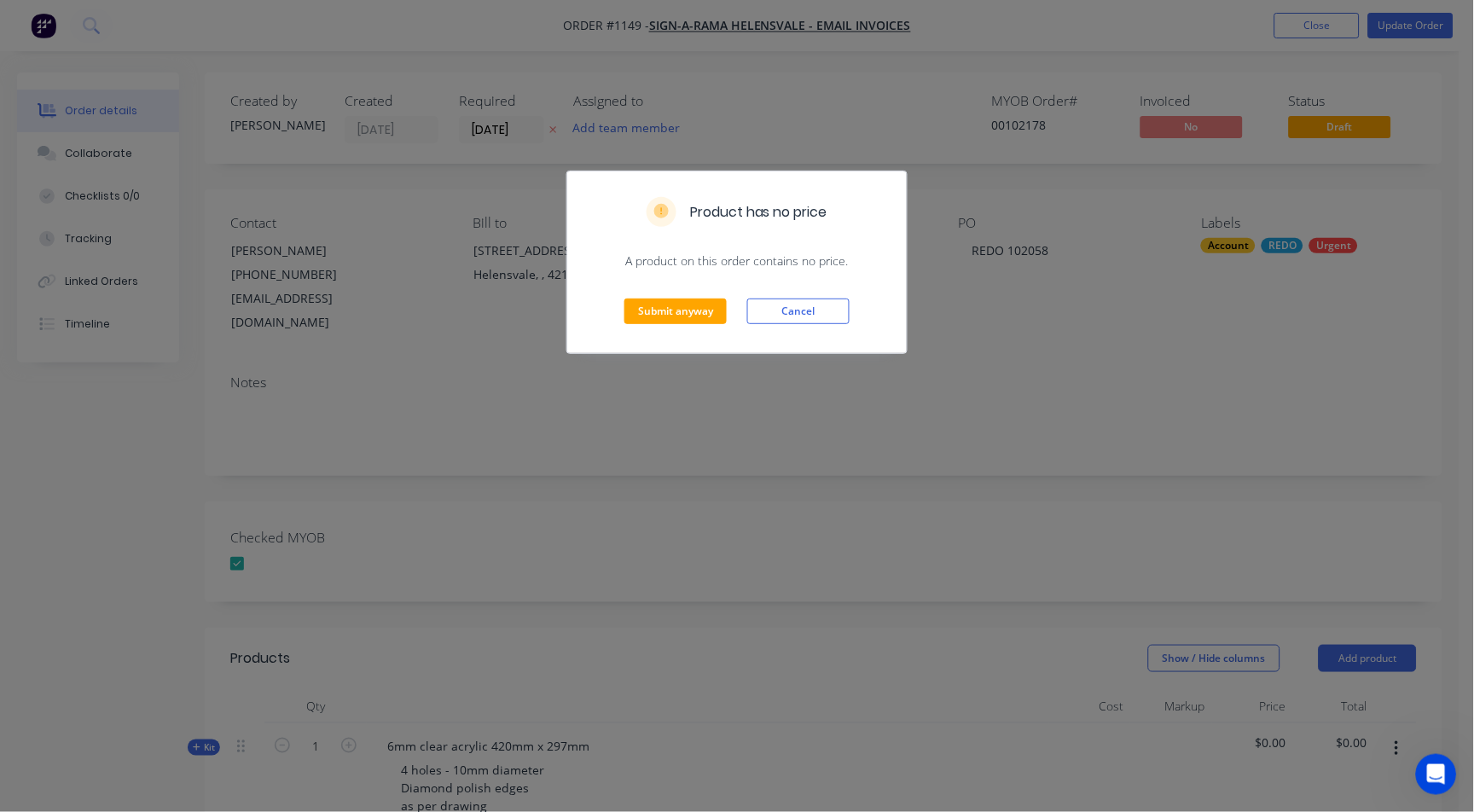
click at [654, 329] on div "Submit anyway Cancel" at bounding box center [737, 311] width 339 height 83
click at [670, 305] on button "Submit anyway" at bounding box center [675, 311] width 103 height 25
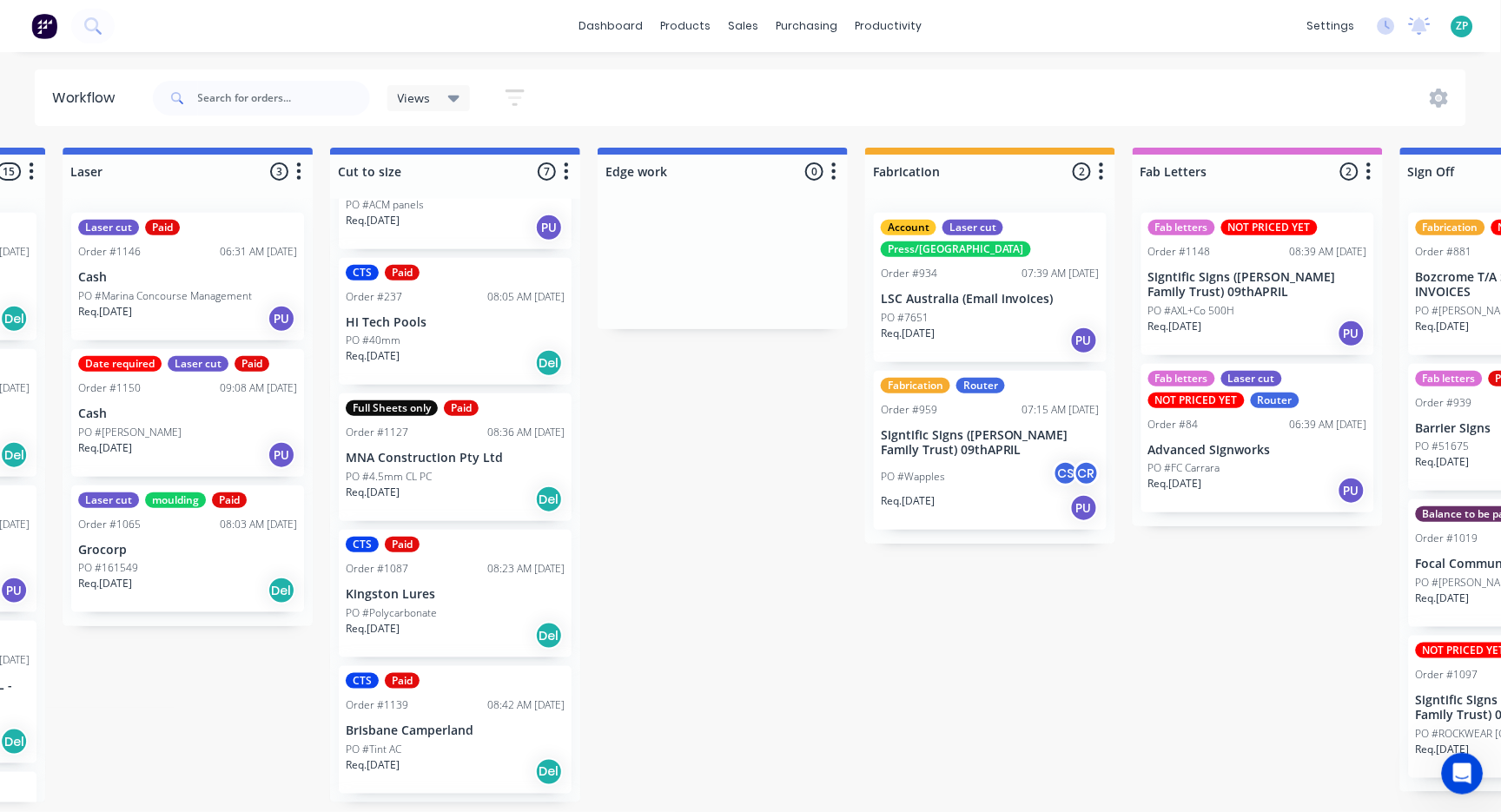
scroll to position [368, 0]
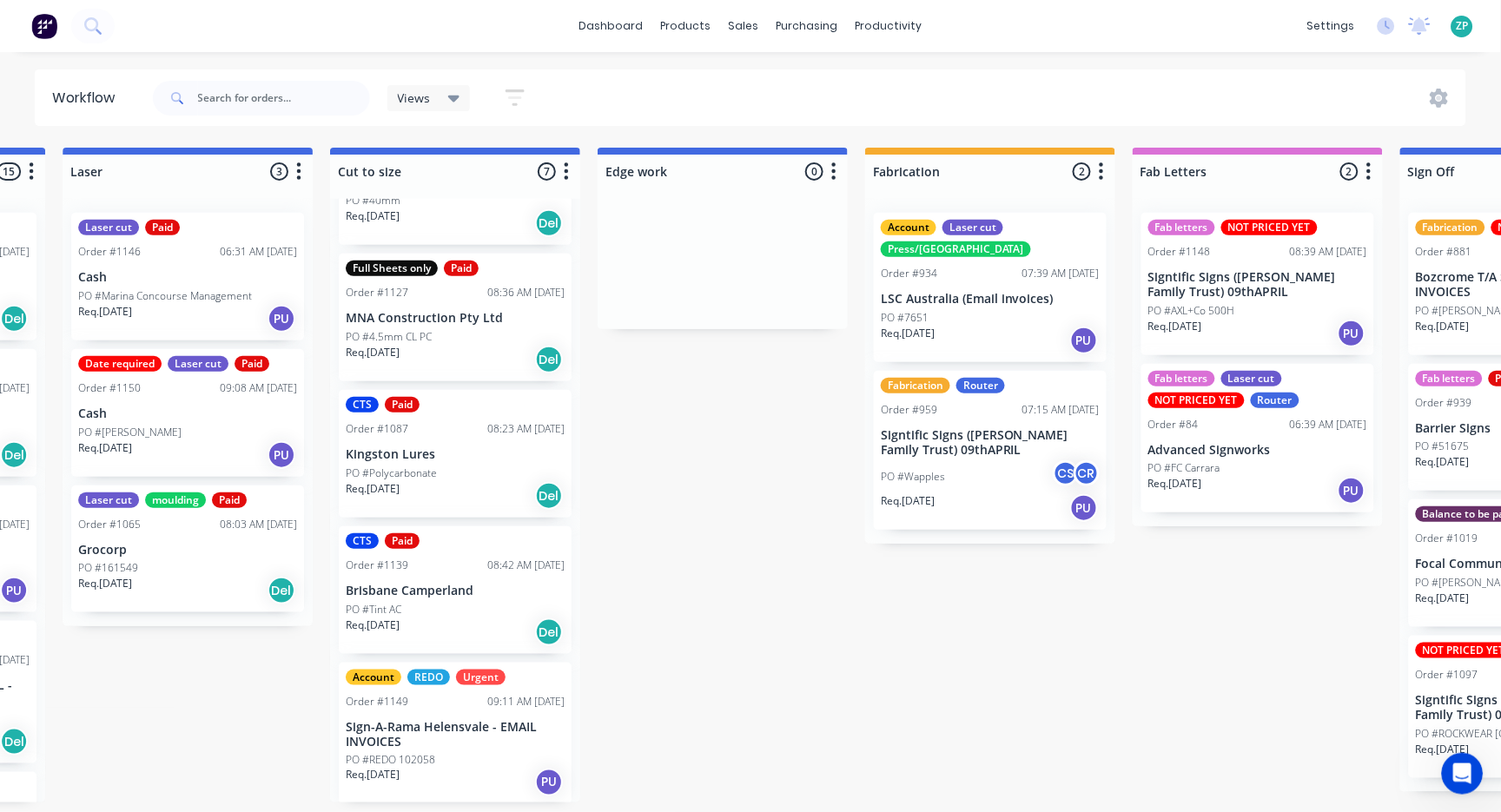
click at [433, 752] on p "PO #REDO 102058" at bounding box center [390, 759] width 90 height 16
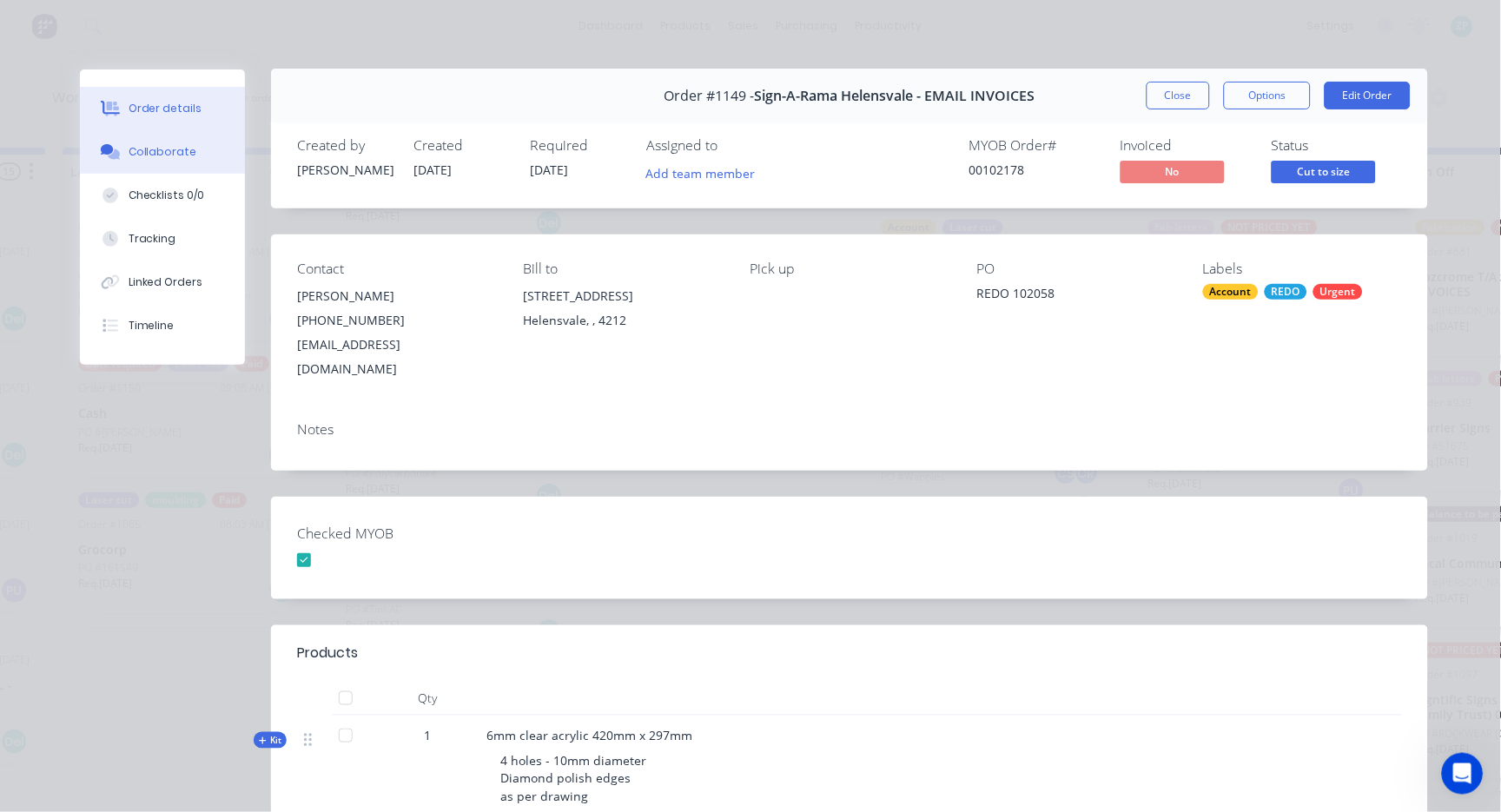
scroll to position [0, 0]
click at [139, 151] on div "Collaborate" at bounding box center [163, 151] width 68 height 16
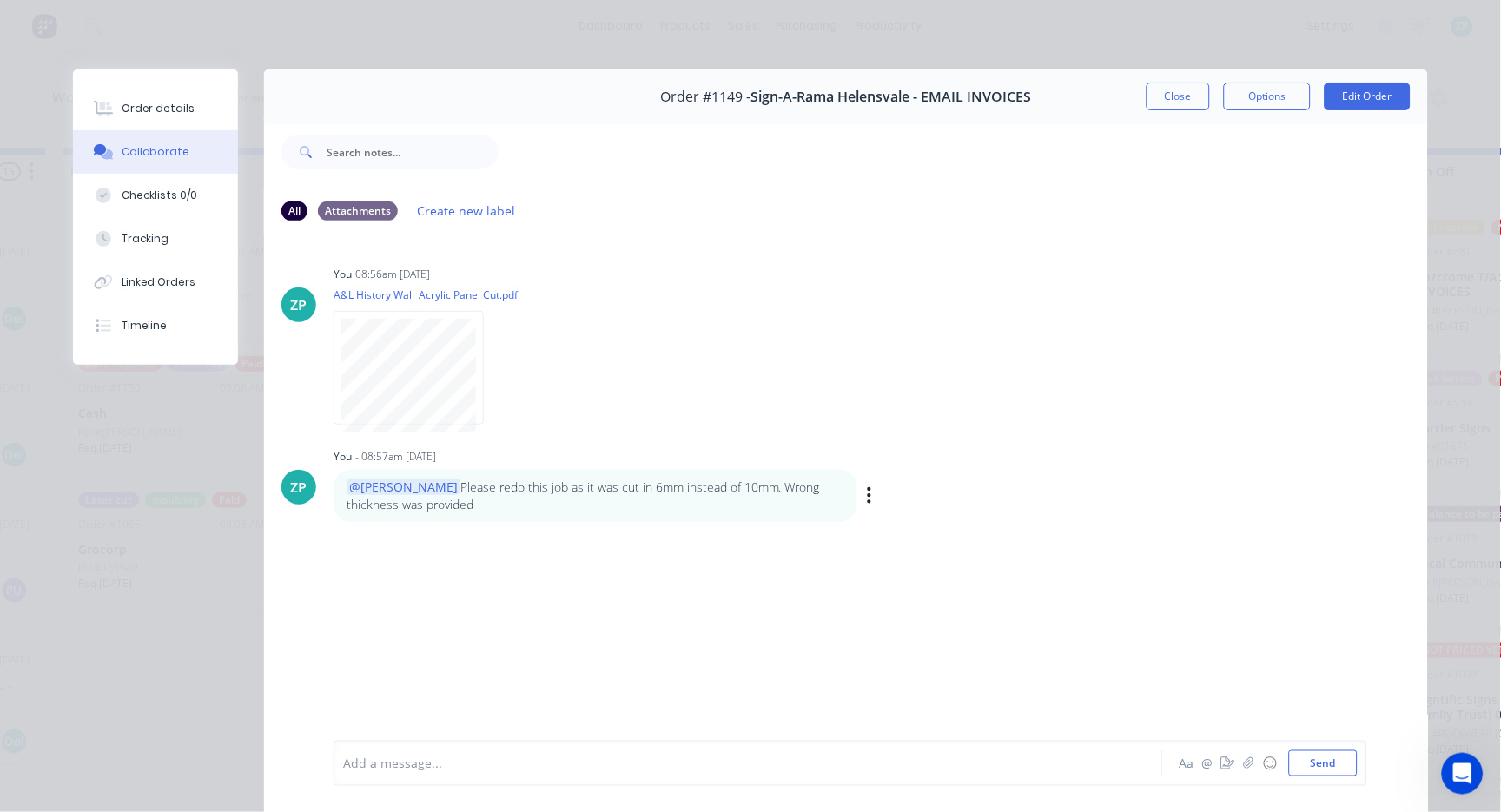
drag, startPoint x: 865, startPoint y: 482, endPoint x: 865, endPoint y: 496, distance: 14.0
click at [866, 487] on div "Labels Edit Delete" at bounding box center [871, 495] width 10 height 25
click at [866, 497] on div "Labels Edit Delete" at bounding box center [871, 495] width 10 height 25
click at [866, 497] on button "button" at bounding box center [870, 495] width 7 height 25
click at [888, 521] on button "Edit" at bounding box center [933, 527] width 109 height 29
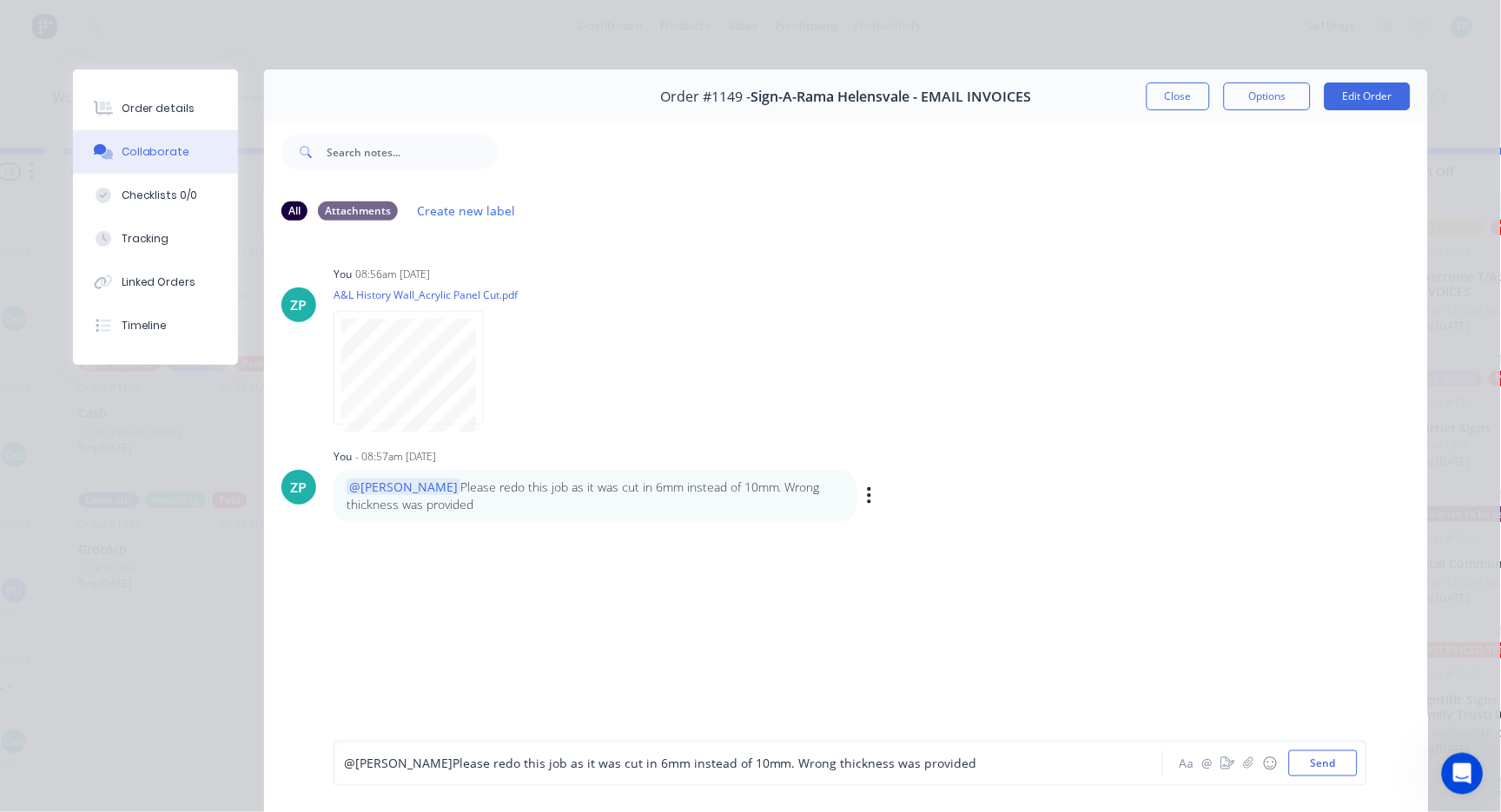
click at [589, 486] on p "@[PERSON_NAME] Please redo this job as it was cut in 6mm instead of 10mm. Wrong…" at bounding box center [595, 496] width 498 height 36
drag, startPoint x: 564, startPoint y: 485, endPoint x: 575, endPoint y: 483, distance: 11.2
click at [566, 485] on p "@[PERSON_NAME] Please redo this job as it was cut in 6mm instead of 10mm. Wrong…" at bounding box center [595, 496] width 498 height 36
click at [580, 485] on p "@[PERSON_NAME] Please redo this job as it was cut in 6mm instead of 10mm. Wrong…" at bounding box center [595, 496] width 498 height 36
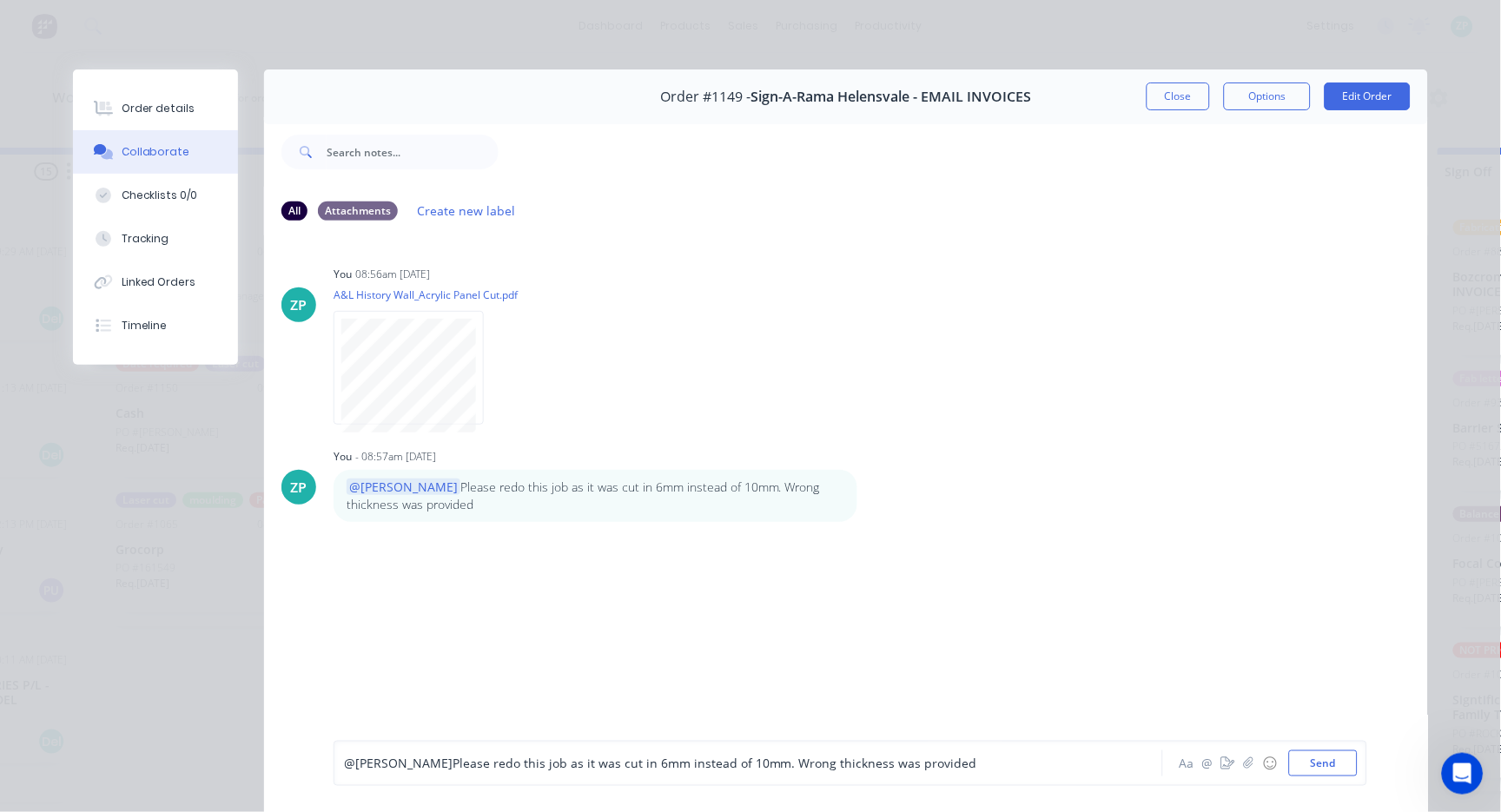
click at [584, 763] on span "Please redo this job as it was cut in 6mm instead of 10mm. Wrong thickness was …" at bounding box center [715, 764] width 525 height 17
click at [1324, 769] on button "Send" at bounding box center [1324, 763] width 68 height 26
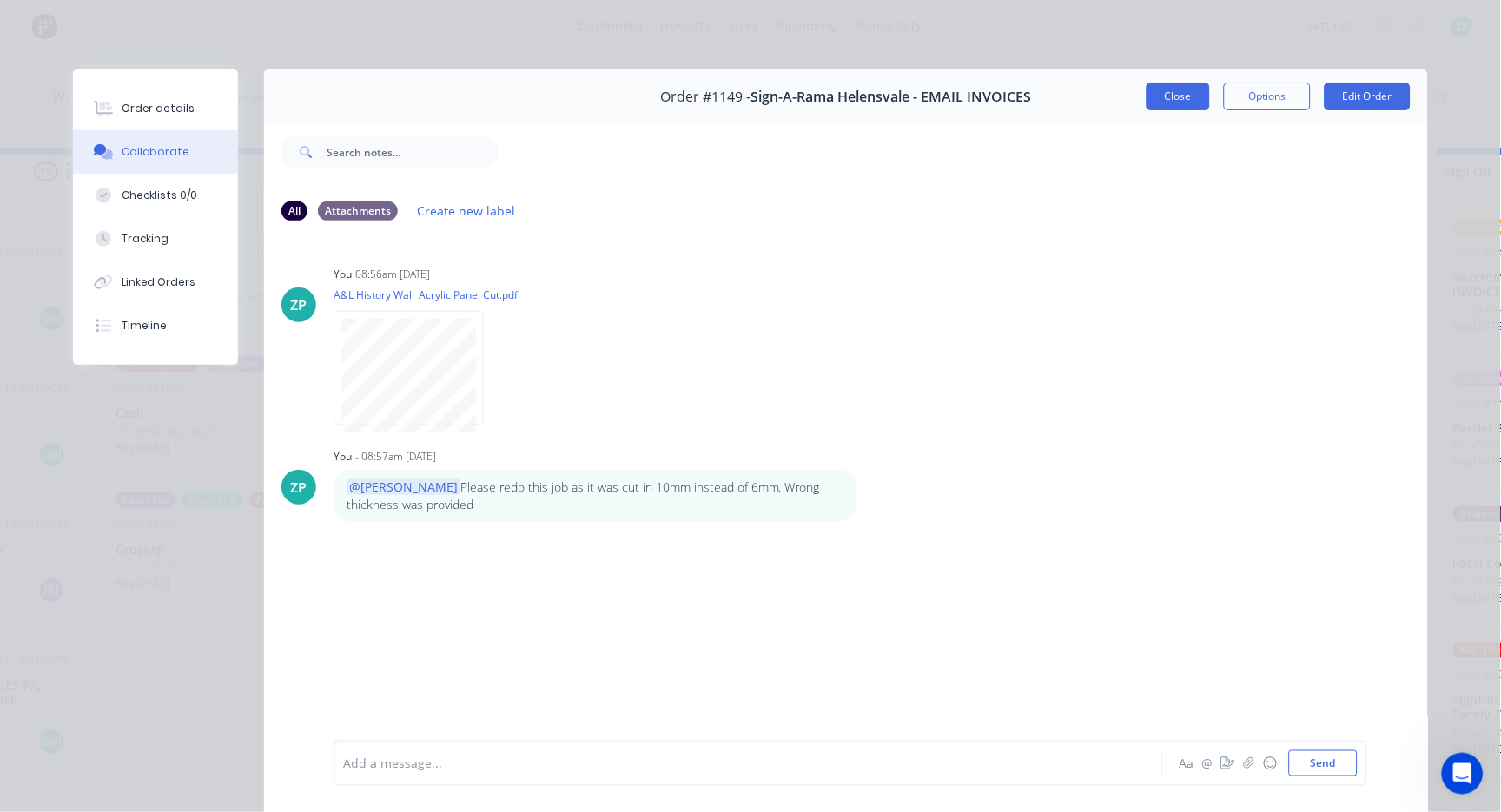
click at [1157, 87] on button "Close" at bounding box center [1178, 96] width 64 height 28
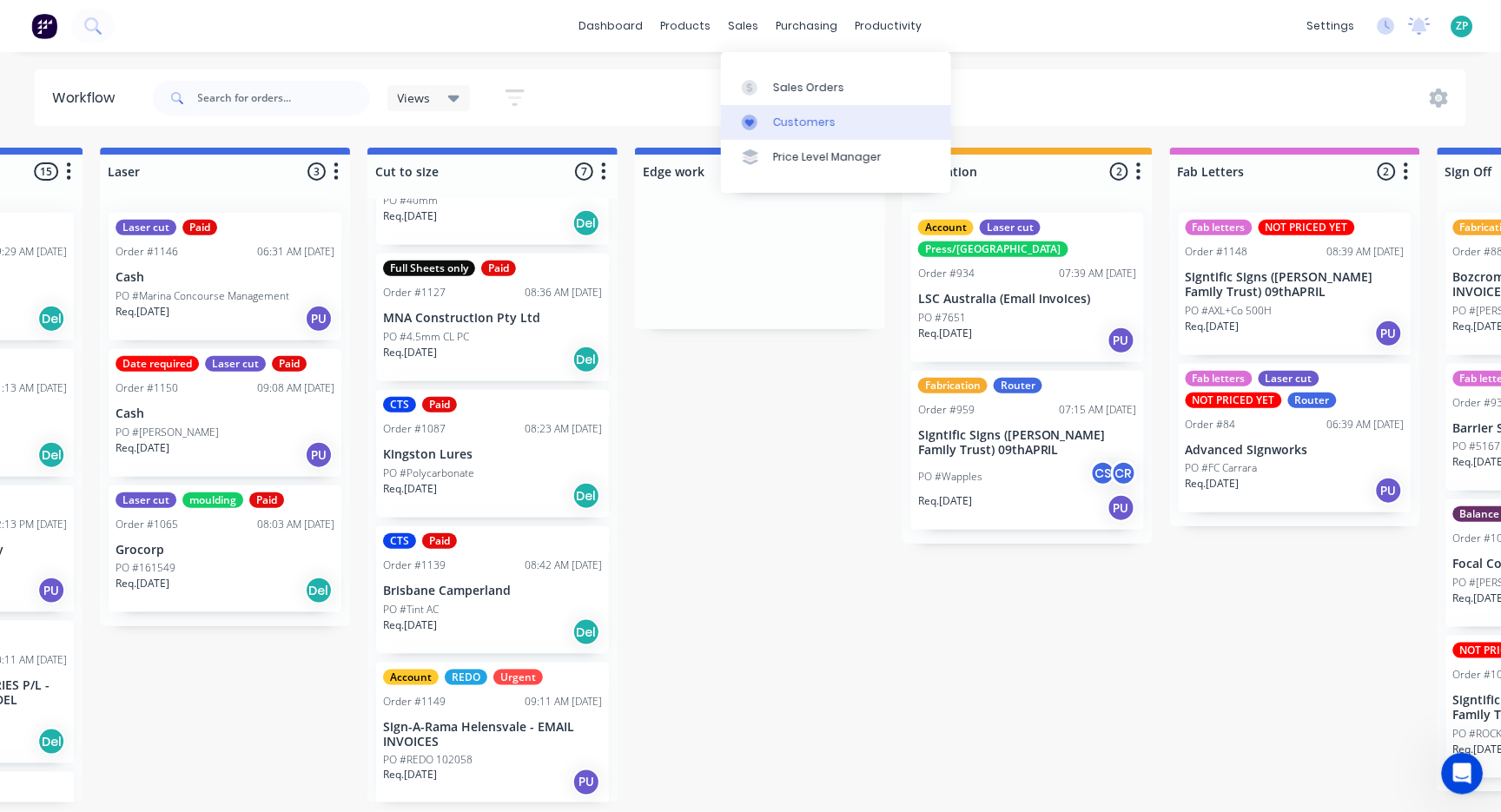
click at [789, 107] on link "Customers" at bounding box center [836, 123] width 230 height 35
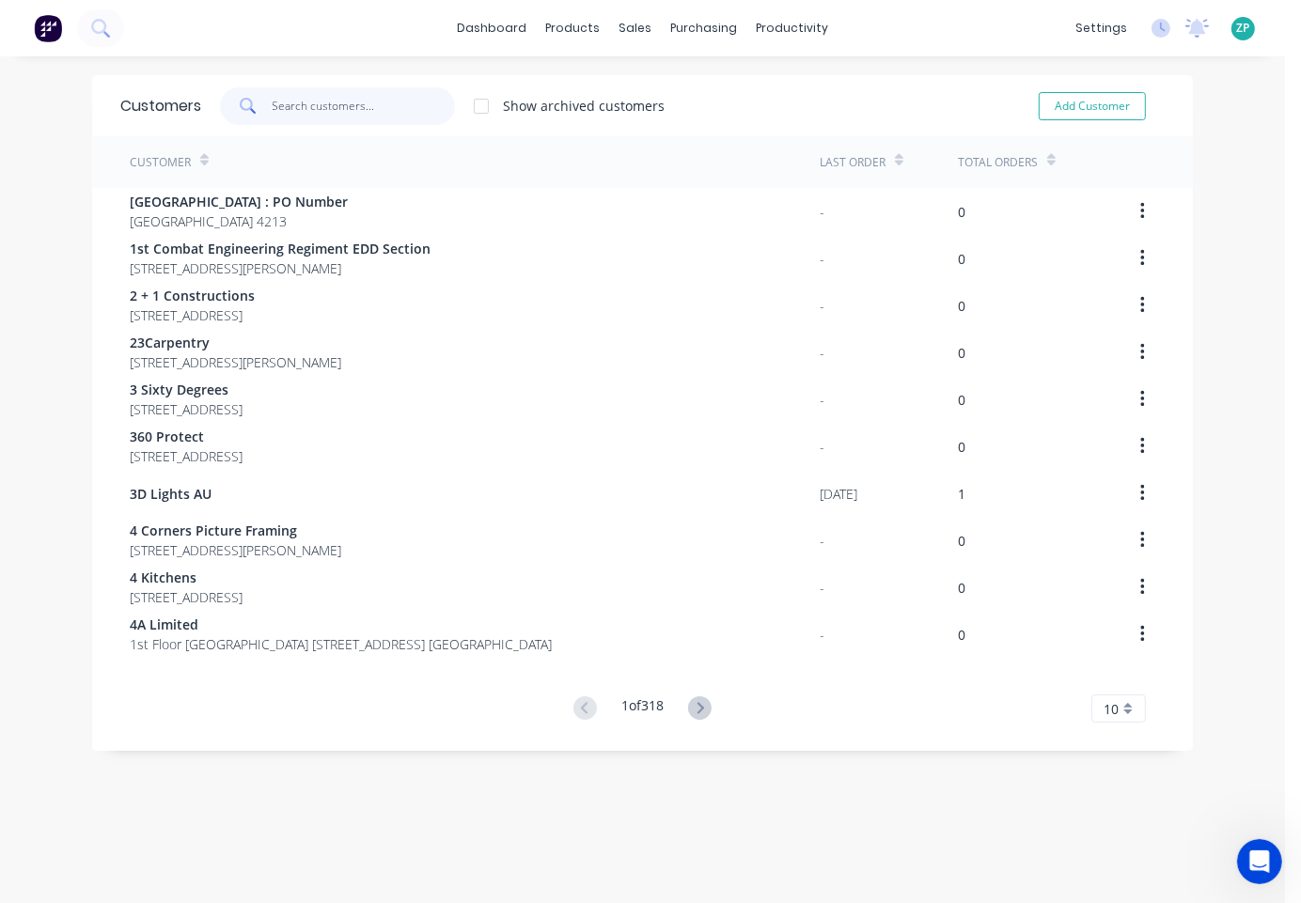
click at [373, 105] on input "text" at bounding box center [364, 106] width 183 height 38
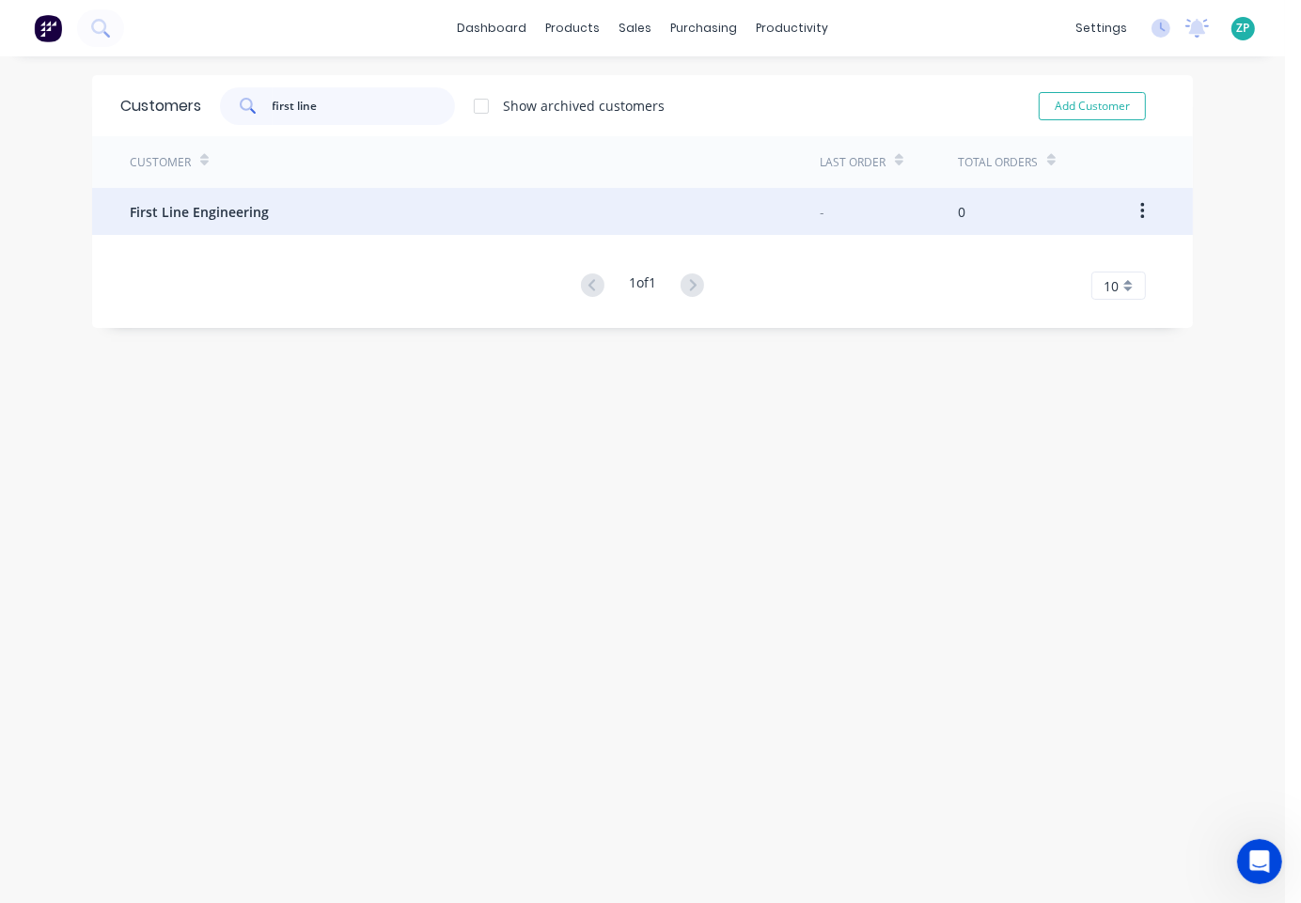
type input "first line"
click at [206, 212] on span "First Line Engineering" at bounding box center [199, 212] width 139 height 20
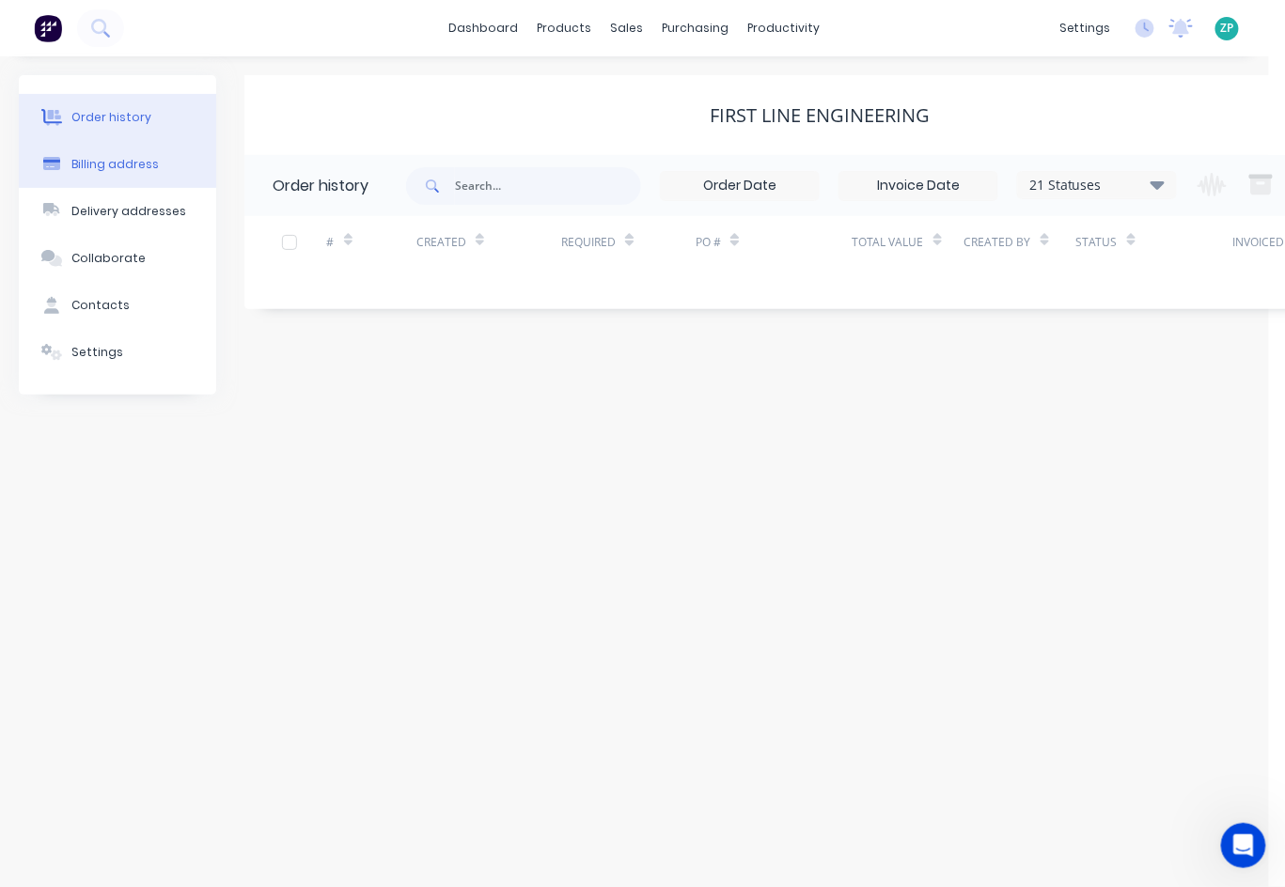
click at [106, 153] on button "Billing address" at bounding box center [117, 164] width 197 height 47
select select "AU"
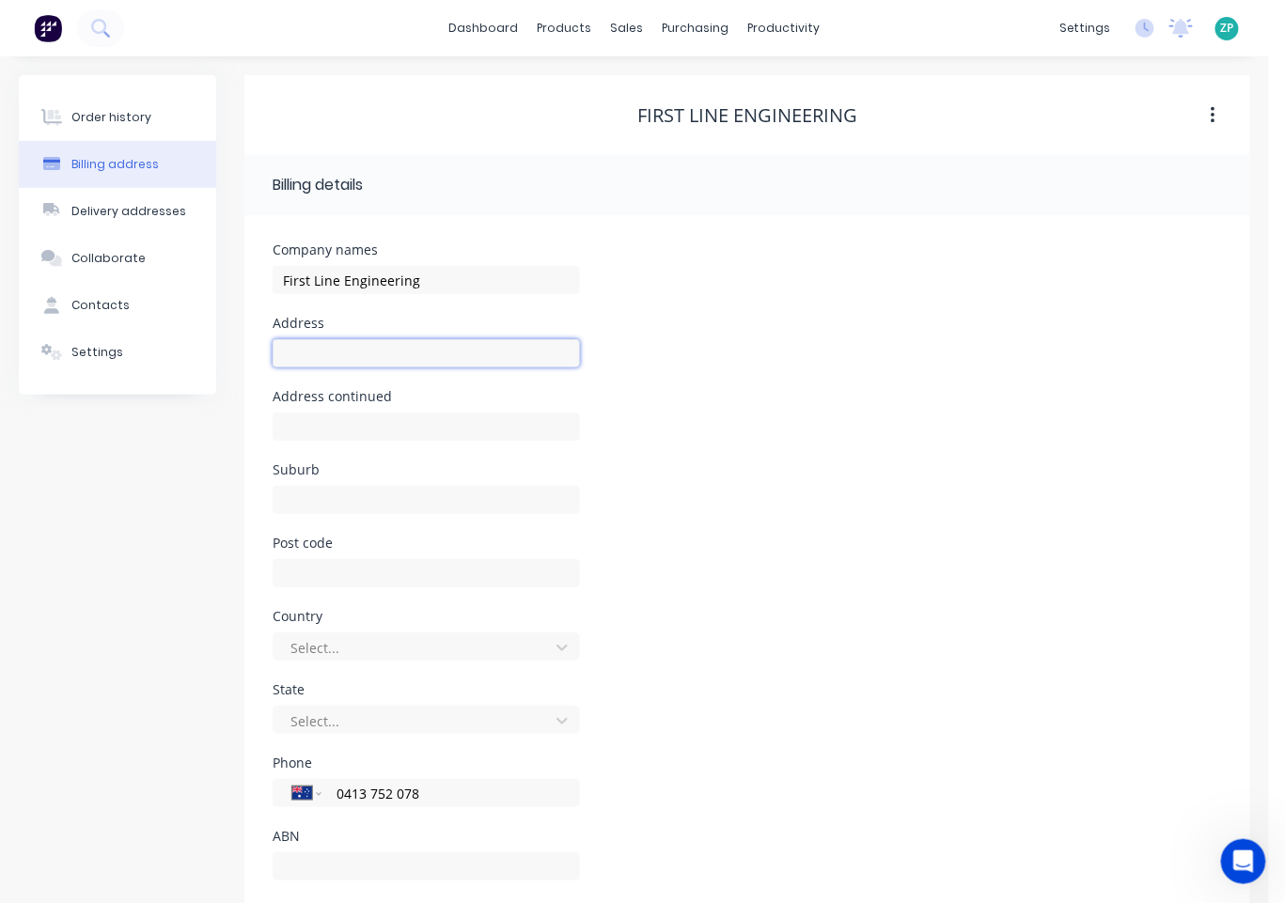
click at [335, 359] on input "text" at bounding box center [426, 353] width 307 height 28
type input "17 [GEOGRAPHIC_DATA]"
type input "Yatala"
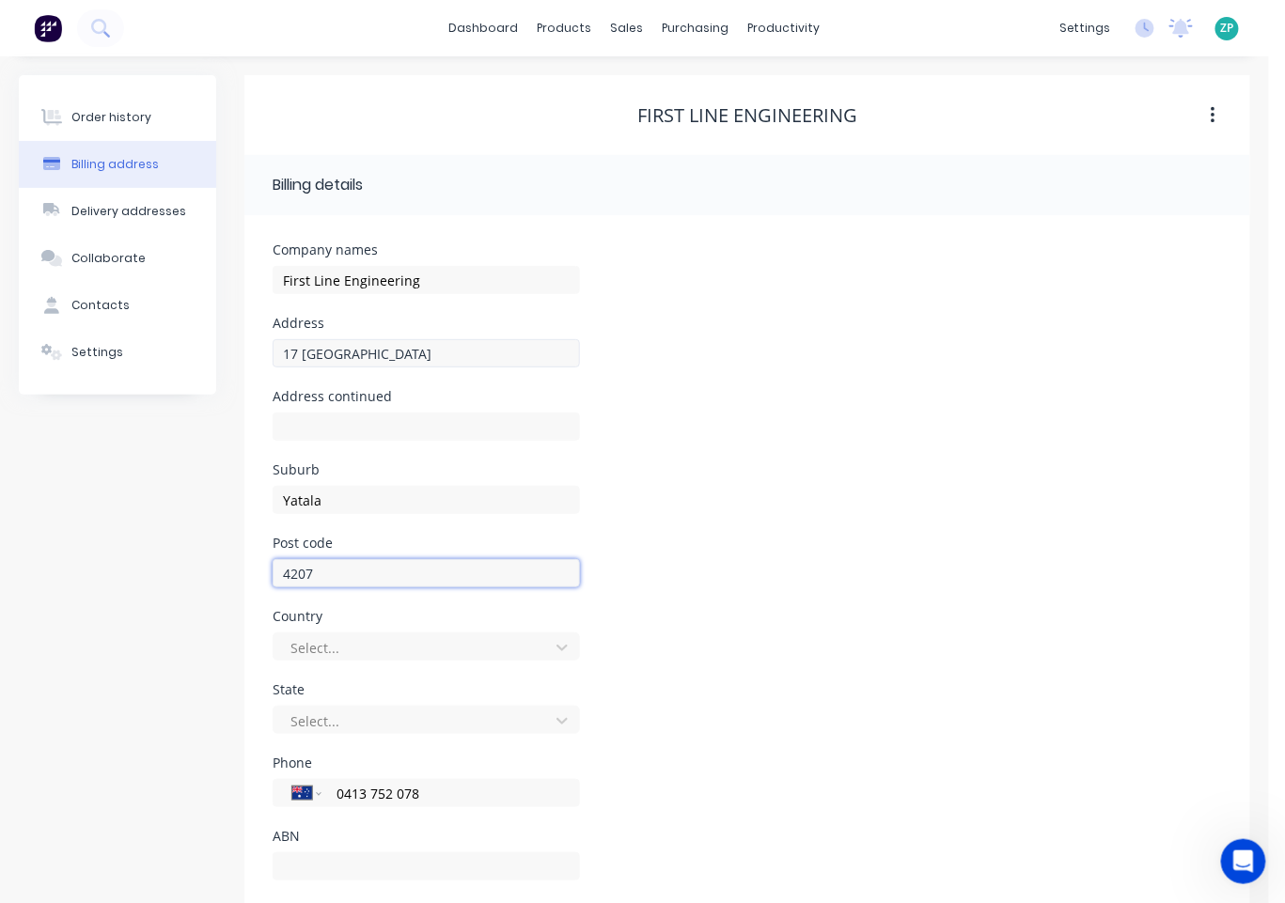
type input "4207"
type input "a"
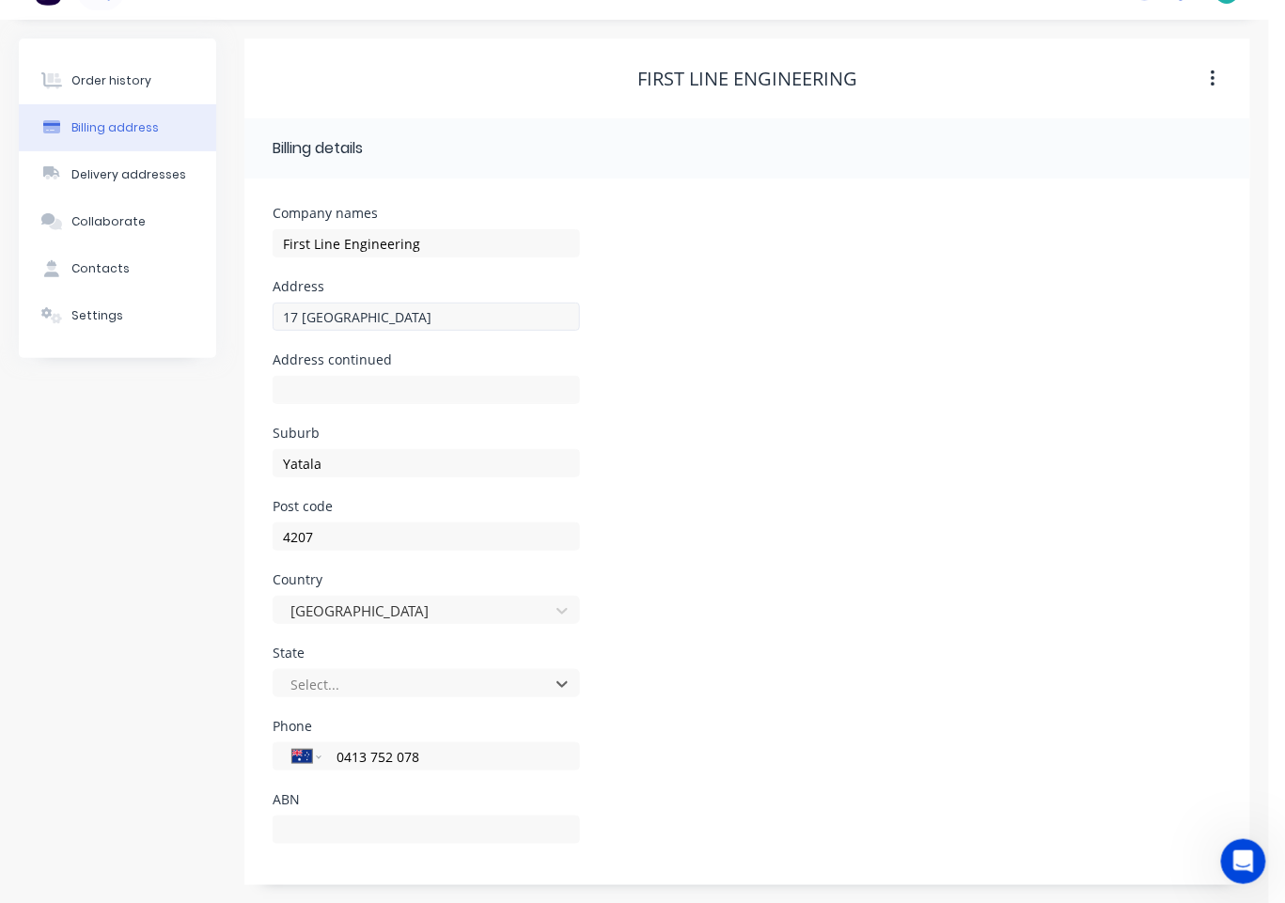
type input "q"
drag, startPoint x: 293, startPoint y: 811, endPoint x: 293, endPoint y: 833, distance: 21.6
click at [293, 813] on div at bounding box center [426, 838] width 307 height 55
click at [293, 833] on input "text" at bounding box center [426, 830] width 307 height 28
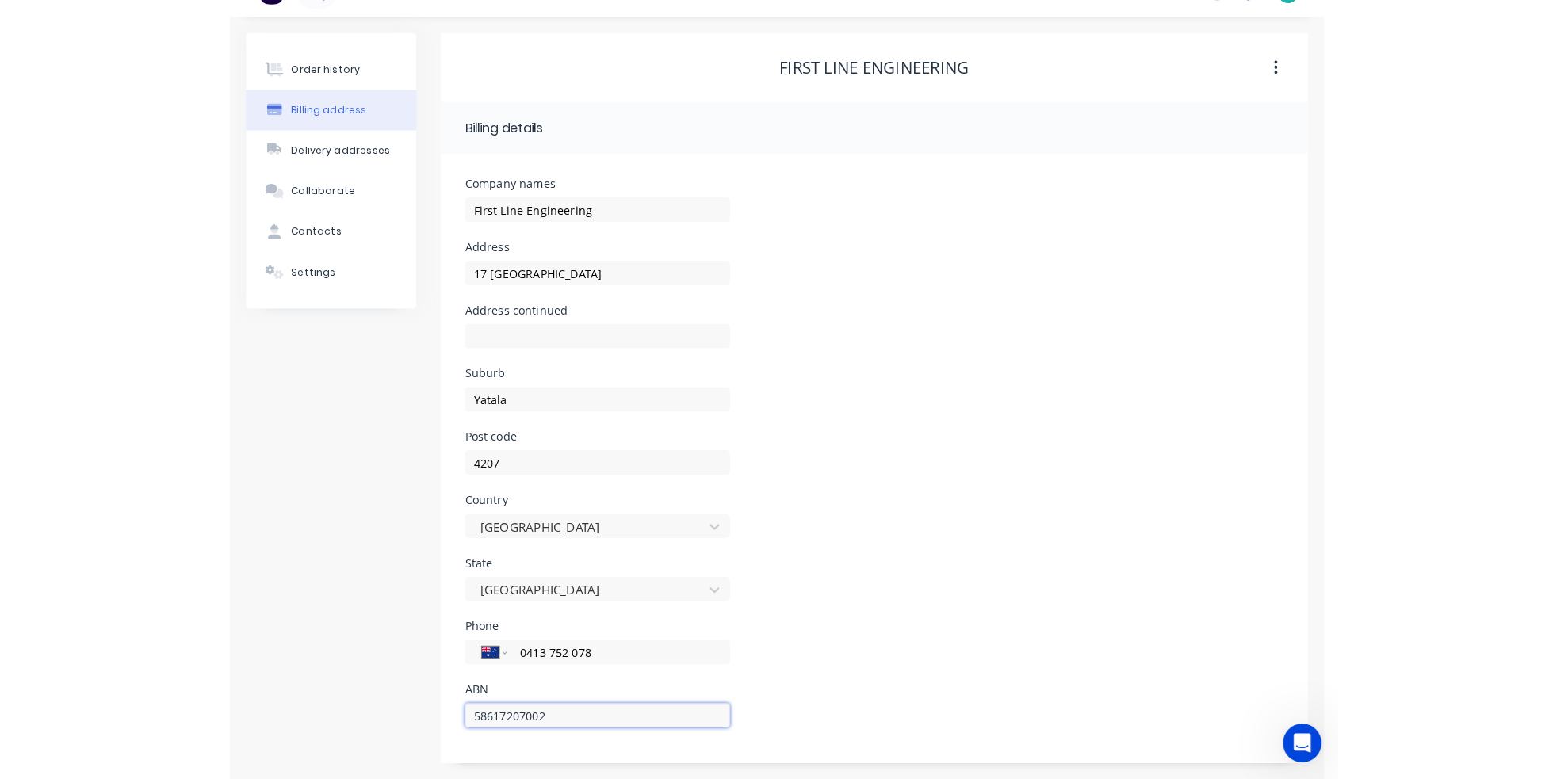
scroll to position [13, 0]
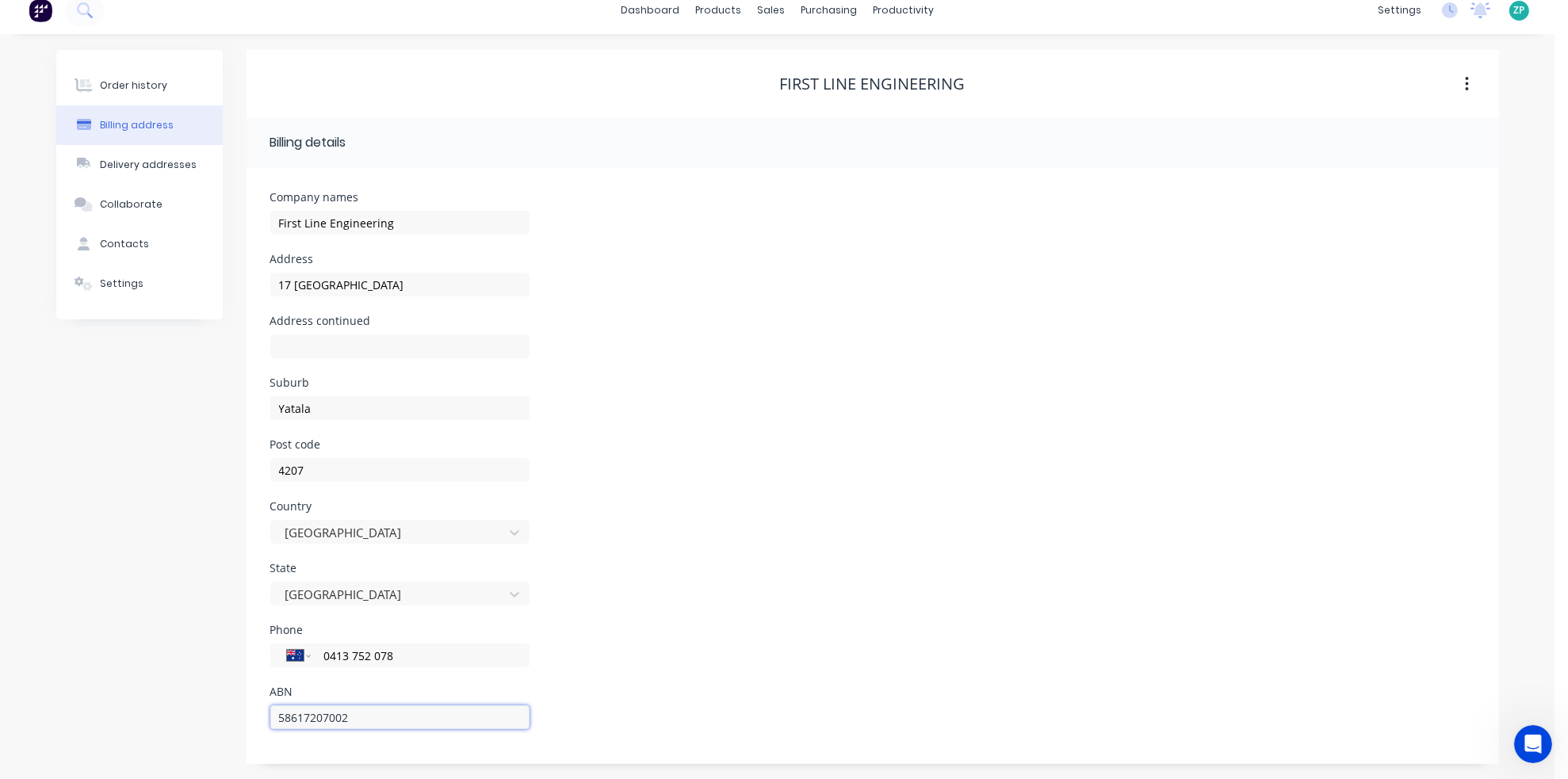
type input "58617207002"
click at [124, 162] on div "Delivery addresses" at bounding box center [148, 164] width 97 height 14
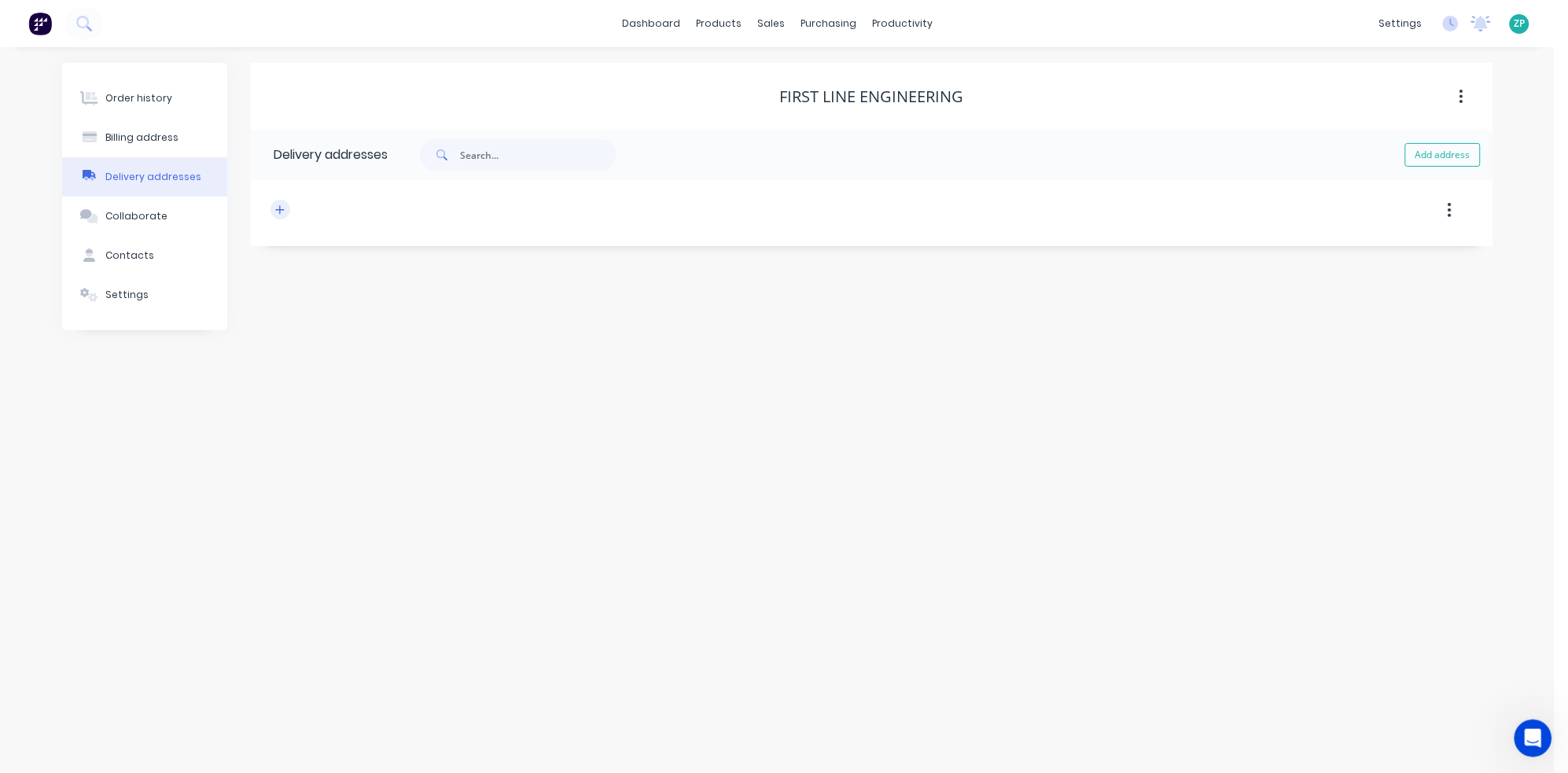
click at [280, 207] on icon "button" at bounding box center [279, 209] width 8 height 8
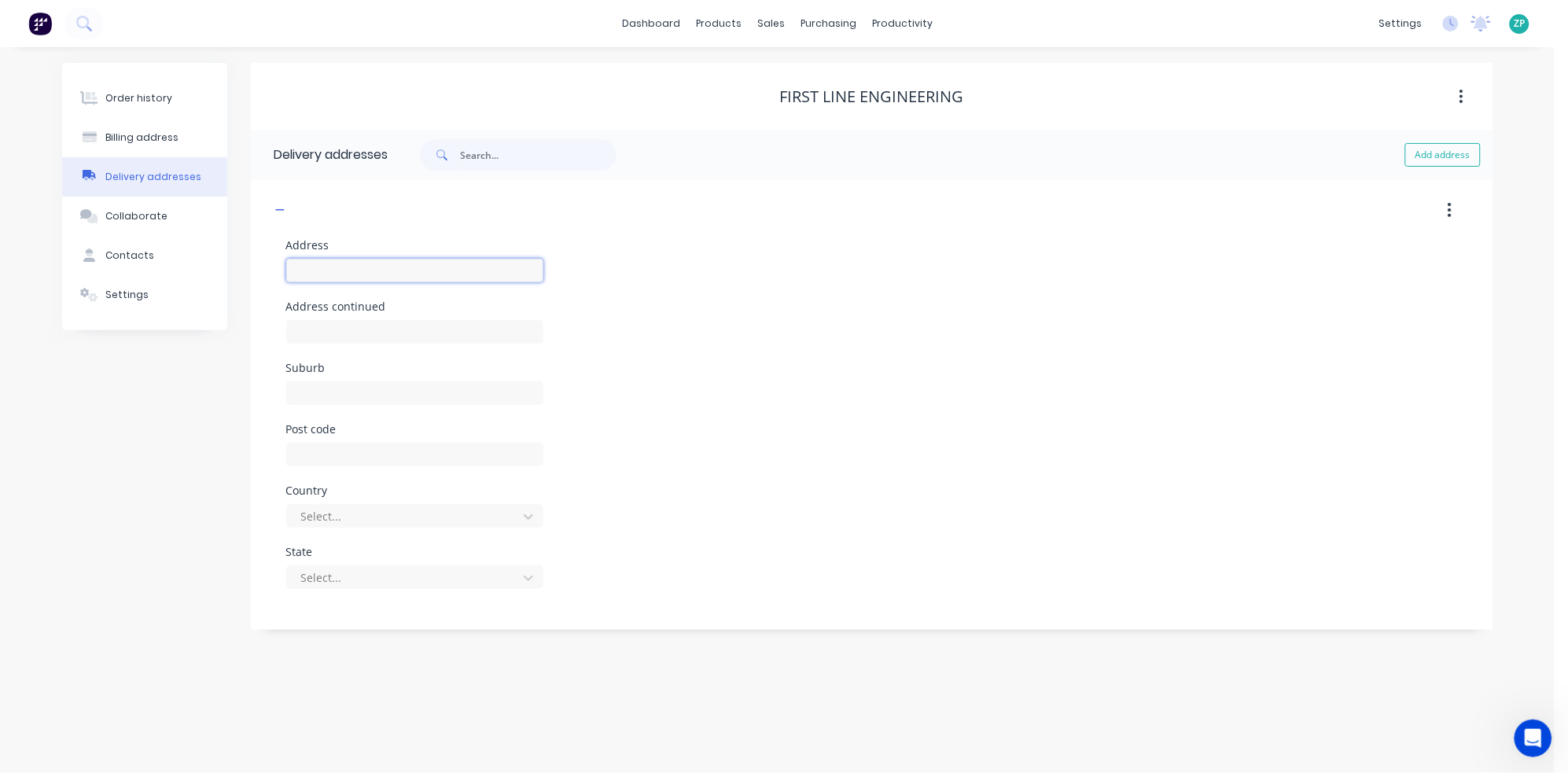
click at [318, 269] on input "text" at bounding box center [414, 270] width 257 height 23
type input "17 [GEOGRAPHIC_DATA]"
type input "T"
type input "Yatala"
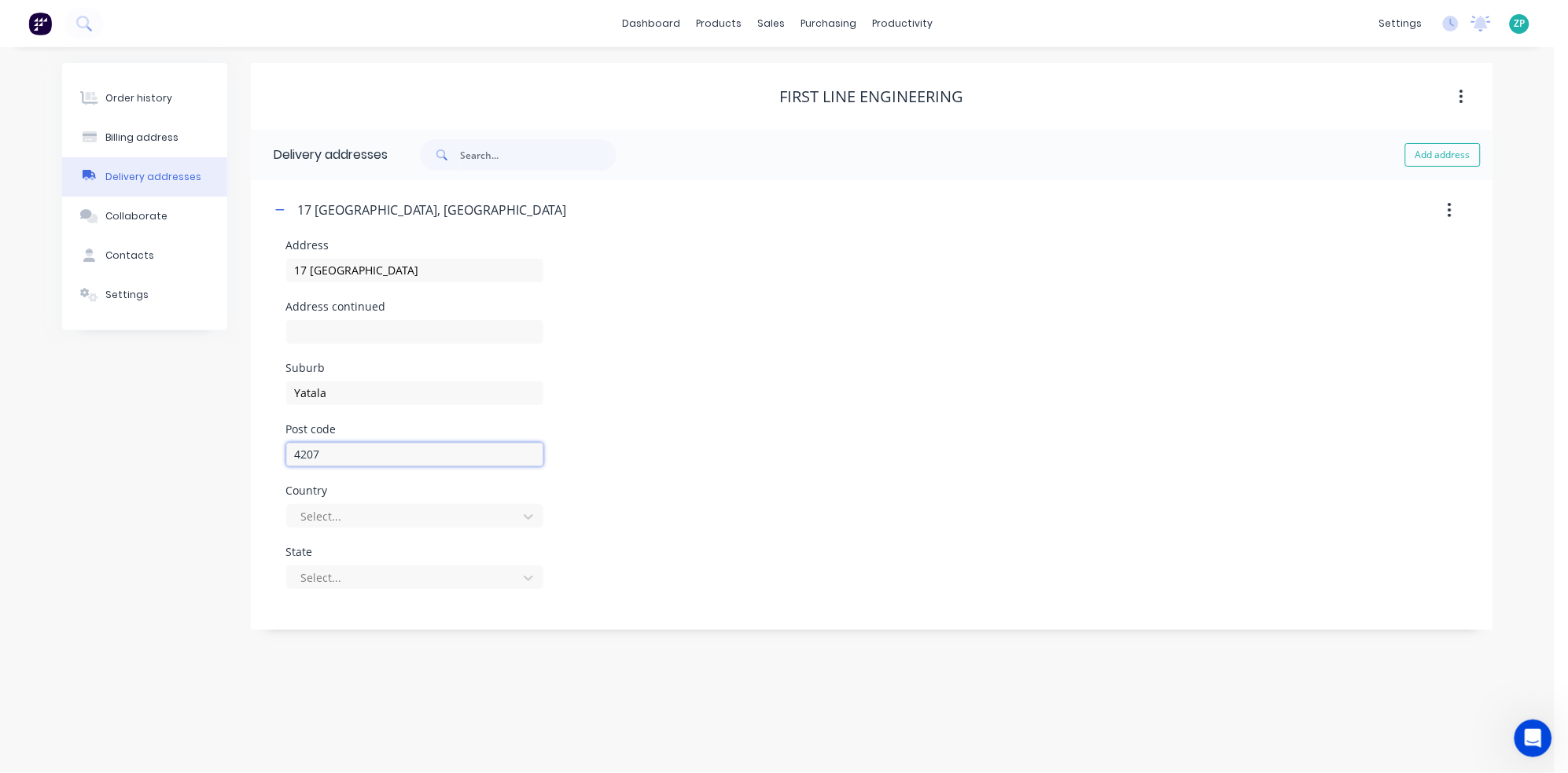
type input "4207"
type input "a"
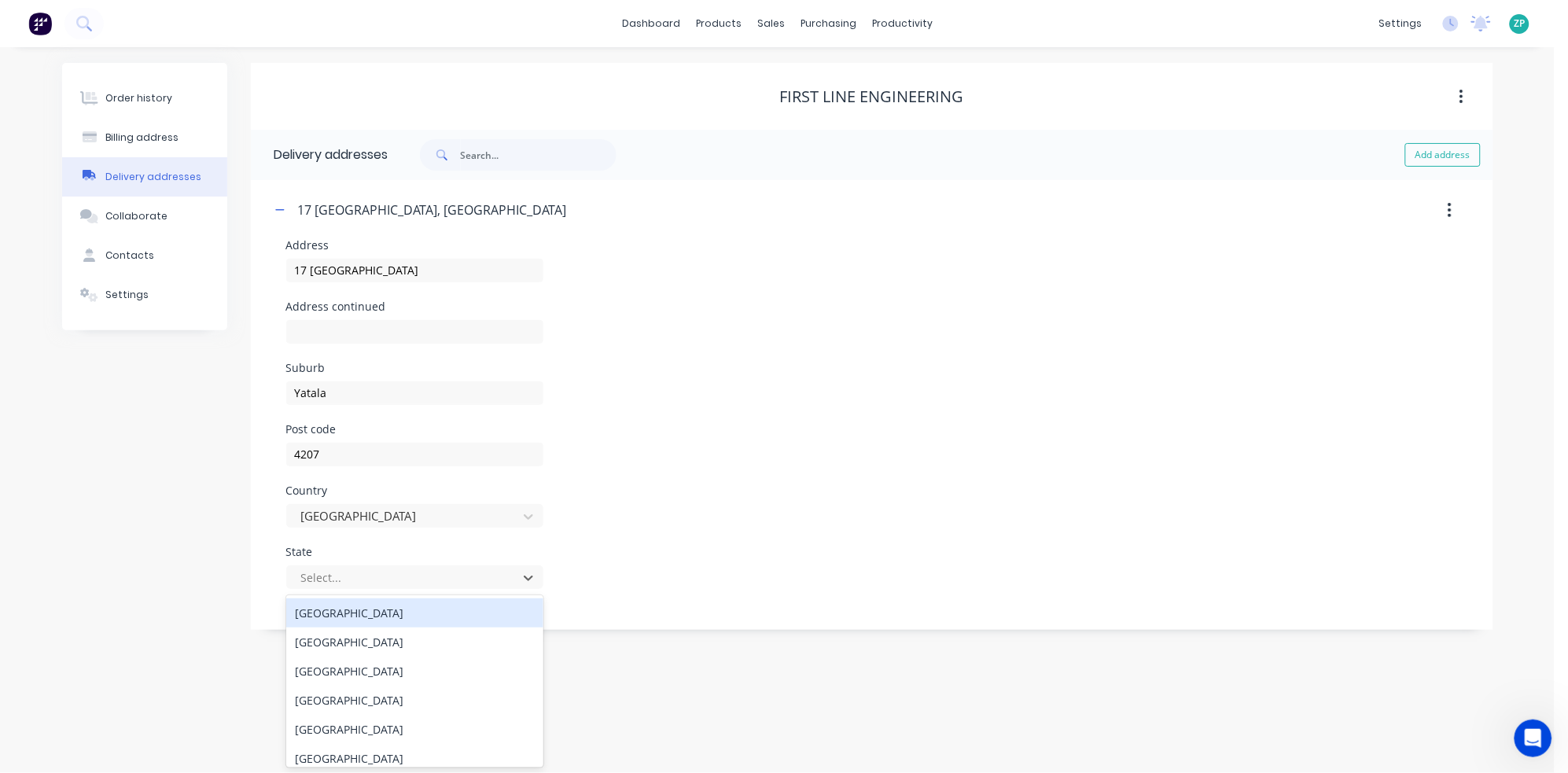
type input "q"
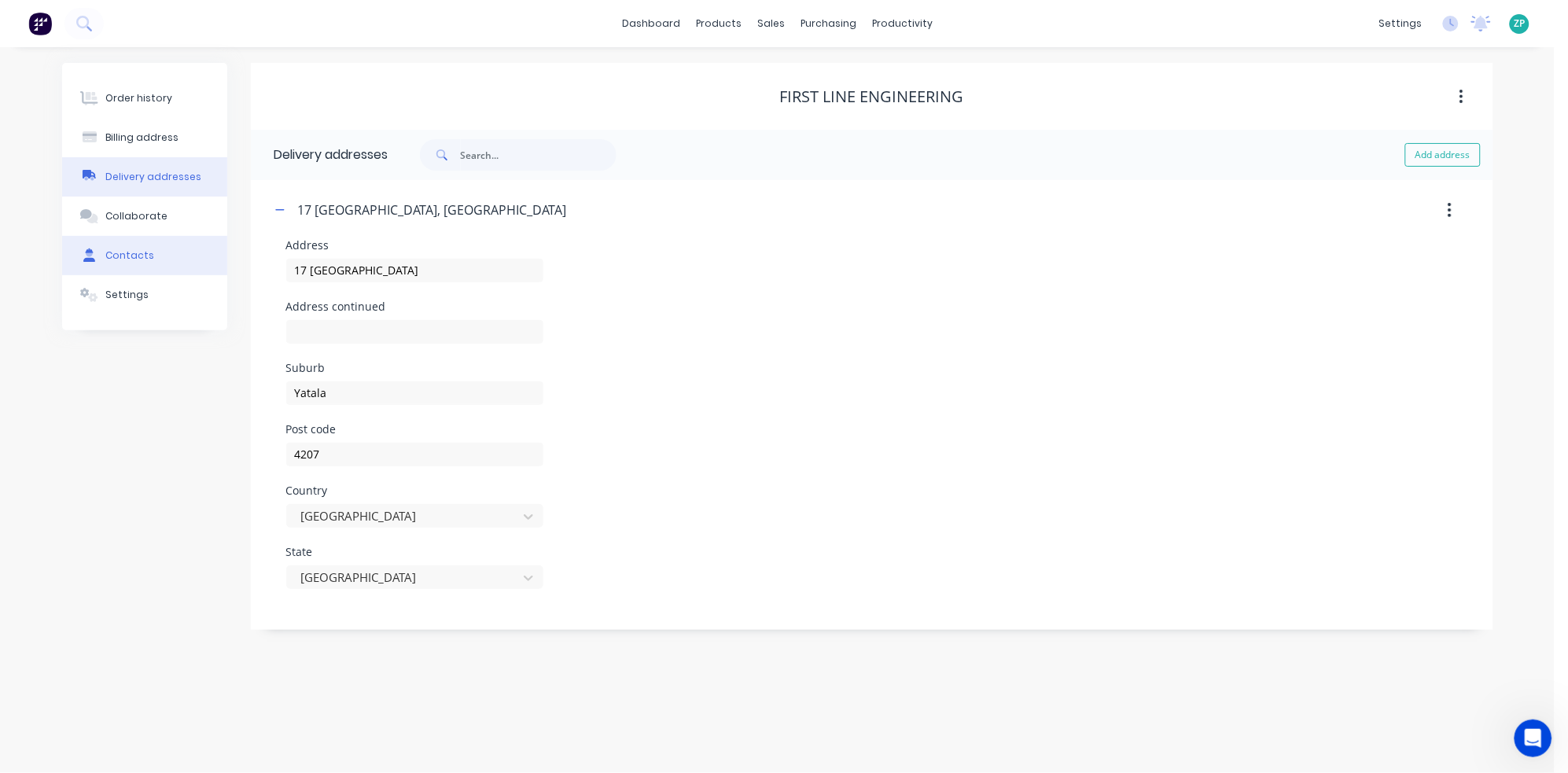
click at [136, 253] on div "Contacts" at bounding box center [130, 255] width 49 height 14
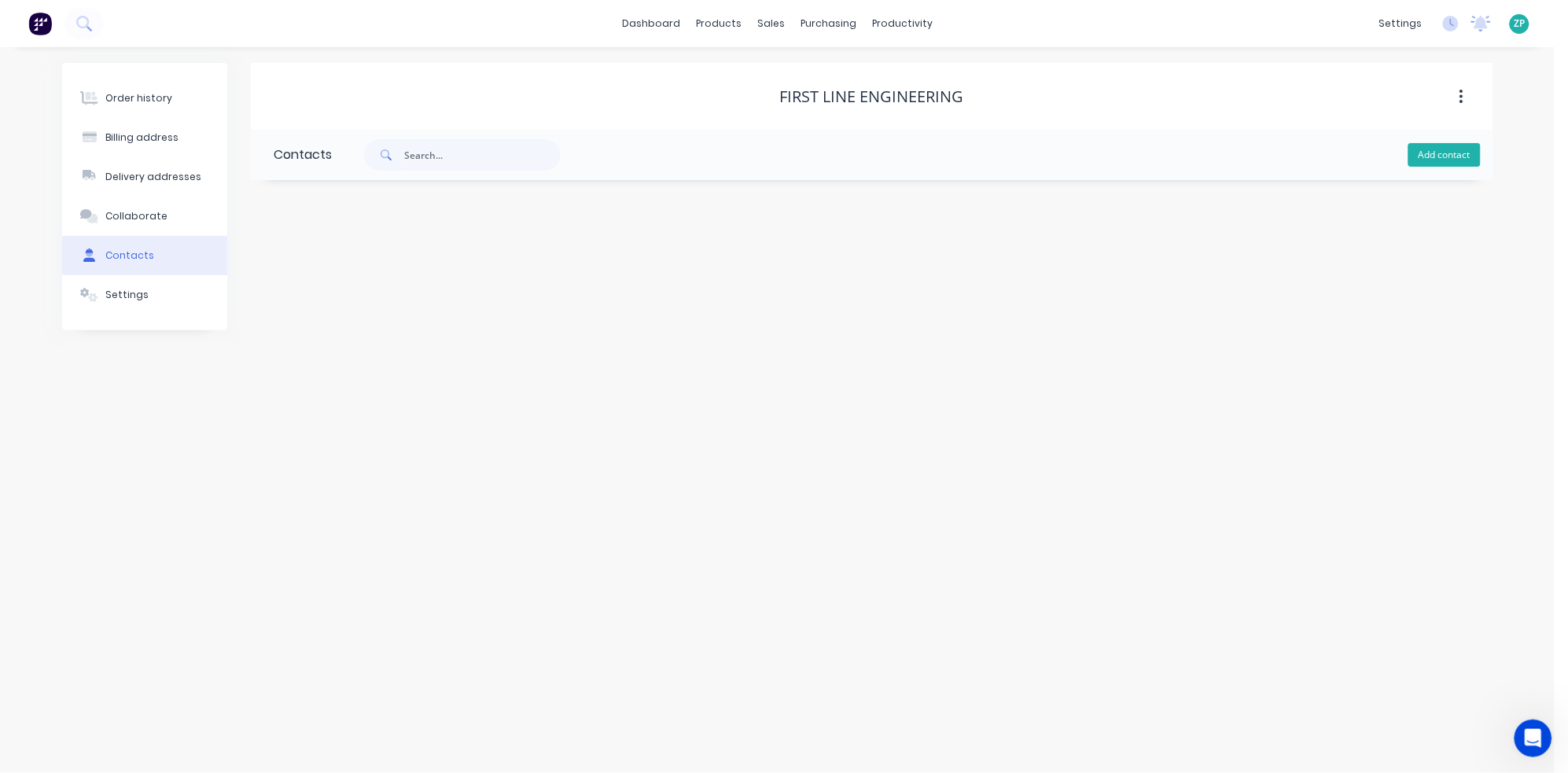
click at [1371, 157] on button "Add contact" at bounding box center [1444, 155] width 72 height 23
select select "AU"
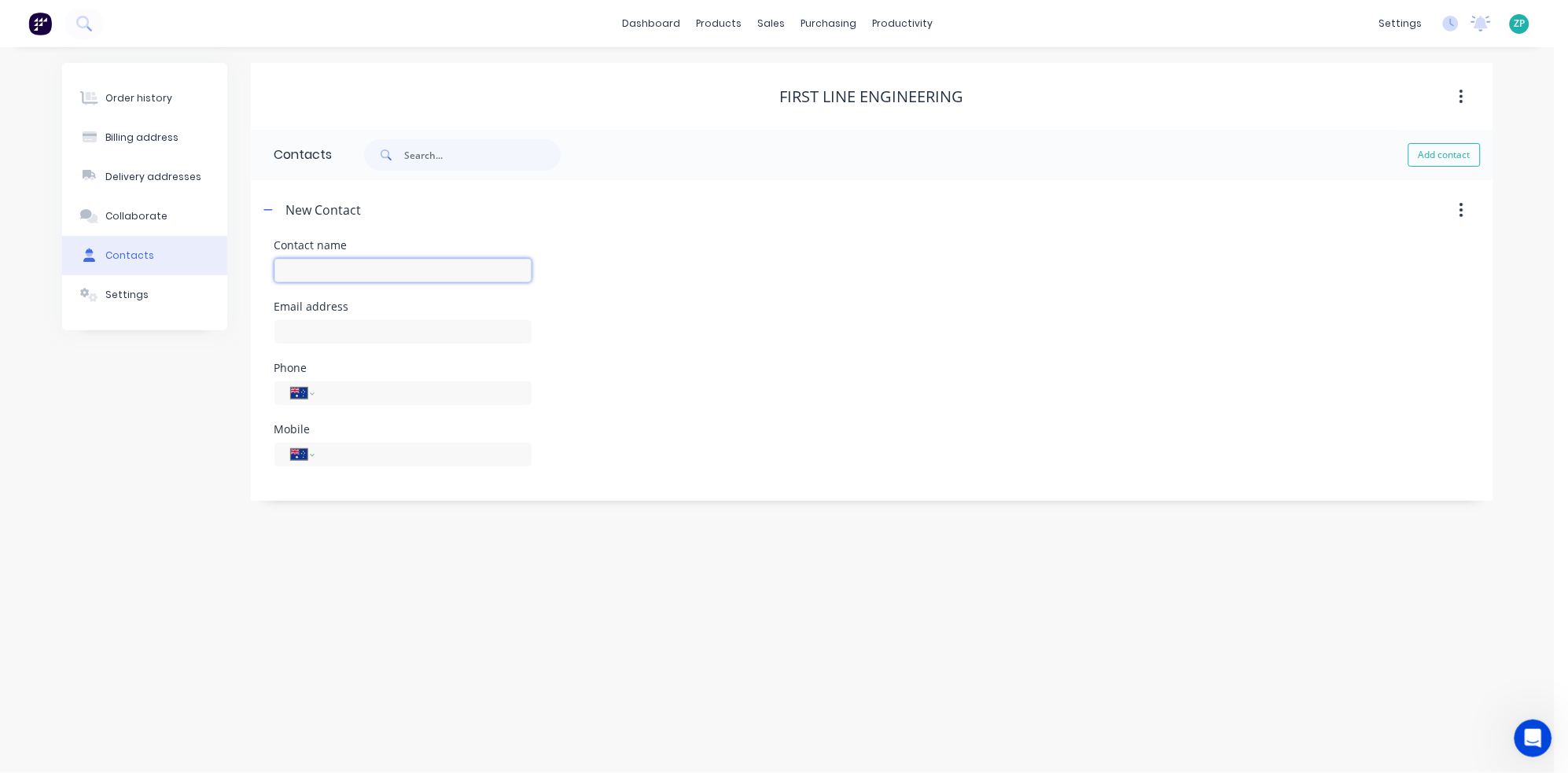
click at [406, 276] on input "text" at bounding box center [402, 270] width 257 height 23
type input "Accounts"
select select "AU"
type input "[EMAIL_ADDRESS][DOMAIN_NAME]"
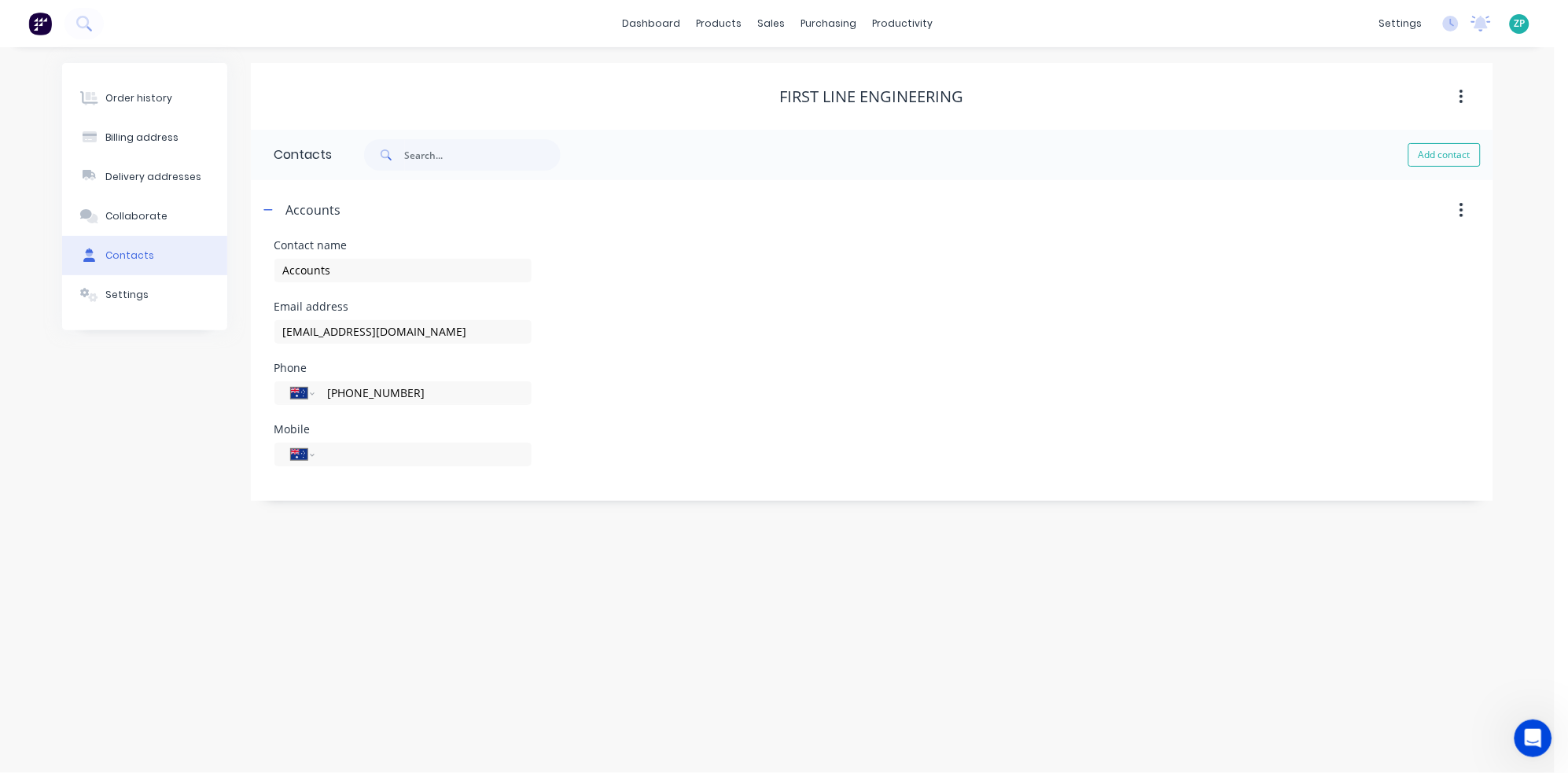
type input "[PHONE_NUMBER]"
paste input "0413 752 078"
type input "0413 752 078"
click at [115, 300] on div "Settings" at bounding box center [127, 294] width 44 height 14
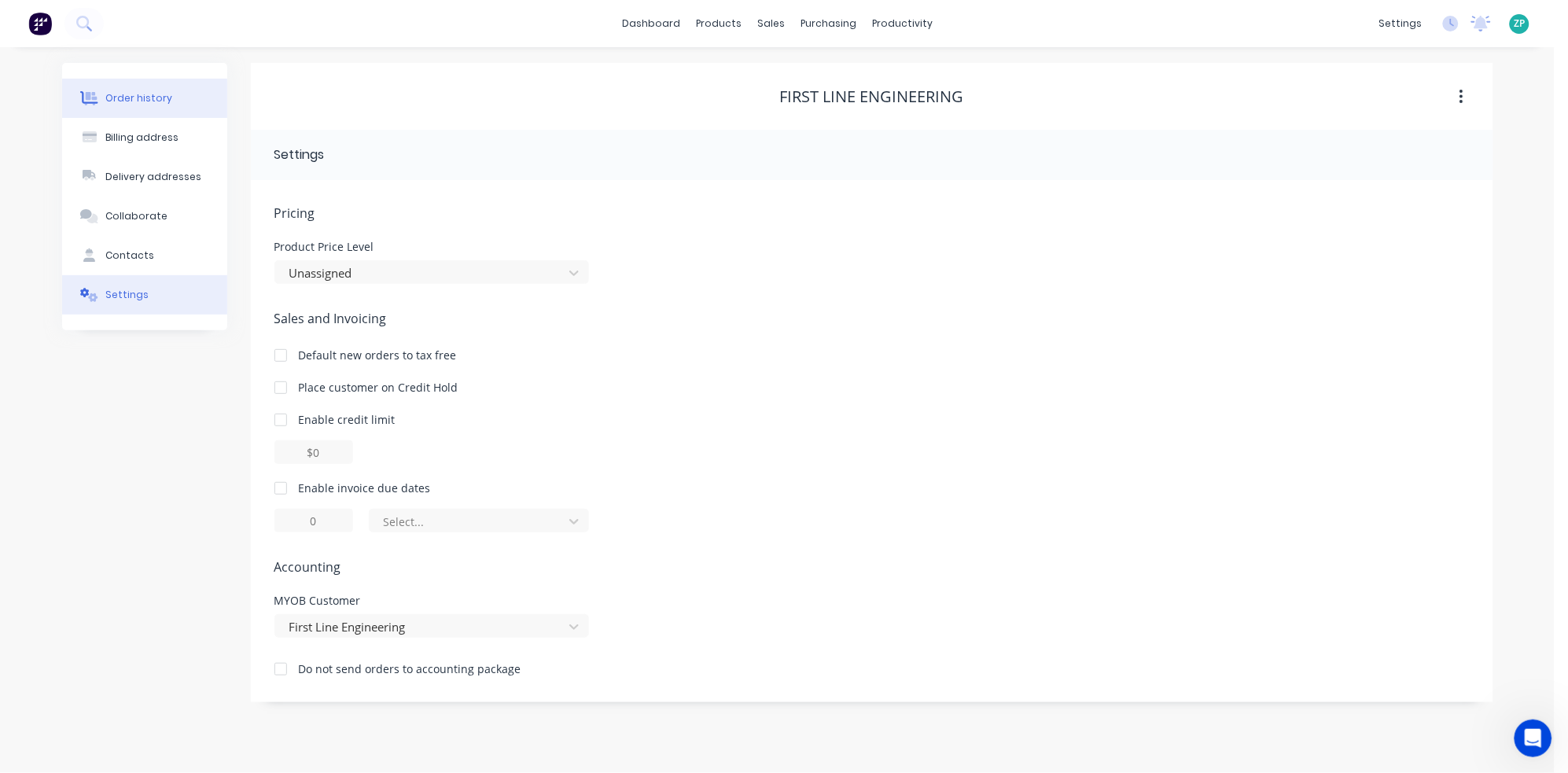
click at [137, 87] on button "Order history" at bounding box center [144, 98] width 165 height 39
